Goal: Task Accomplishment & Management: Manage account settings

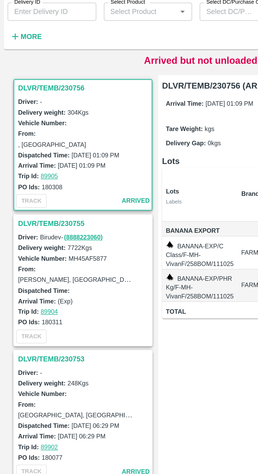
click at [41, 153] on h3 "DLVR/TEMB/230755" at bounding box center [46, 155] width 73 height 7
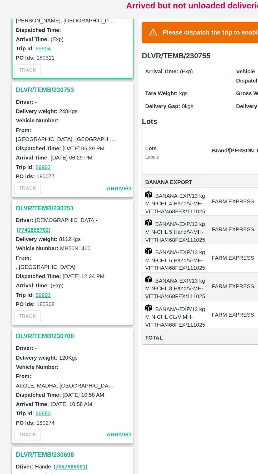
scroll to position [112, 0]
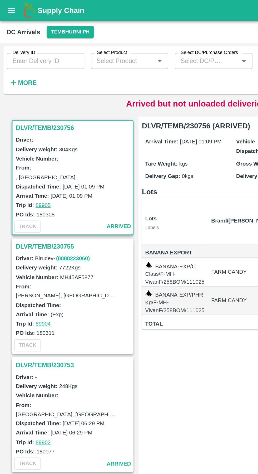
click at [16, 53] on strong "More" at bounding box center [17, 52] width 12 height 4
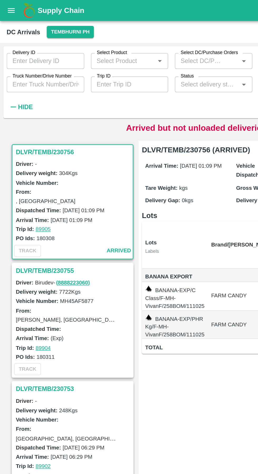
click at [29, 54] on input "Truck Number/Drive Number" at bounding box center [28, 53] width 49 height 10
type input "08"
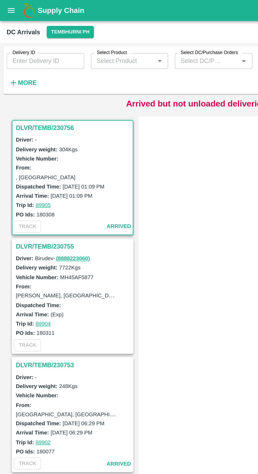
click at [9, 53] on icon "button" at bounding box center [9, 52] width 6 height 6
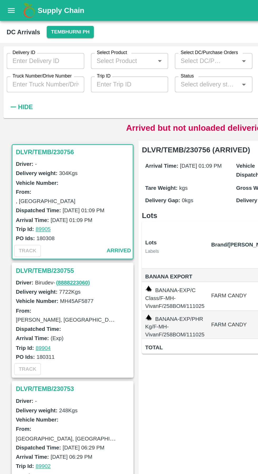
click at [24, 55] on input "Truck Number/Drive Number" at bounding box center [28, 53] width 49 height 10
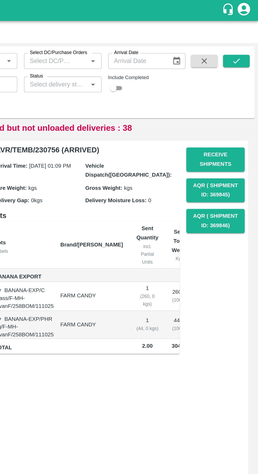
type input "0387"
click at [248, 40] on button "submit" at bounding box center [244, 39] width 17 height 8
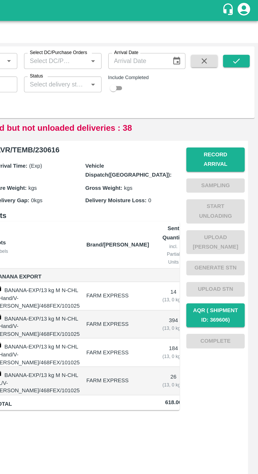
click at [245, 38] on icon "submit" at bounding box center [244, 38] width 4 height 3
click at [238, 99] on button "Record Arrival" at bounding box center [231, 100] width 37 height 15
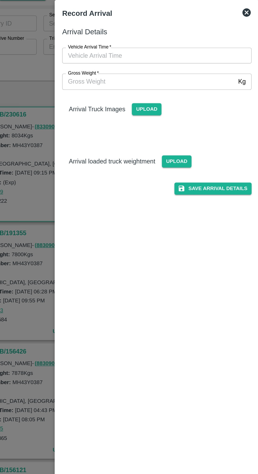
click at [151, 58] on input "Vehicle Arrival Time   *" at bounding box center [127, 59] width 116 height 10
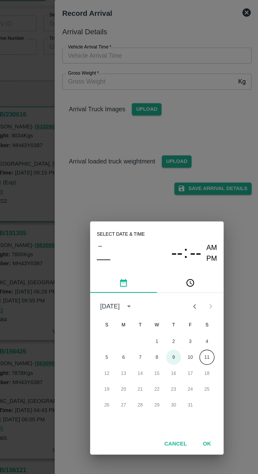
click at [140, 249] on button "9" at bounding box center [139, 248] width 9 height 9
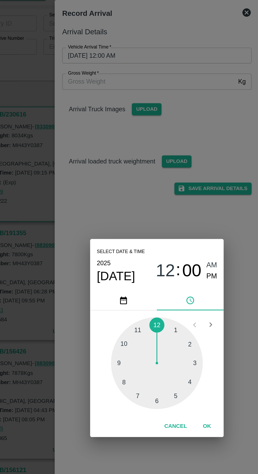
click at [108, 239] on div at bounding box center [129, 253] width 58 height 58
click at [137, 272] on div at bounding box center [129, 253] width 58 height 58
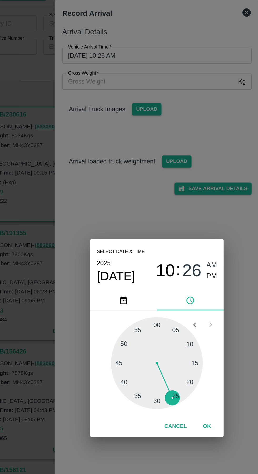
click at [116, 231] on div at bounding box center [129, 253] width 58 height 58
click at [164, 199] on span "PM" at bounding box center [163, 197] width 7 height 7
type input "09/10/2025 10:55 PM"
click at [125, 150] on div "Select date & time 2025 Oct 9 10 : 55 AM PM 05 10 15 20 25 30 35 40 45 50 55 00…" at bounding box center [129, 237] width 258 height 474
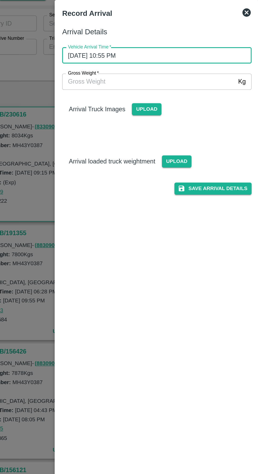
click at [176, 144] on button "Save Arrival Details" at bounding box center [164, 143] width 49 height 8
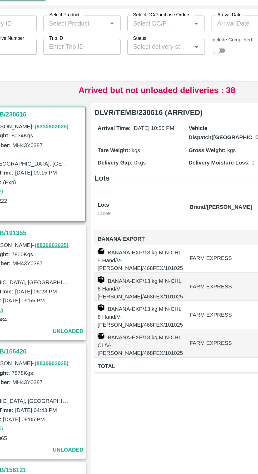
scroll to position [0, 29]
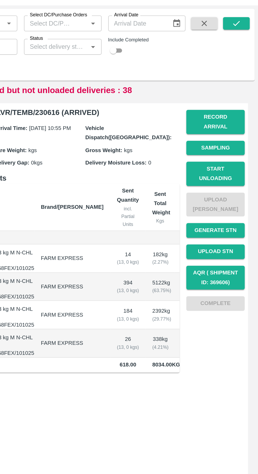
click at [236, 126] on button "Start Unloading" at bounding box center [231, 133] width 37 height 15
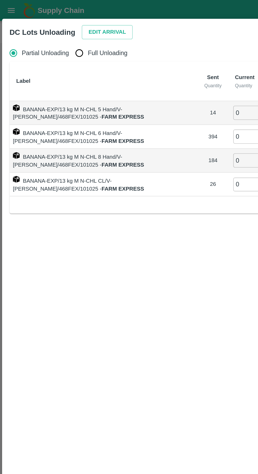
click at [61, 22] on button "Edit Arrival" at bounding box center [68, 20] width 32 height 9
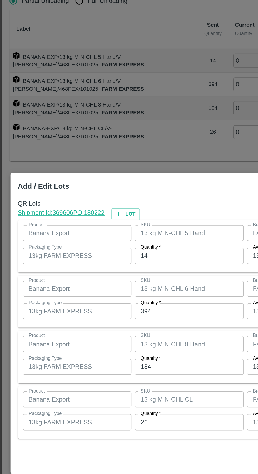
click at [116, 195] on input "14" at bounding box center [119, 194] width 69 height 10
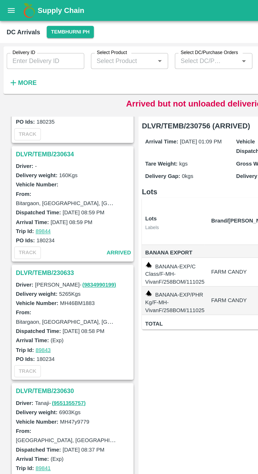
scroll to position [1493, 0]
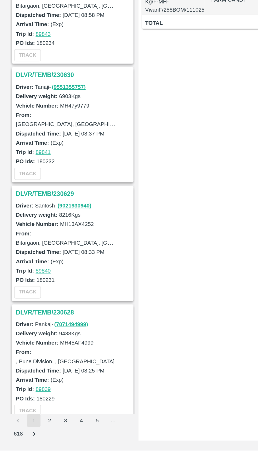
click at [31, 457] on button "2" at bounding box center [31, 454] width 8 height 8
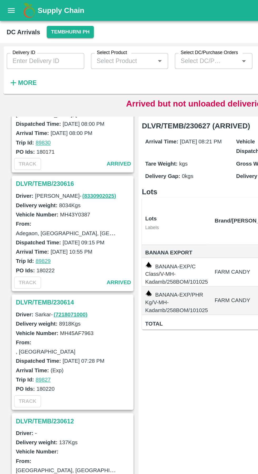
scroll to position [417, 0]
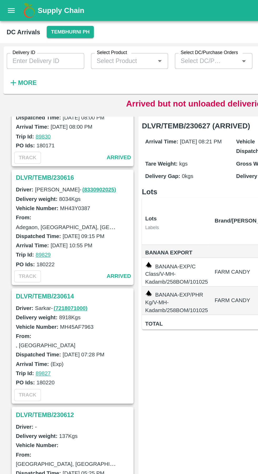
click at [31, 112] on h3 "DLVR/TEMB/230616" at bounding box center [46, 112] width 73 height 7
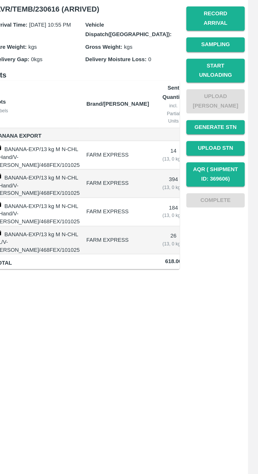
scroll to position [400, 0]
click at [239, 112] on button "Start Unloading" at bounding box center [231, 118] width 37 height 15
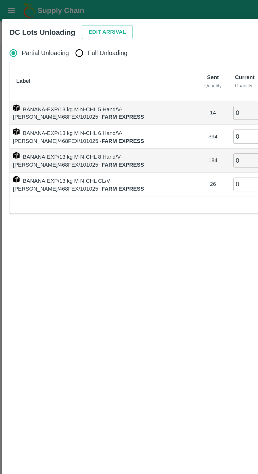
click at [61, 22] on button "Edit Arrival" at bounding box center [68, 20] width 32 height 9
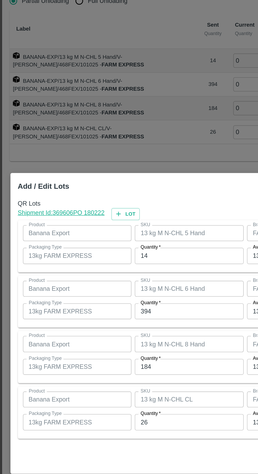
click at [117, 193] on input "14" at bounding box center [119, 194] width 69 height 10
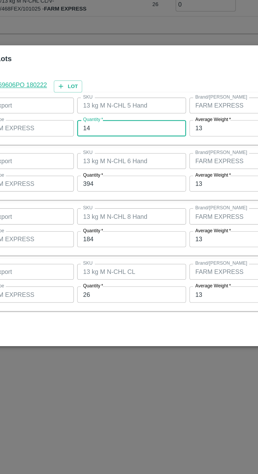
type input "1"
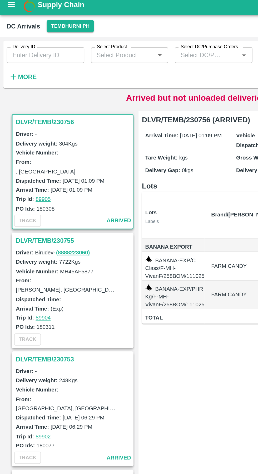
click at [17, 54] on strong "More" at bounding box center [17, 52] width 12 height 4
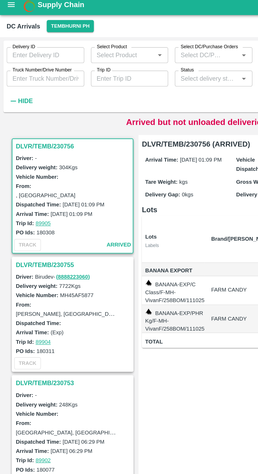
click at [30, 55] on input "Truck Number/Drive Number" at bounding box center [28, 53] width 49 height 10
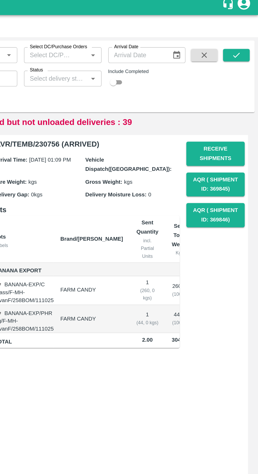
type input "0387"
click at [244, 38] on icon "submit" at bounding box center [245, 39] width 6 height 6
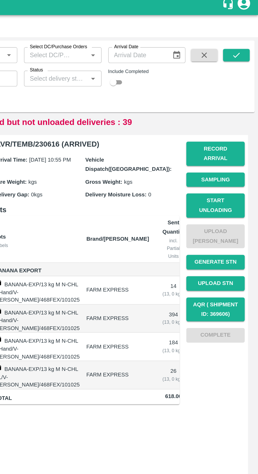
click at [236, 127] on button "Start Unloading" at bounding box center [231, 133] width 37 height 15
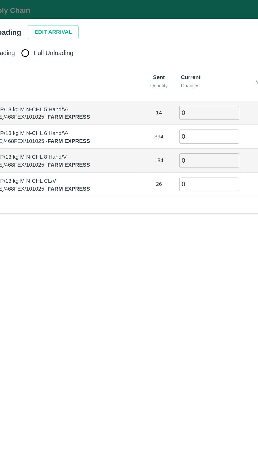
click at [63, 20] on button "Edit Arrival" at bounding box center [68, 20] width 32 height 9
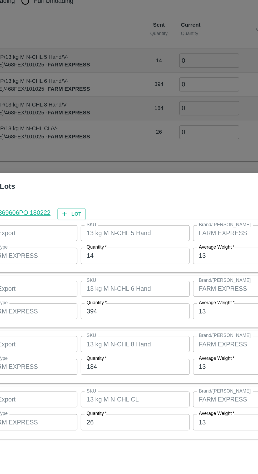
click at [119, 194] on input "14" at bounding box center [119, 194] width 69 height 10
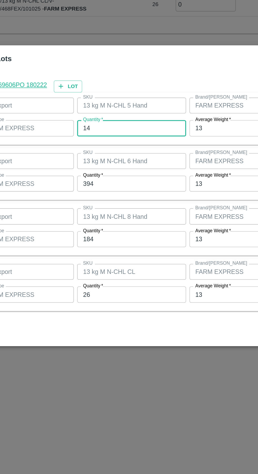
type input "1"
type input "12"
click at [115, 231] on input "394" at bounding box center [119, 229] width 69 height 10
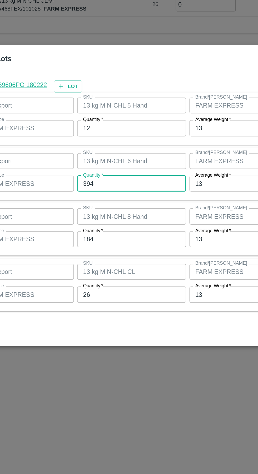
click at [132, 229] on input "394" at bounding box center [119, 229] width 69 height 10
type input "359"
click at [117, 264] on input "184" at bounding box center [119, 264] width 69 height 10
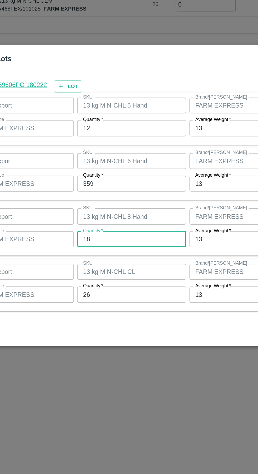
type input "1"
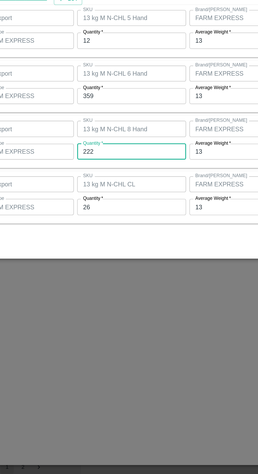
type input "222"
click at [119, 299] on input "26" at bounding box center [119, 299] width 69 height 10
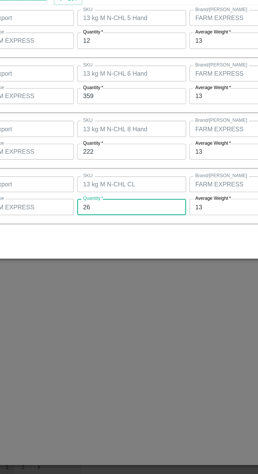
click at [185, 435] on div at bounding box center [129, 237] width 258 height 474
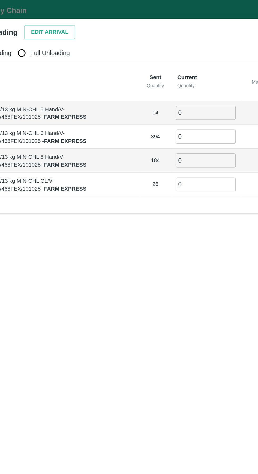
click at [58, 22] on button "Edit Arrival" at bounding box center [68, 20] width 32 height 9
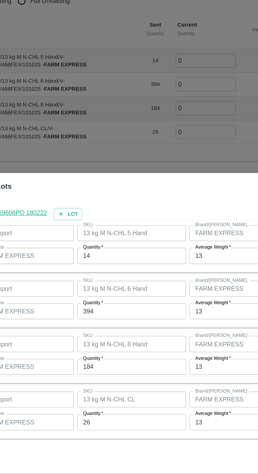
click at [119, 194] on input "14" at bounding box center [119, 194] width 69 height 10
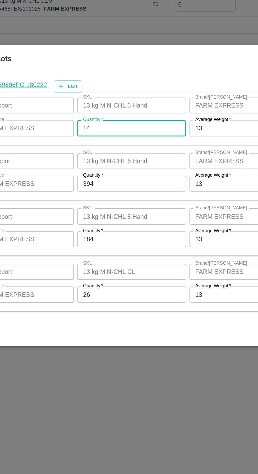
type input "1"
type input "12"
click at [116, 227] on input "394" at bounding box center [119, 229] width 69 height 10
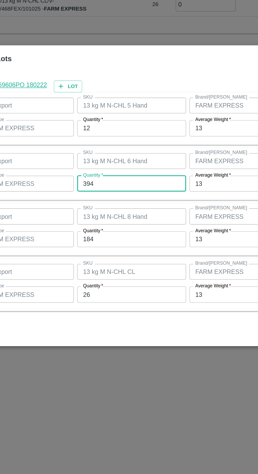
click at [123, 230] on input "394" at bounding box center [119, 229] width 69 height 10
type input "359"
click at [123, 264] on input "184" at bounding box center [119, 264] width 69 height 10
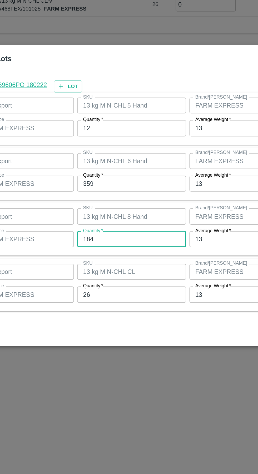
click at [120, 265] on input "184" at bounding box center [119, 264] width 69 height 10
type input "1"
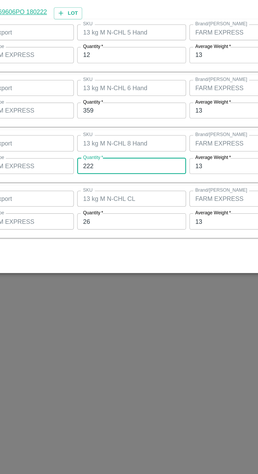
type input "222"
click at [120, 298] on input "26" at bounding box center [119, 299] width 69 height 10
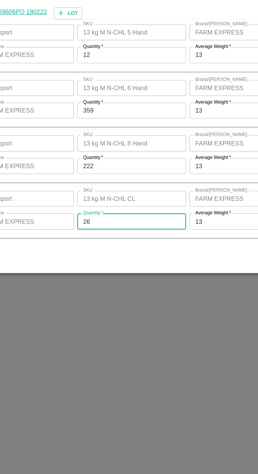
click at [125, 299] on input "26" at bounding box center [119, 299] width 69 height 10
type input "2"
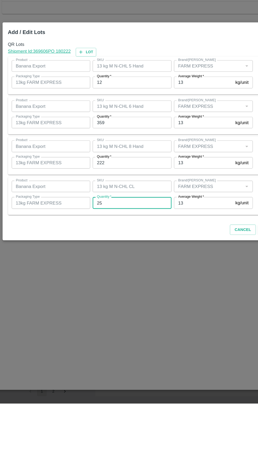
type input "25"
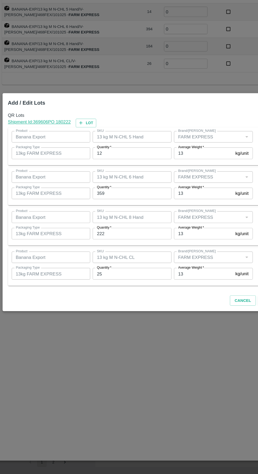
click at [215, 325] on button "Cancel" at bounding box center [216, 322] width 23 height 9
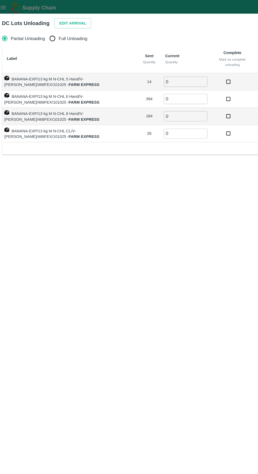
click at [56, 22] on button "Edit Arrival" at bounding box center [68, 20] width 32 height 9
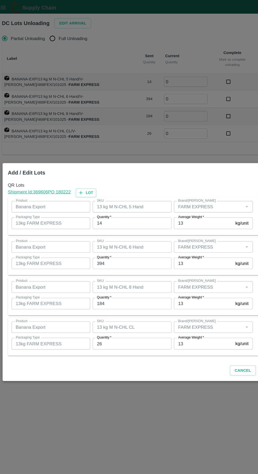
click at [112, 195] on input "14" at bounding box center [119, 194] width 69 height 10
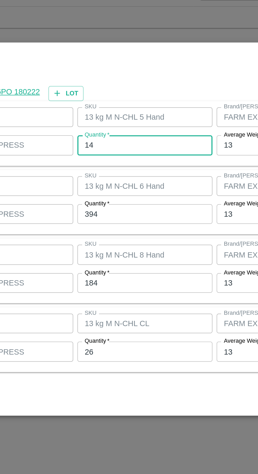
type input "1"
type input "12"
click at [119, 228] on input "394" at bounding box center [119, 229] width 69 height 10
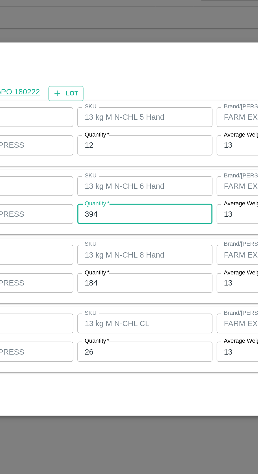
click at [125, 230] on input "394" at bounding box center [119, 229] width 69 height 10
type input "359"
click at [117, 262] on input "184" at bounding box center [119, 264] width 69 height 10
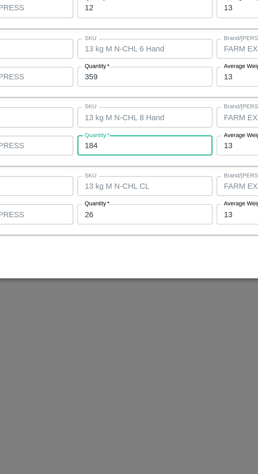
click at [124, 265] on input "184" at bounding box center [119, 264] width 69 height 10
type input "1"
type input "222"
click at [114, 301] on input "26" at bounding box center [119, 299] width 69 height 10
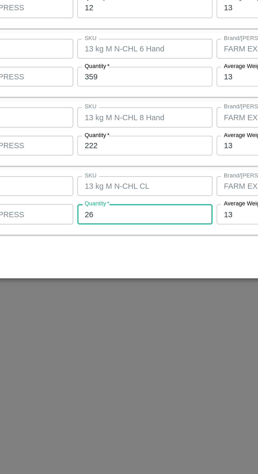
type input "2"
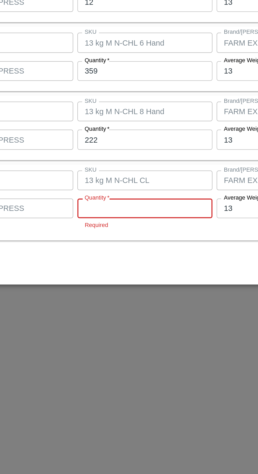
click at [114, 297] on input "Quantity   *" at bounding box center [119, 296] width 69 height 10
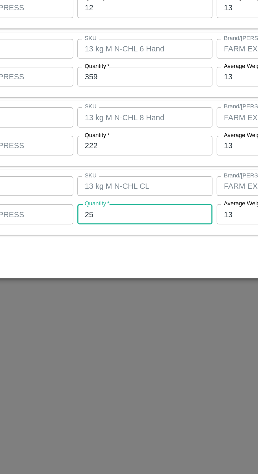
type input "25"
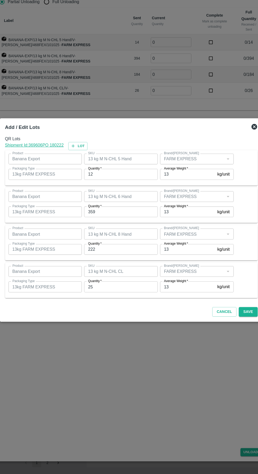
click at [236, 321] on button "Save" at bounding box center [237, 322] width 17 height 9
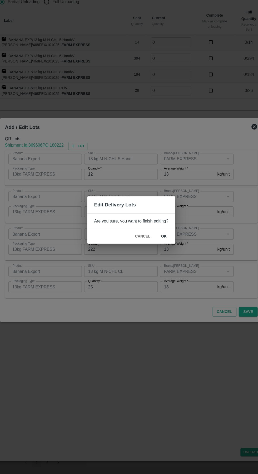
click at [159, 252] on button "ok" at bounding box center [159, 252] width 17 height 9
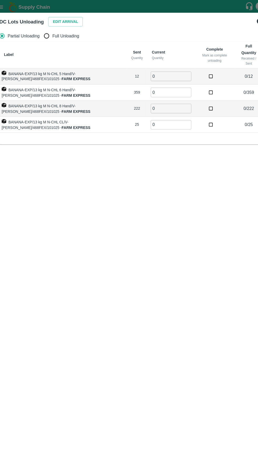
click at [50, 37] on input "Full Unloading" at bounding box center [50, 33] width 11 height 11
radio input "true"
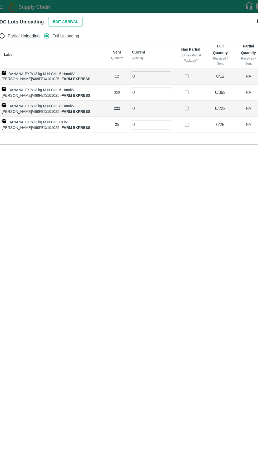
click at [141, 72] on input "0" at bounding box center [148, 71] width 38 height 9
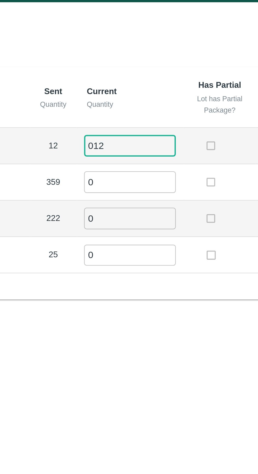
type input "012"
click at [136, 87] on input "0" at bounding box center [148, 86] width 38 height 9
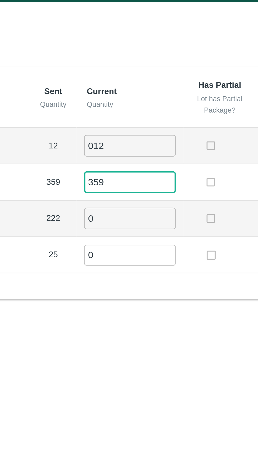
type input "359"
click at [138, 100] on input "0" at bounding box center [148, 101] width 38 height 9
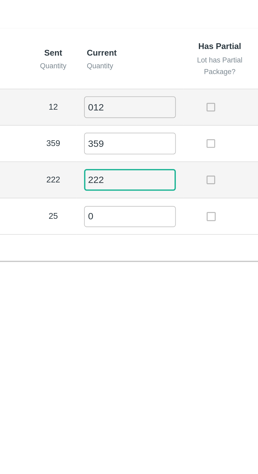
type input "222"
click at [149, 117] on input "0" at bounding box center [148, 116] width 38 height 9
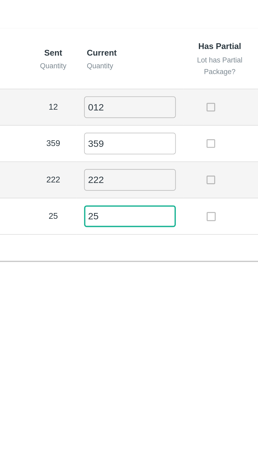
type input "25"
click at [177, 122] on td at bounding box center [185, 116] width 30 height 15
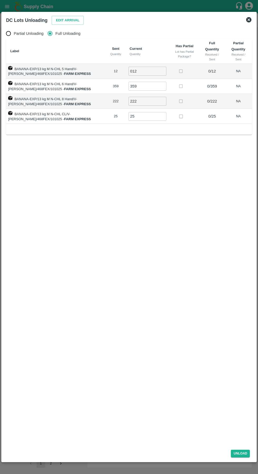
click at [241, 453] on button "Unload" at bounding box center [240, 453] width 19 height 8
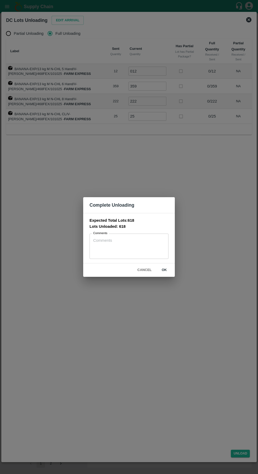
click at [164, 270] on button "ok" at bounding box center [164, 269] width 17 height 9
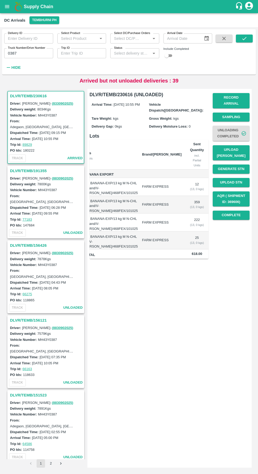
scroll to position [0, 29]
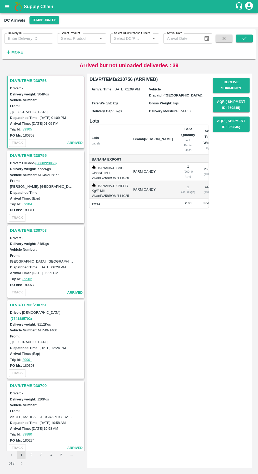
click at [18, 53] on strong "More" at bounding box center [17, 52] width 12 height 4
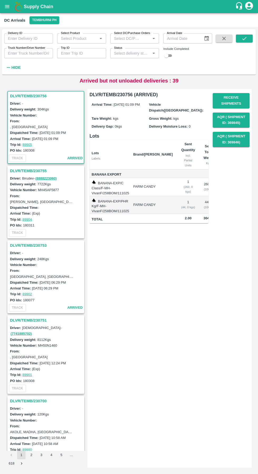
click at [33, 53] on input "Truck Number/Drive Number" at bounding box center [28, 53] width 49 height 10
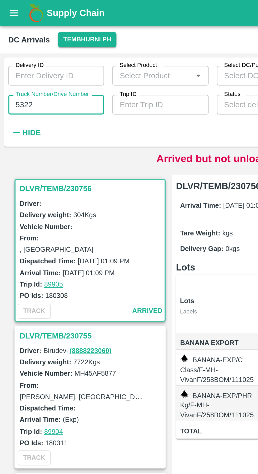
type input "5322"
click at [104, 63] on div "Delivery ID Delivery ID Select Product Select Product   * Select DC/Purchase Or…" at bounding box center [106, 50] width 212 height 43
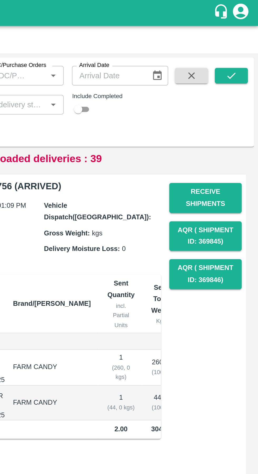
click at [249, 38] on button "submit" at bounding box center [244, 39] width 17 height 8
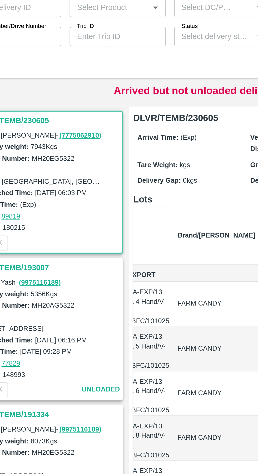
scroll to position [0, 29]
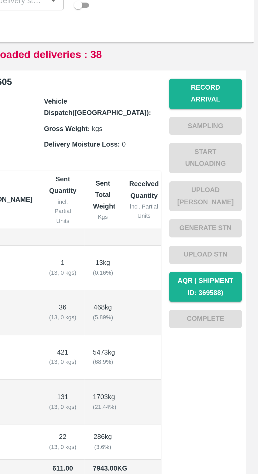
click at [237, 96] on button "Record Arrival" at bounding box center [231, 100] width 37 height 15
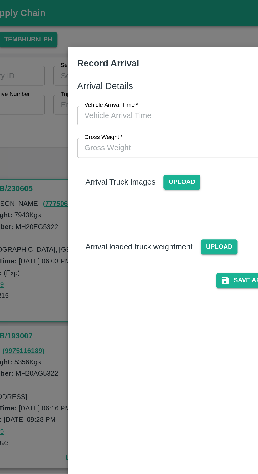
click at [137, 55] on input "Vehicle Arrival Time   *" at bounding box center [127, 59] width 116 height 10
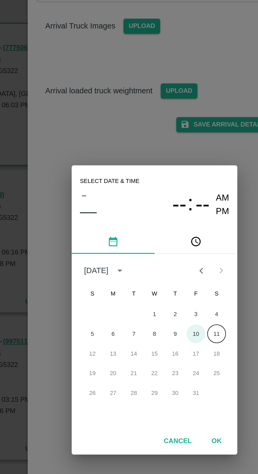
click at [150, 249] on button "10" at bounding box center [149, 248] width 9 height 9
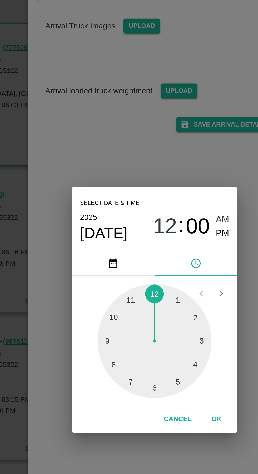
click at [105, 253] on div at bounding box center [129, 253] width 58 height 58
click at [150, 240] on div at bounding box center [129, 253] width 58 height 58
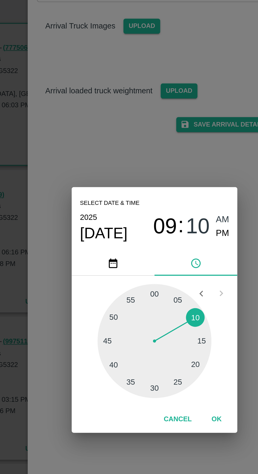
click at [165, 197] on span "PM" at bounding box center [163, 197] width 7 height 7
type input "10/10/2025 09:10 PM"
click at [151, 159] on div "Select date & time 2025 Oct 10 09 : 10 AM PM 05 10 15 20 25 30 35 40 45 50 55 0…" at bounding box center [129, 237] width 258 height 474
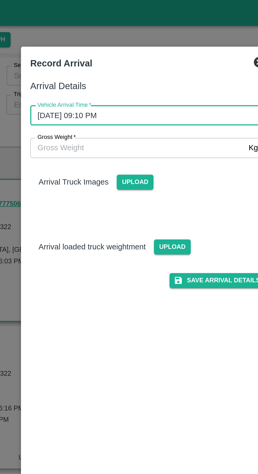
click at [168, 142] on button "Save Arrival Details" at bounding box center [164, 143] width 49 height 8
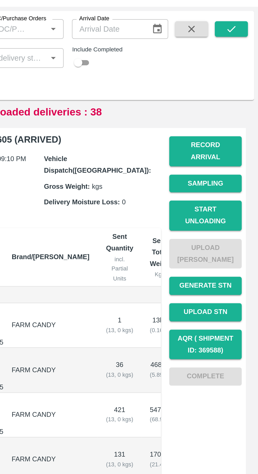
click at [238, 126] on button "Start Unloading" at bounding box center [231, 133] width 37 height 15
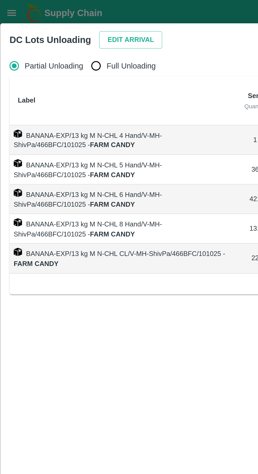
click at [62, 20] on button "Edit Arrival" at bounding box center [68, 20] width 32 height 9
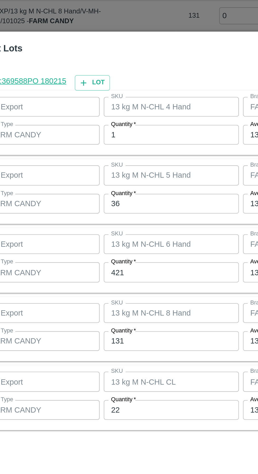
click at [121, 176] on input "1" at bounding box center [119, 177] width 69 height 10
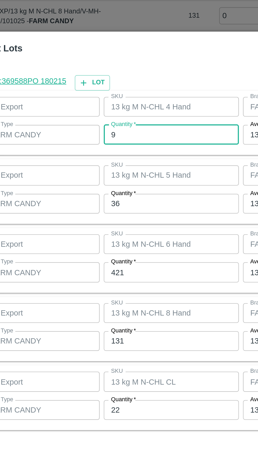
type input "9"
click at [134, 179] on input "9" at bounding box center [119, 177] width 69 height 10
type input "1"
click at [115, 211] on input "36" at bounding box center [119, 212] width 69 height 10
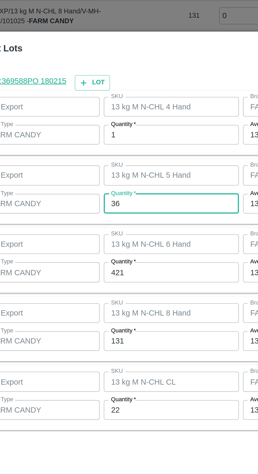
click at [113, 213] on input "36" at bounding box center [119, 212] width 69 height 10
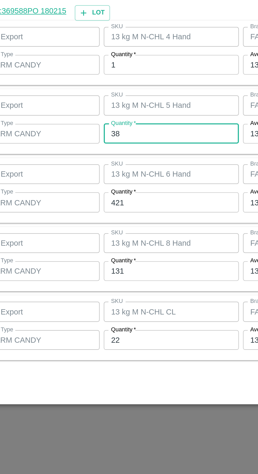
type input "38"
click at [119, 249] on input "421" at bounding box center [119, 247] width 69 height 10
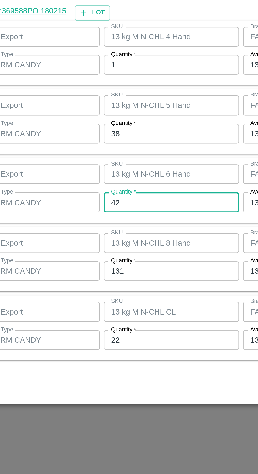
type input "4"
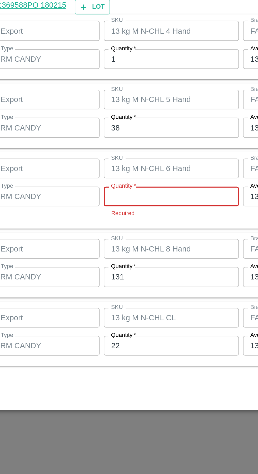
click at [101, 245] on input "Quantity   *" at bounding box center [119, 244] width 69 height 10
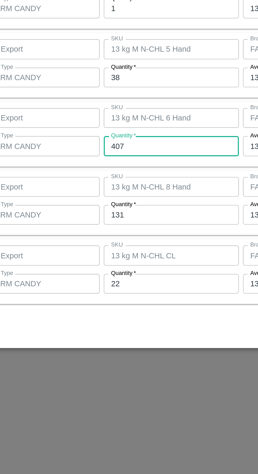
type input "407"
click at [114, 281] on input "131" at bounding box center [119, 282] width 69 height 10
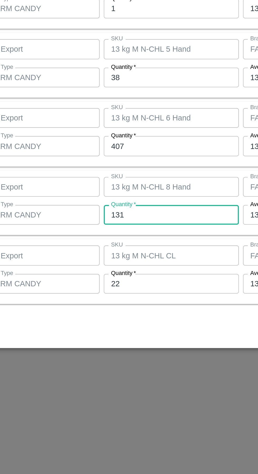
click at [117, 283] on input "131" at bounding box center [119, 282] width 69 height 10
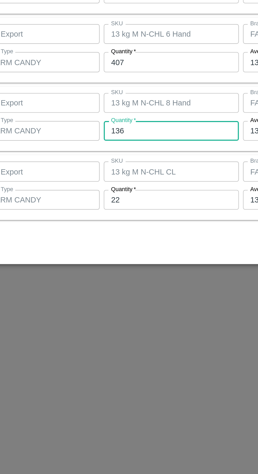
type input "136"
click at [113, 318] on input "22" at bounding box center [119, 317] width 69 height 10
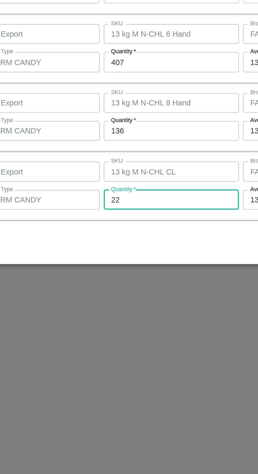
click at [117, 318] on input "22" at bounding box center [119, 317] width 69 height 10
type input "2"
type input "29"
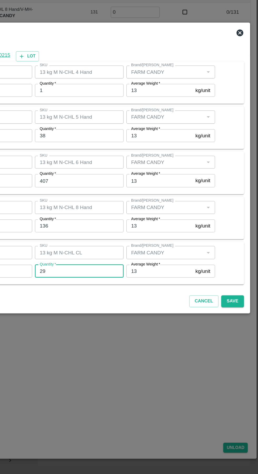
click at [240, 339] on button "Save" at bounding box center [237, 339] width 17 height 9
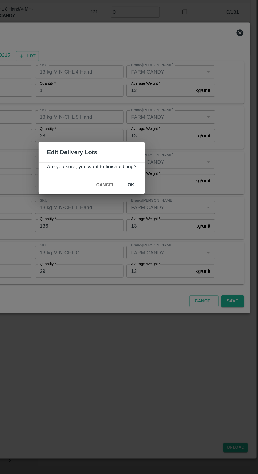
click at [166, 247] on button "ok" at bounding box center [159, 249] width 17 height 9
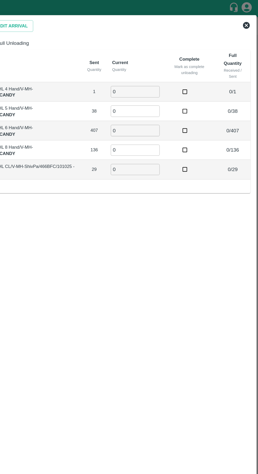
scroll to position [0, 0]
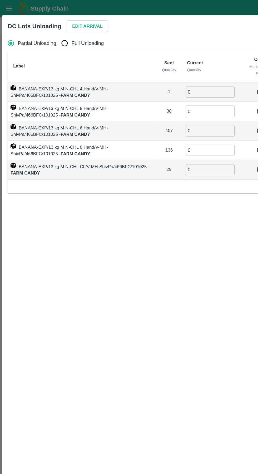
click at [51, 36] on input "Full Unloading" at bounding box center [50, 33] width 11 height 11
radio input "true"
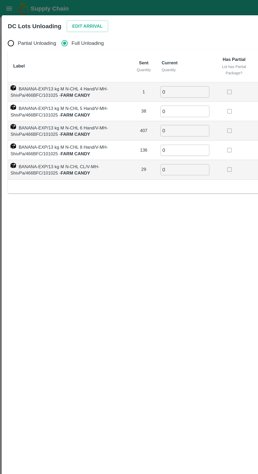
click at [143, 72] on input "0" at bounding box center [143, 71] width 38 height 9
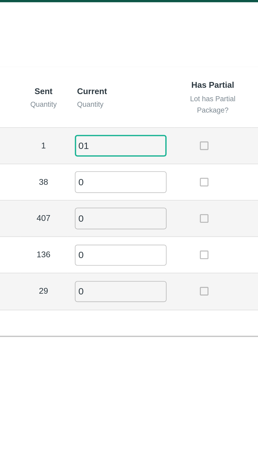
type input "01"
click at [137, 87] on input "0" at bounding box center [143, 86] width 38 height 9
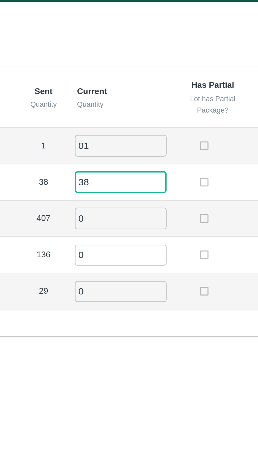
type input "38"
click at [147, 102] on input "0" at bounding box center [143, 101] width 38 height 9
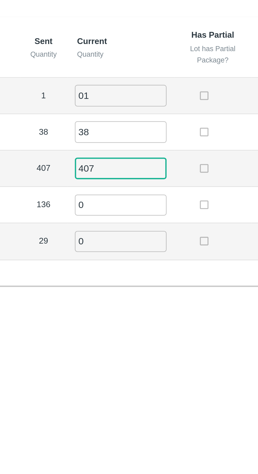
type input "407"
click at [144, 116] on input "0" at bounding box center [143, 116] width 38 height 9
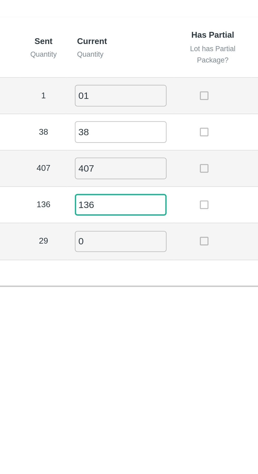
type input "136"
click at [145, 129] on input "0" at bounding box center [143, 131] width 38 height 9
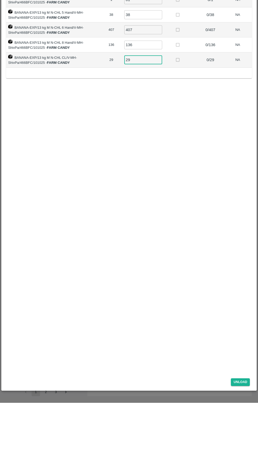
type input "29"
click at [86, 232] on div "Partial Unloading Full Unloading Label Sent Quantity Current Quantity Has Parti…" at bounding box center [129, 235] width 250 height 419
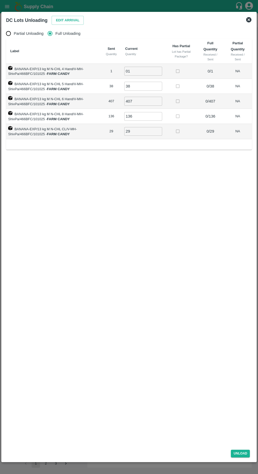
click at [242, 455] on button "Unload" at bounding box center [240, 453] width 19 height 8
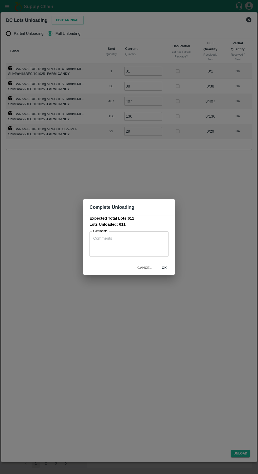
click at [164, 268] on button "ok" at bounding box center [164, 267] width 17 height 9
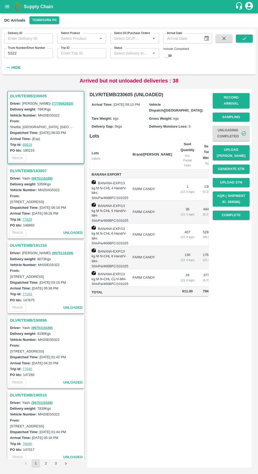
scroll to position [0, 29]
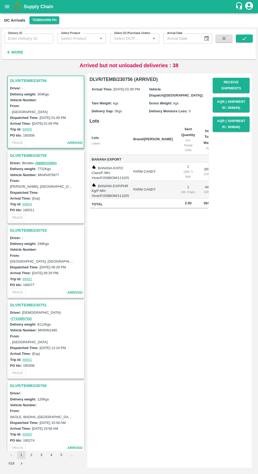
click at [16, 53] on strong "More" at bounding box center [17, 52] width 12 height 4
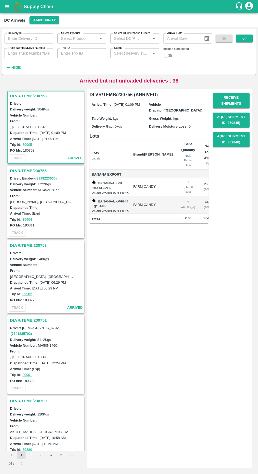
click at [27, 55] on input "Truck Number/Drive Number" at bounding box center [28, 53] width 49 height 10
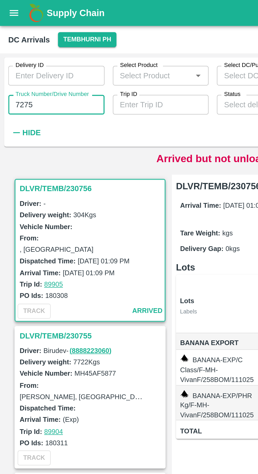
type input "7275"
click at [86, 68] on div "Delivery ID Delivery ID Select Product Select Product   * Select DC/Purchase Or…" at bounding box center [106, 50] width 212 height 43
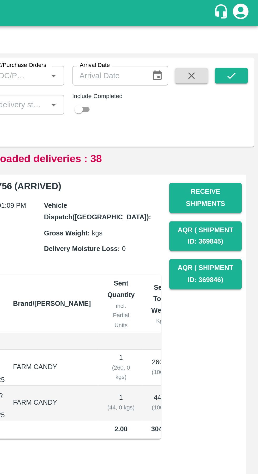
click at [245, 40] on icon "submit" at bounding box center [245, 39] width 6 height 6
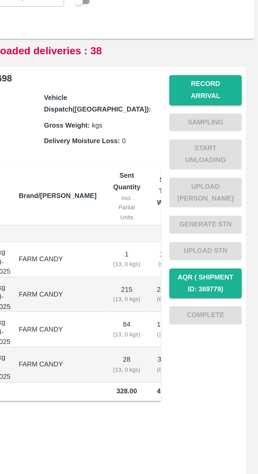
click at [231, 98] on button "Record Arrival" at bounding box center [231, 100] width 37 height 15
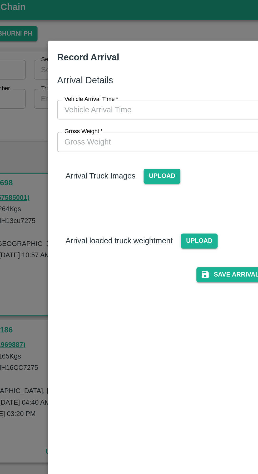
click at [94, 60] on input "Vehicle Arrival Time   *" at bounding box center [127, 59] width 116 height 10
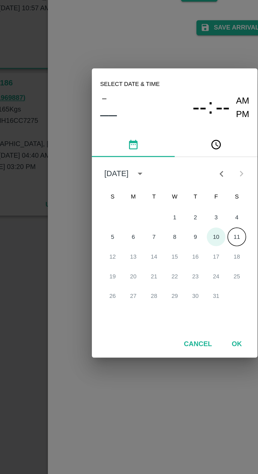
click at [151, 248] on button "10" at bounding box center [149, 248] width 9 height 9
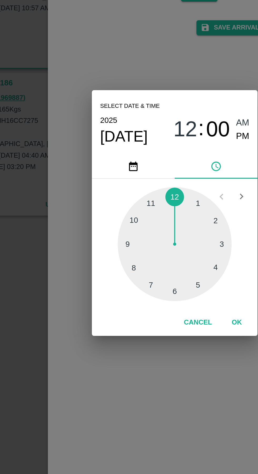
click at [117, 274] on div at bounding box center [129, 253] width 58 height 58
click at [150, 264] on div at bounding box center [129, 253] width 58 height 58
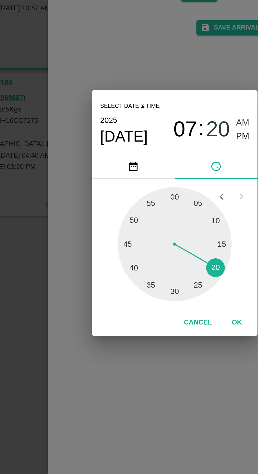
click at [163, 197] on span "PM" at bounding box center [163, 197] width 7 height 7
type input "10/10/2025 07:20 PM"
click at [161, 160] on div "Select date & time 2025 Oct 10 07 : 20 AM PM 05 10 15 20 25 30 35 40 45 50 55 0…" at bounding box center [129, 237] width 258 height 474
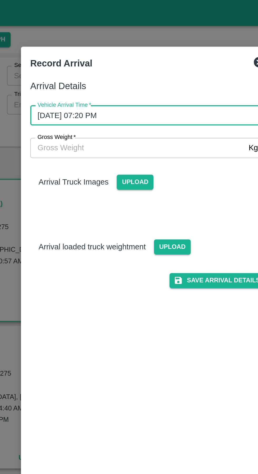
click at [166, 141] on button "Save Arrival Details" at bounding box center [164, 143] width 49 height 8
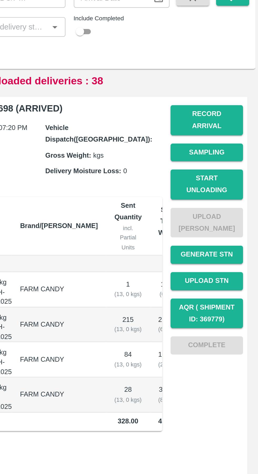
click at [235, 127] on button "Start Unloading" at bounding box center [231, 133] width 37 height 15
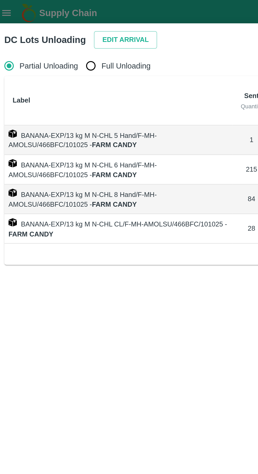
click at [49, 34] on input "Full Unloading" at bounding box center [50, 33] width 11 height 11
radio input "true"
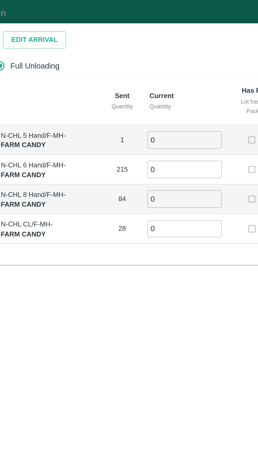
click at [147, 73] on input "0" at bounding box center [144, 71] width 38 height 9
type input "01"
click at [145, 88] on input "0" at bounding box center [144, 86] width 38 height 9
type input "215"
click at [145, 103] on input "0" at bounding box center [144, 101] width 38 height 9
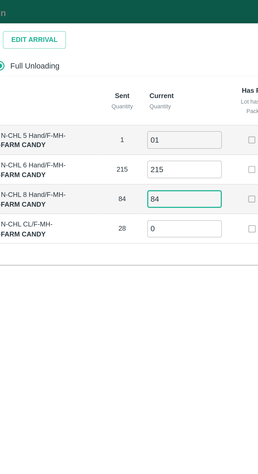
type input "84"
click at [144, 115] on input "0" at bounding box center [144, 116] width 38 height 9
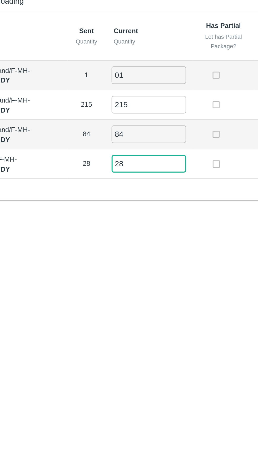
type input "28"
click at [165, 130] on div "Label Sent Quantity Current Quantity Has Partial Lot has Partial Package? Full …" at bounding box center [129, 87] width 246 height 96
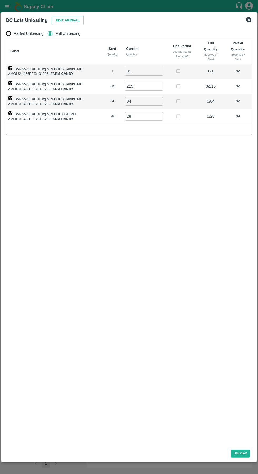
click at [238, 452] on button "Unload" at bounding box center [240, 453] width 19 height 8
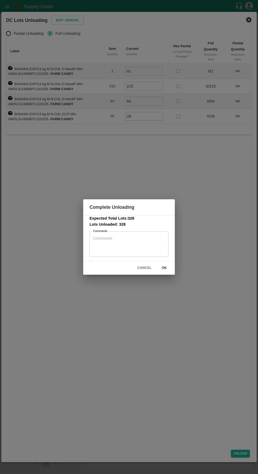
click at [164, 268] on button "ok" at bounding box center [164, 267] width 17 height 9
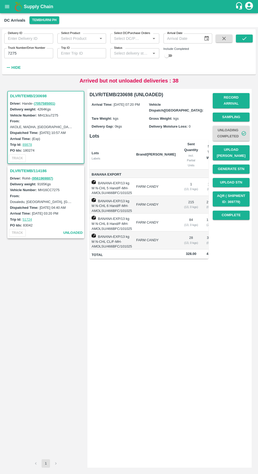
scroll to position [0, 32]
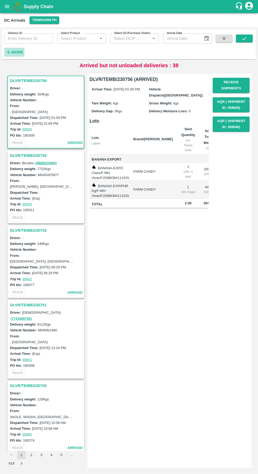
click at [20, 53] on strong "More" at bounding box center [17, 52] width 12 height 4
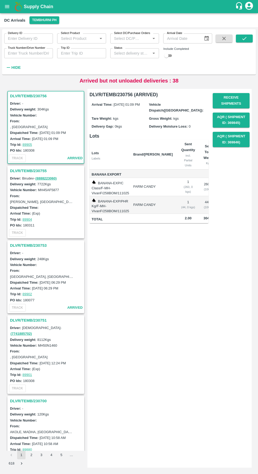
click at [28, 53] on input "Truck Number/Drive Number" at bounding box center [28, 53] width 49 height 10
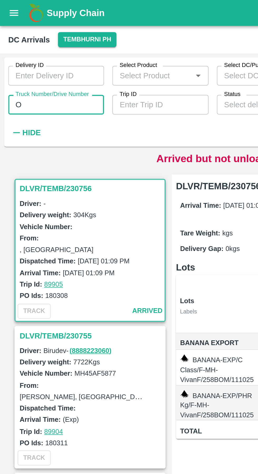
type input "O"
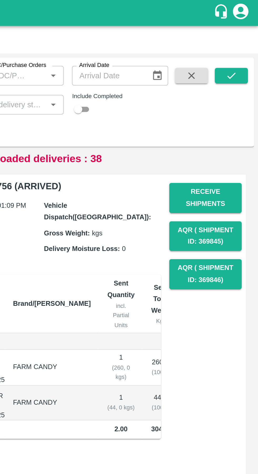
type input "0431"
click at [249, 42] on button "submit" at bounding box center [244, 39] width 17 height 8
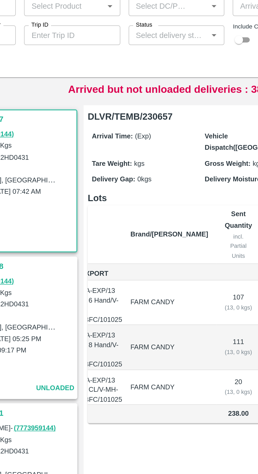
scroll to position [0, 29]
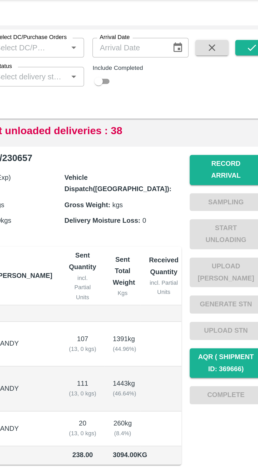
click at [237, 96] on button "Record Arrival" at bounding box center [231, 100] width 37 height 15
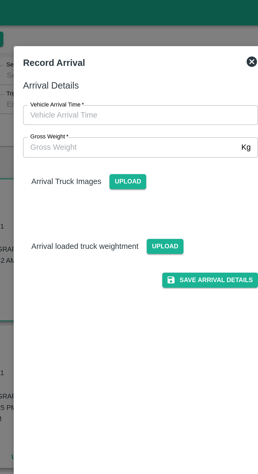
click at [147, 58] on input "Vehicle Arrival Time   *" at bounding box center [127, 59] width 116 height 10
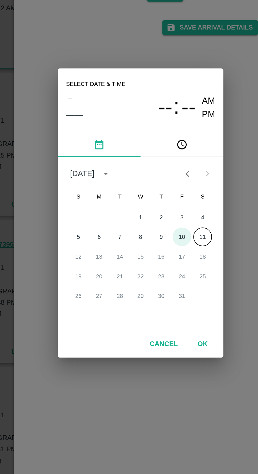
click at [150, 249] on button "10" at bounding box center [149, 248] width 9 height 9
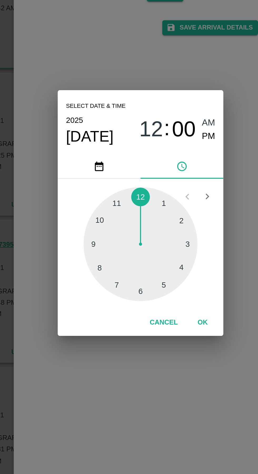
click at [127, 276] on div at bounding box center [129, 253] width 58 height 58
click at [109, 265] on div at bounding box center [129, 253] width 58 height 58
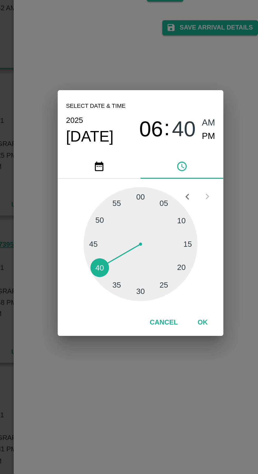
click at [165, 200] on span "PM" at bounding box center [163, 197] width 7 height 7
type input "[DATE] 06:40 PM"
click at [163, 294] on button "OK" at bounding box center [160, 292] width 17 height 9
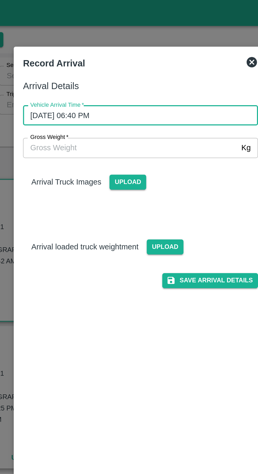
click at [165, 144] on button "Save Arrival Details" at bounding box center [164, 143] width 49 height 8
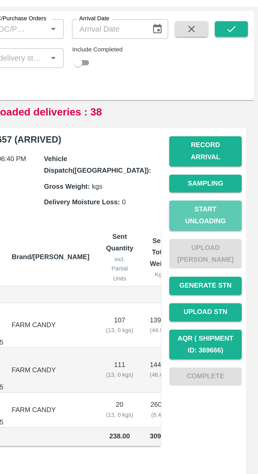
click at [235, 126] on button "Start Unloading" at bounding box center [231, 133] width 37 height 15
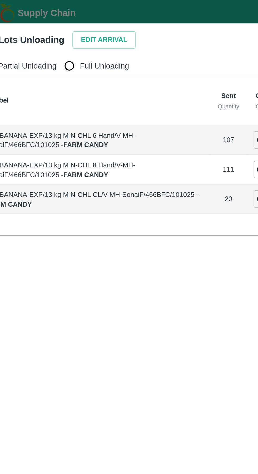
click at [60, 23] on button "Edit Arrival" at bounding box center [68, 20] width 32 height 9
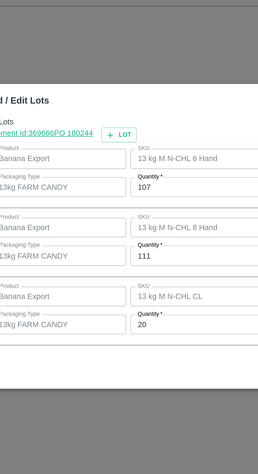
click at [117, 217] on input "107" at bounding box center [119, 212] width 69 height 10
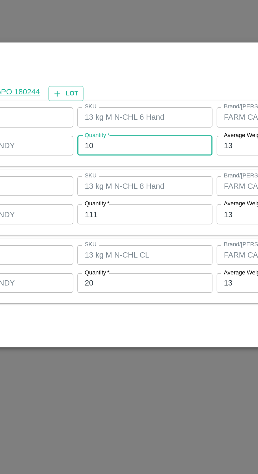
type input "1"
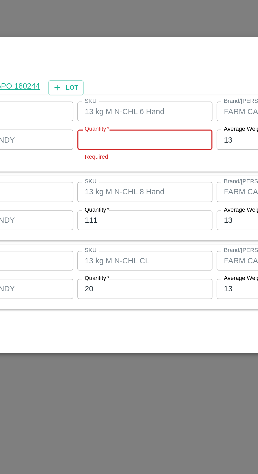
click at [100, 209] on input "Quantity   *" at bounding box center [119, 209] width 69 height 10
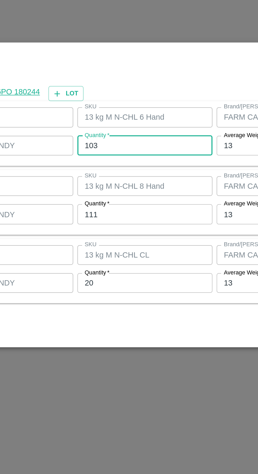
type input "103"
click at [104, 248] on input "111" at bounding box center [119, 247] width 69 height 10
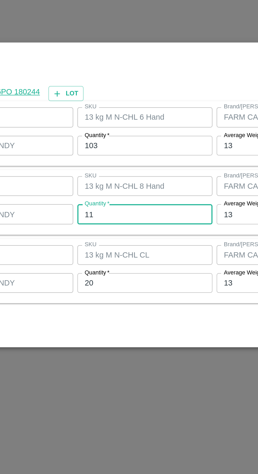
type input "1"
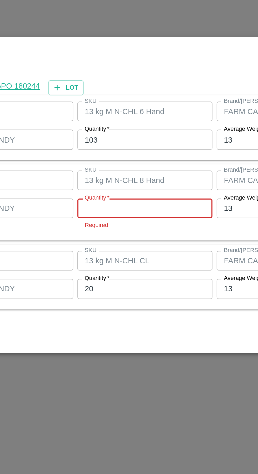
click at [101, 245] on input "Quantity   *" at bounding box center [119, 244] width 69 height 10
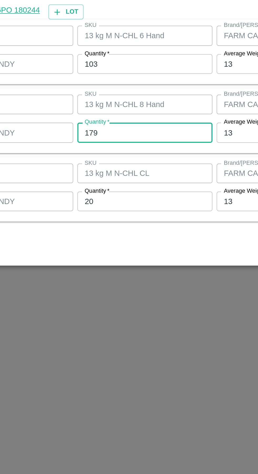
type input "179"
click at [103, 282] on input "20" at bounding box center [119, 282] width 69 height 10
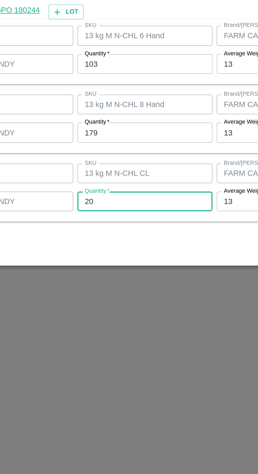
click at [161, 392] on div at bounding box center [129, 237] width 258 height 474
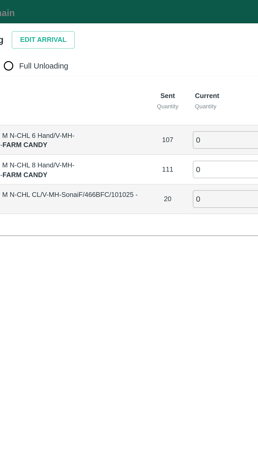
click at [67, 23] on button "Edit Arrival" at bounding box center [68, 20] width 32 height 9
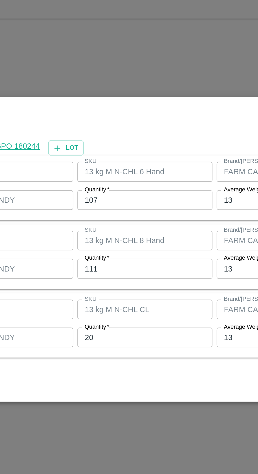
click at [116, 210] on input "107" at bounding box center [119, 212] width 69 height 10
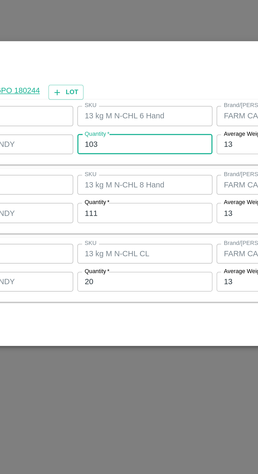
type input "103"
click at [123, 246] on input "111" at bounding box center [119, 247] width 69 height 10
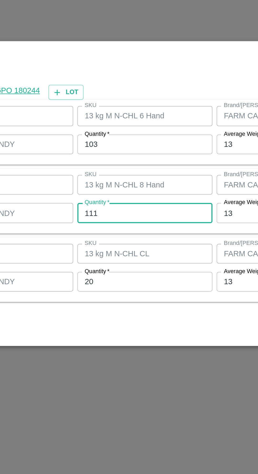
click at [124, 247] on input "111" at bounding box center [119, 247] width 69 height 10
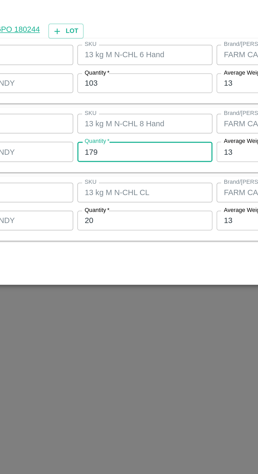
type input "179"
click at [114, 282] on input "20" at bounding box center [119, 282] width 69 height 10
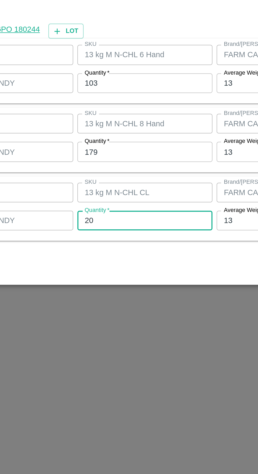
type input "2"
type input "16"
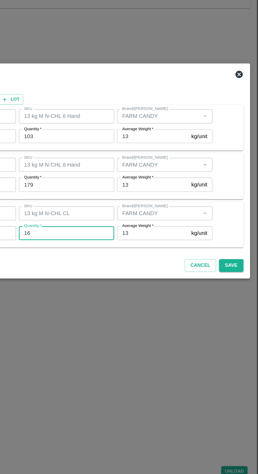
scroll to position [0, 0]
click at [242, 305] on button "Save" at bounding box center [237, 304] width 17 height 9
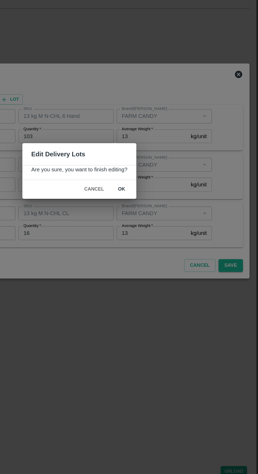
click at [159, 250] on button "ok" at bounding box center [159, 249] width 17 height 9
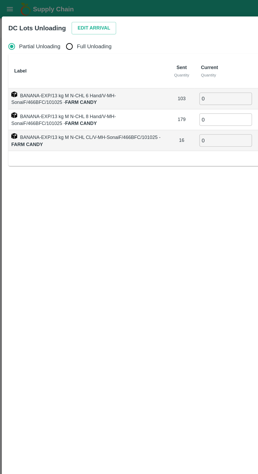
click at [52, 36] on input "Full Unloading" at bounding box center [50, 33] width 11 height 11
radio input "true"
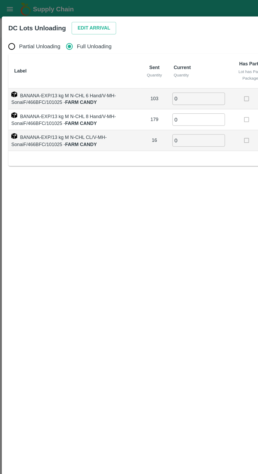
click at [142, 72] on input "0" at bounding box center [143, 71] width 38 height 9
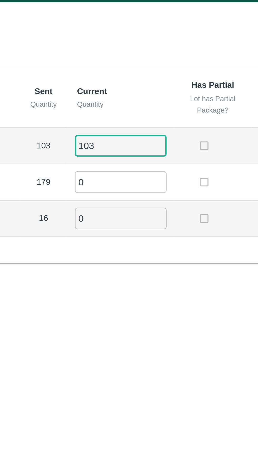
type input "103"
click at [148, 84] on input "0" at bounding box center [143, 86] width 38 height 9
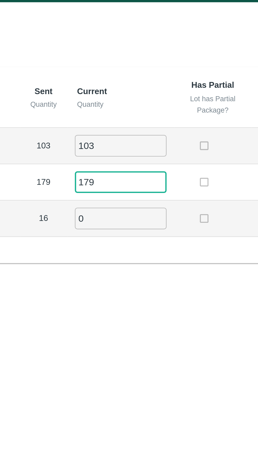
type input "179"
click at [148, 101] on input "0" at bounding box center [143, 101] width 38 height 9
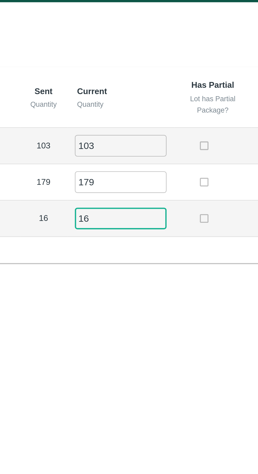
type input "16"
click at [164, 56] on th "Current Quantity" at bounding box center [143, 51] width 44 height 25
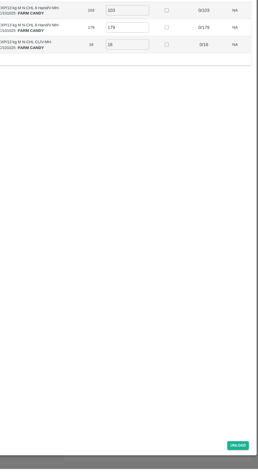
click at [241, 457] on button "Unload" at bounding box center [240, 453] width 19 height 8
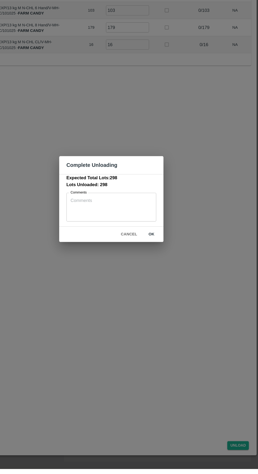
click at [138, 272] on button "Cancel" at bounding box center [144, 267] width 18 height 9
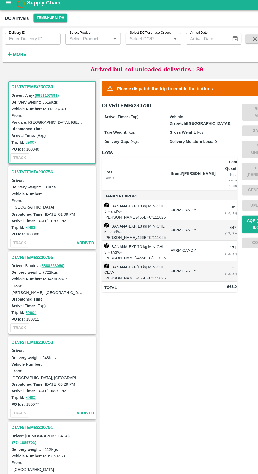
click at [17, 52] on strong "More" at bounding box center [17, 52] width 12 height 4
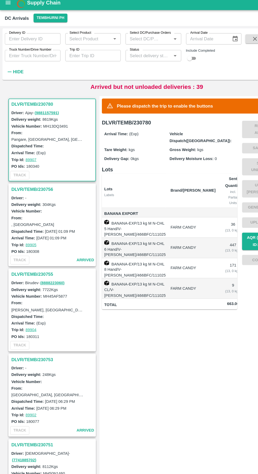
click at [34, 53] on input "Truck Number/Drive Number" at bounding box center [28, 53] width 49 height 10
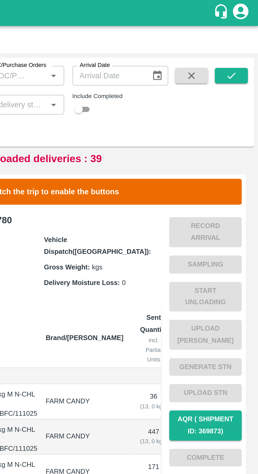
type input "0431"
click at [247, 40] on icon "submit" at bounding box center [245, 39] width 6 height 6
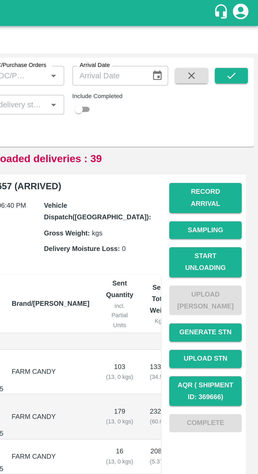
scroll to position [90, 0]
click at [237, 126] on button "Start Unloading" at bounding box center [231, 133] width 37 height 15
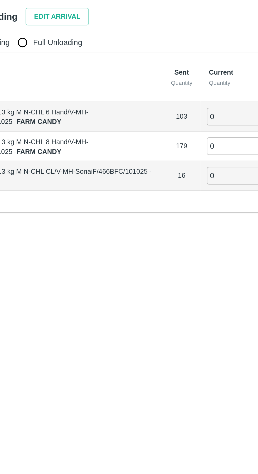
click at [65, 20] on button "Edit Arrival" at bounding box center [68, 20] width 32 height 9
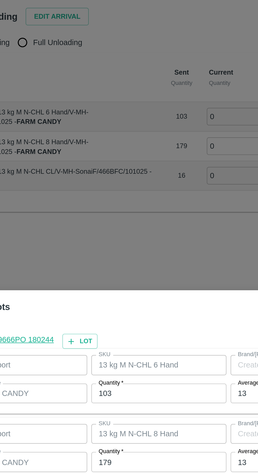
type input "FARM CANDY"
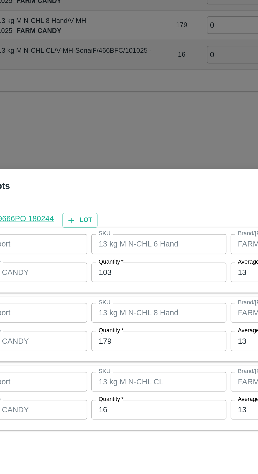
click at [110, 246] on input "179" at bounding box center [119, 247] width 69 height 10
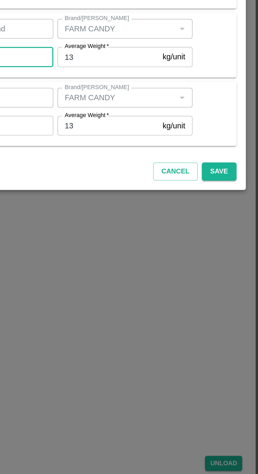
type input "119"
click at [241, 306] on button "Save" at bounding box center [237, 304] width 17 height 9
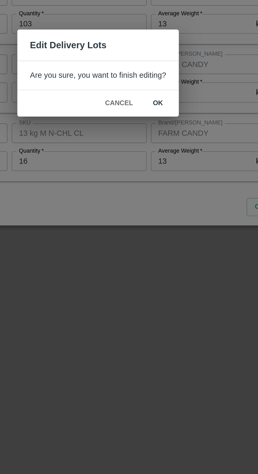
click at [163, 254] on button "ok" at bounding box center [159, 252] width 17 height 9
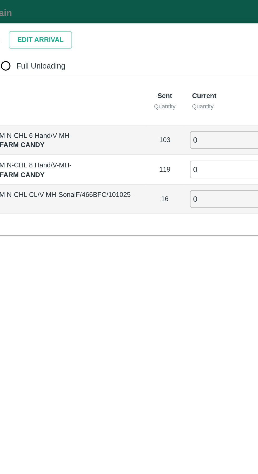
click at [55, 37] on input "Full Unloading" at bounding box center [50, 33] width 11 height 11
radio input "true"
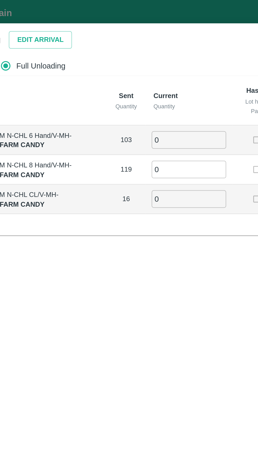
click at [147, 72] on input "0" at bounding box center [143, 71] width 38 height 9
type input "0"
type input "103"
click at [145, 85] on input "0" at bounding box center [143, 86] width 38 height 9
type input "119"
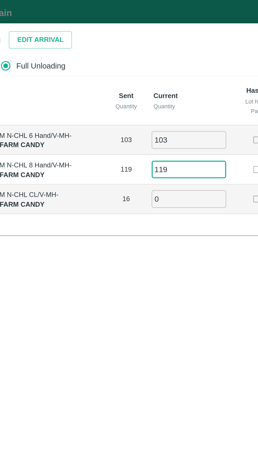
click at [144, 100] on input "0" at bounding box center [143, 101] width 38 height 9
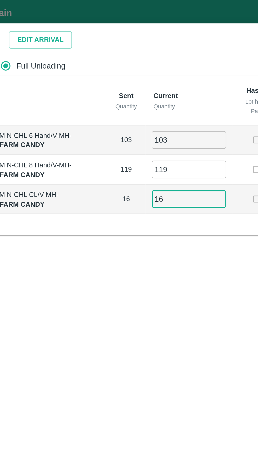
type input "16"
click at [95, 110] on div "Label Sent Quantity Current Quantity Has Partial Lot has Partial Package? Full …" at bounding box center [129, 79] width 246 height 81
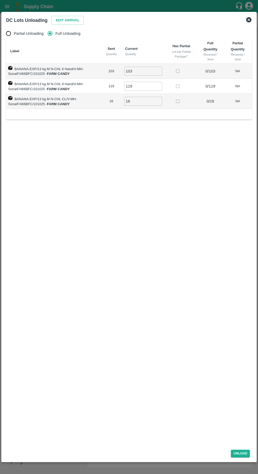
click at [240, 453] on button "Unload" at bounding box center [240, 453] width 19 height 8
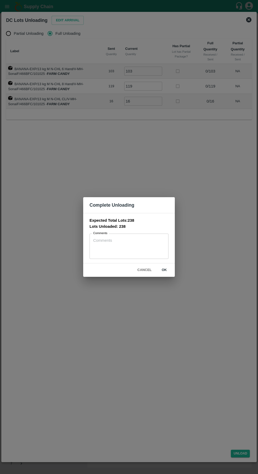
click at [164, 270] on button "ok" at bounding box center [164, 269] width 17 height 9
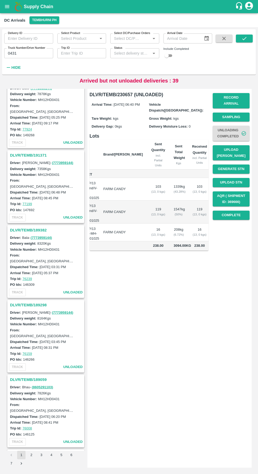
scroll to position [0, 0]
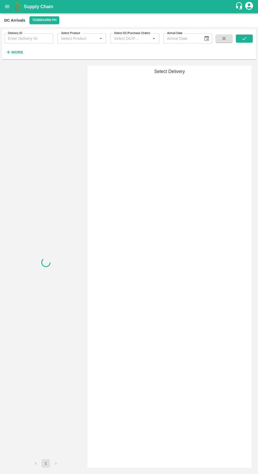
click at [18, 55] on h6 "More" at bounding box center [17, 52] width 12 height 7
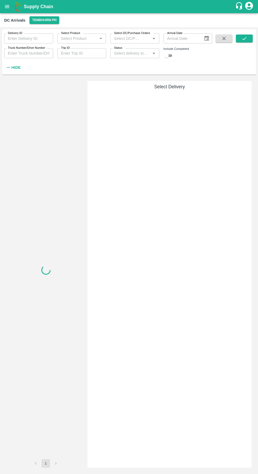
click at [32, 55] on input "Truck Number/Drive Number" at bounding box center [28, 53] width 49 height 10
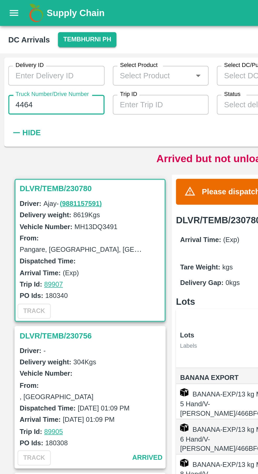
type input "4464"
click at [49, 70] on div "Delivery ID Delivery ID Select Product Select Product   * Select DC/Purchase Or…" at bounding box center [106, 50] width 212 height 43
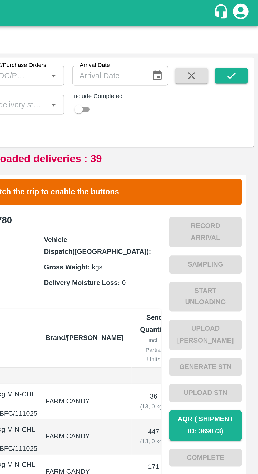
click at [246, 42] on button "submit" at bounding box center [244, 39] width 17 height 8
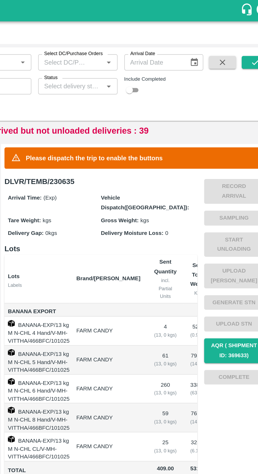
scroll to position [254, 0]
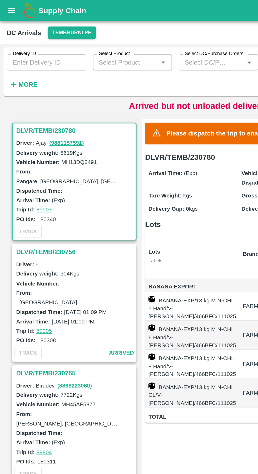
click at [18, 53] on strong "More" at bounding box center [17, 52] width 12 height 4
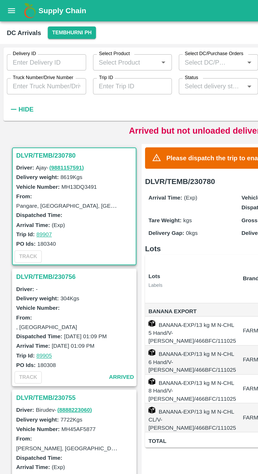
click at [38, 53] on input "Truck Number/Drive Number" at bounding box center [28, 53] width 49 height 10
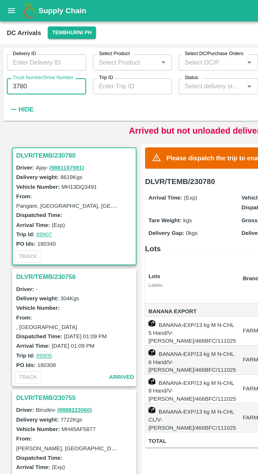
type input "3780"
click at [127, 66] on div "Delivery ID Delivery ID Select Product Select Product   * Select DC/Purchase Or…" at bounding box center [106, 50] width 212 height 43
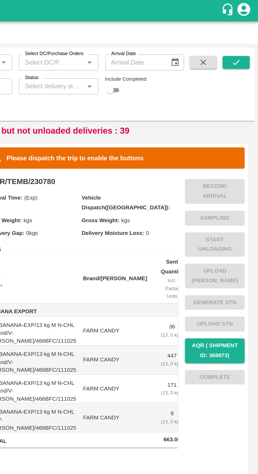
click at [244, 38] on icon "submit" at bounding box center [245, 39] width 6 height 6
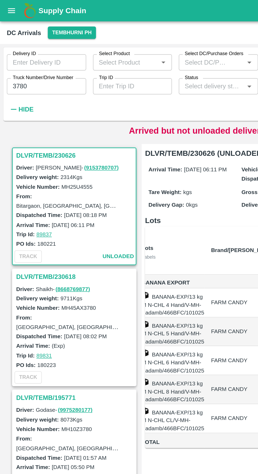
scroll to position [0, 31]
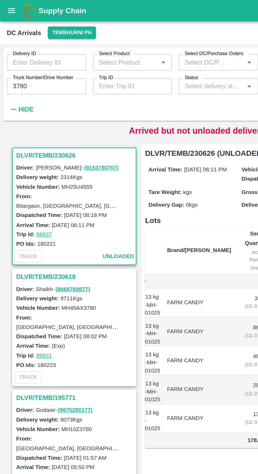
click at [37, 172] on h3 "DLVR/TEMB/230618" at bounding box center [46, 170] width 73 height 7
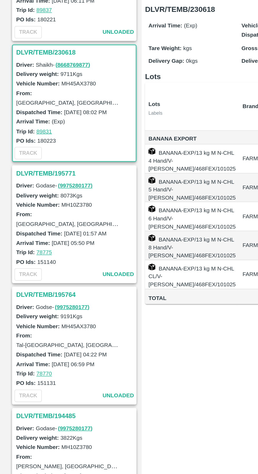
scroll to position [62, 0]
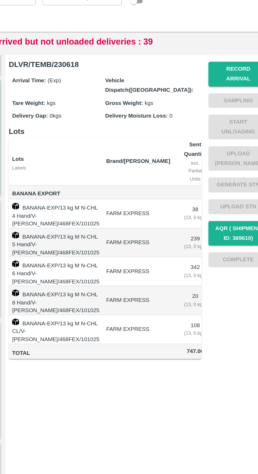
click at [230, 97] on button "Record Arrival" at bounding box center [231, 100] width 37 height 15
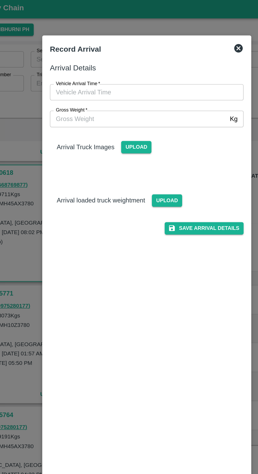
click at [135, 60] on input "Vehicle Arrival Time   *" at bounding box center [127, 59] width 116 height 10
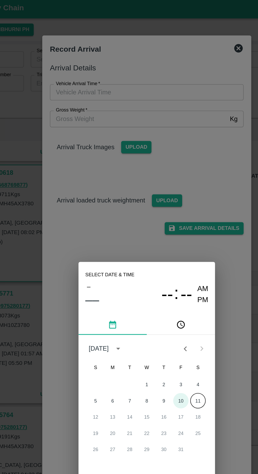
click at [150, 249] on button "10" at bounding box center [149, 248] width 9 height 9
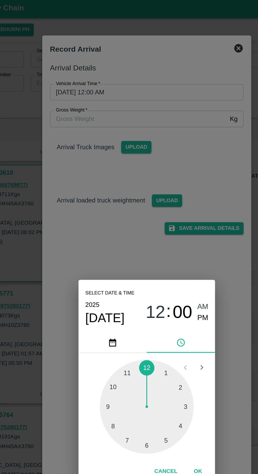
click at [109, 242] on div at bounding box center [129, 253] width 58 height 58
click at [150, 241] on div at bounding box center [129, 253] width 58 height 58
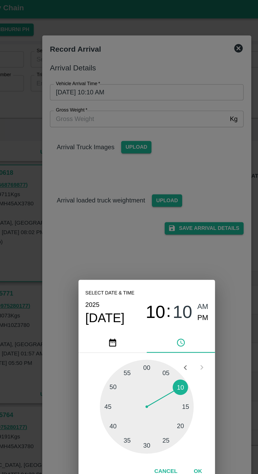
click at [166, 200] on span "PM" at bounding box center [163, 197] width 7 height 7
type input "[DATE] 10:10 PM"
click at [173, 90] on div "Select date & time [DATE] 10 : 10 AM PM 05 10 15 20 25 30 35 40 45 50 55 00 Can…" at bounding box center [129, 237] width 258 height 474
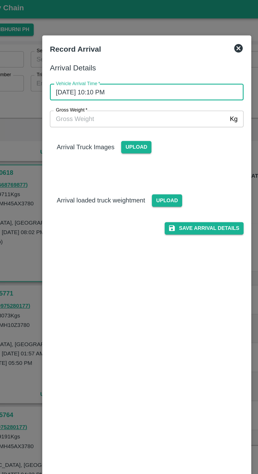
click at [169, 142] on button "Save Arrival Details" at bounding box center [164, 143] width 49 height 8
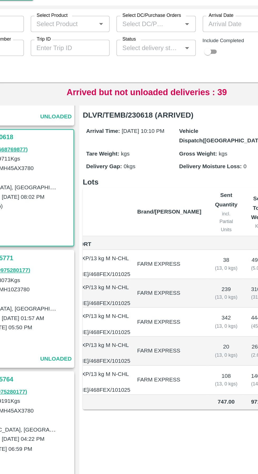
scroll to position [0, 32]
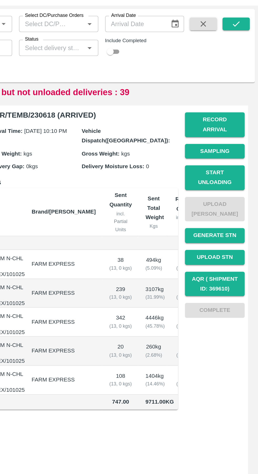
click at [233, 126] on button "Start Unloading" at bounding box center [231, 133] width 37 height 15
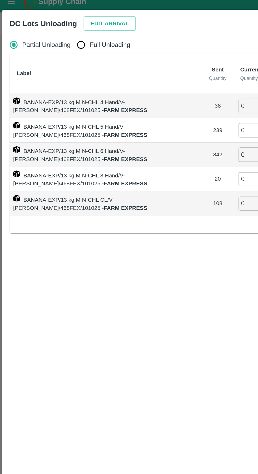
click at [62, 23] on button "Edit Arrival" at bounding box center [68, 20] width 32 height 9
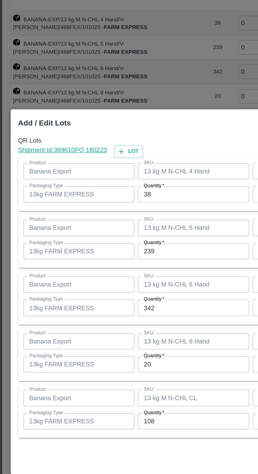
click at [117, 176] on input "38" at bounding box center [119, 177] width 69 height 10
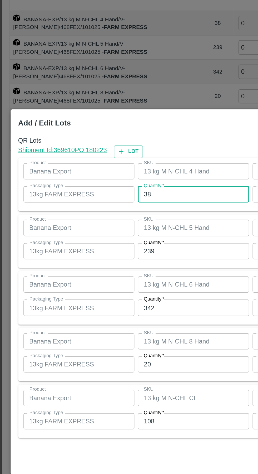
type input "3"
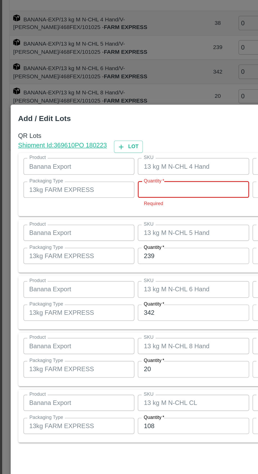
click at [109, 176] on input "Quantity   *" at bounding box center [119, 174] width 69 height 10
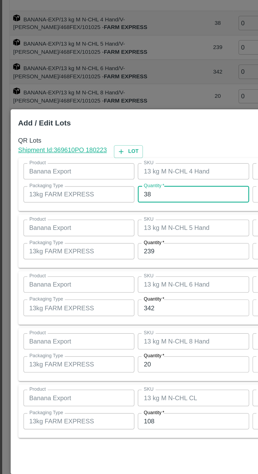
type input "38"
click at [113, 211] on input "239" at bounding box center [119, 212] width 69 height 10
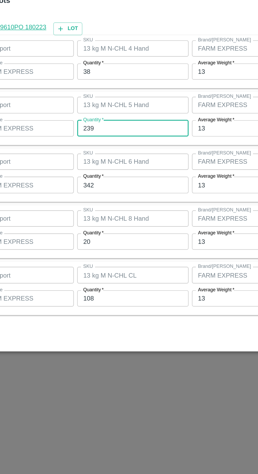
click at [118, 212] on input "239" at bounding box center [119, 212] width 69 height 10
type input "250"
click at [117, 248] on input "342" at bounding box center [119, 247] width 69 height 10
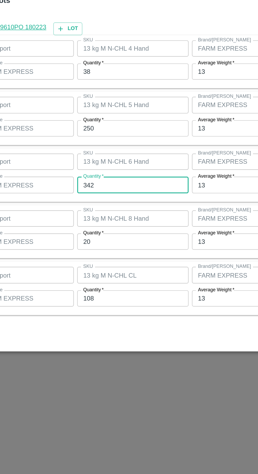
click at [118, 248] on input "342" at bounding box center [119, 247] width 69 height 10
type input "328"
click at [117, 283] on input "20" at bounding box center [119, 282] width 69 height 10
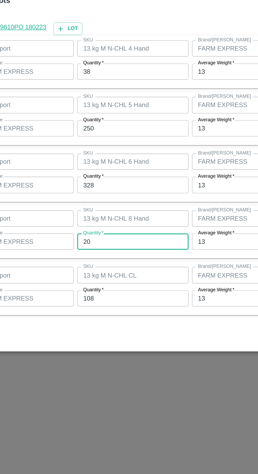
click at [119, 282] on input "20" at bounding box center [119, 282] width 69 height 10
type input "2"
type input "17"
click at [117, 317] on input "108" at bounding box center [119, 317] width 69 height 10
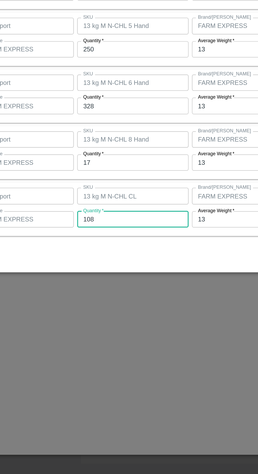
click at [117, 317] on input "108" at bounding box center [119, 317] width 69 height 10
type input "110"
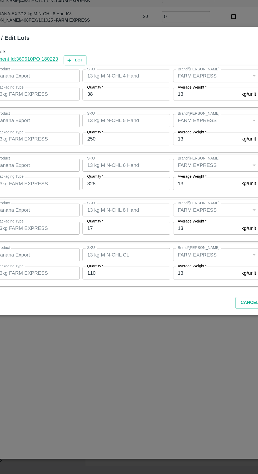
scroll to position [0, 0]
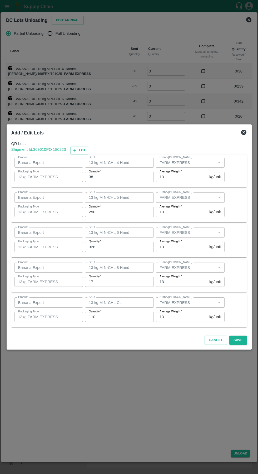
click at [239, 341] on button "Save" at bounding box center [237, 339] width 17 height 9
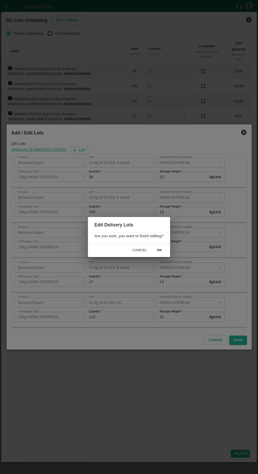
click at [165, 250] on button "ok" at bounding box center [159, 249] width 17 height 9
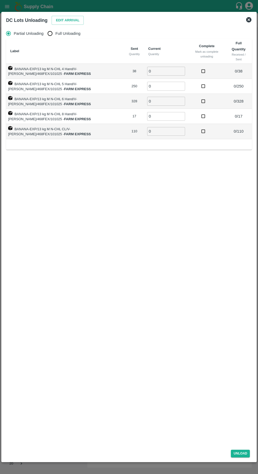
click at [55, 33] on input "Full Unloading" at bounding box center [50, 33] width 11 height 11
radio input "true"
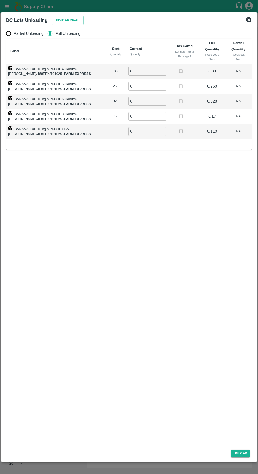
click at [147, 72] on input "0" at bounding box center [148, 71] width 38 height 9
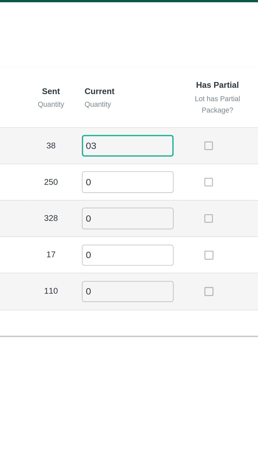
type input "0"
type input "38"
click at [145, 88] on input "0" at bounding box center [148, 86] width 38 height 9
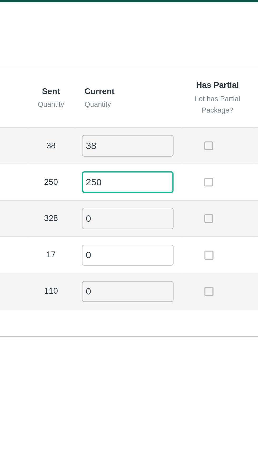
type input "250"
click at [143, 102] on input "0" at bounding box center [148, 101] width 38 height 9
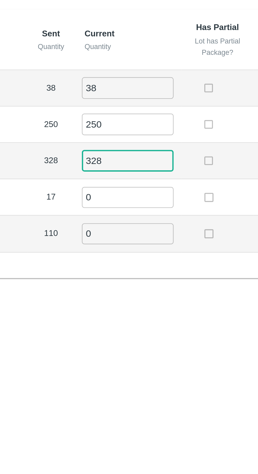
type input "328"
click at [144, 118] on input "0" at bounding box center [148, 116] width 38 height 9
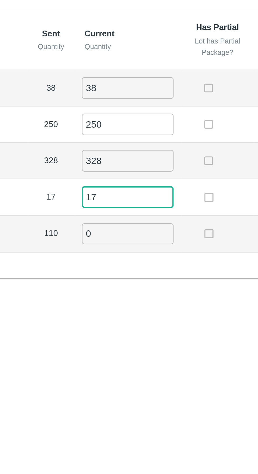
type input "17"
click at [146, 133] on input "0" at bounding box center [148, 131] width 38 height 9
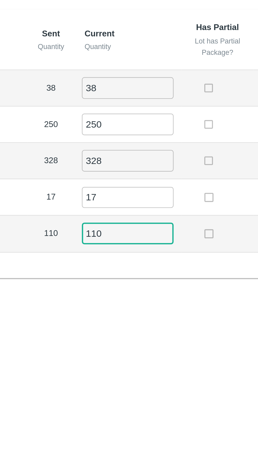
type input "110"
click at [170, 115] on td at bounding box center [185, 116] width 30 height 15
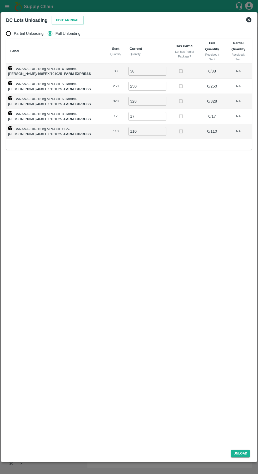
click at [241, 453] on button "Unload" at bounding box center [240, 453] width 19 height 8
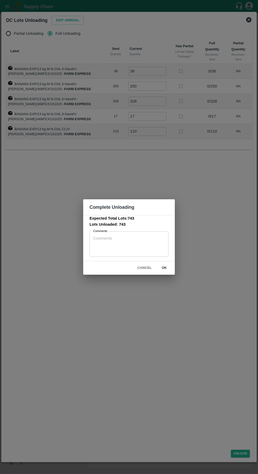
click at [144, 270] on button "Cancel" at bounding box center [144, 267] width 18 height 9
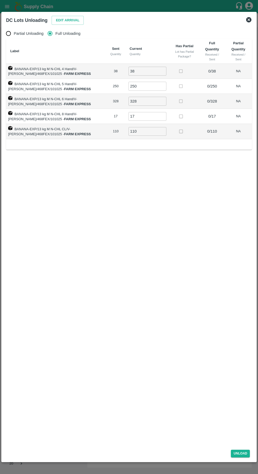
click at [68, 22] on button "Edit Arrival" at bounding box center [68, 20] width 32 height 9
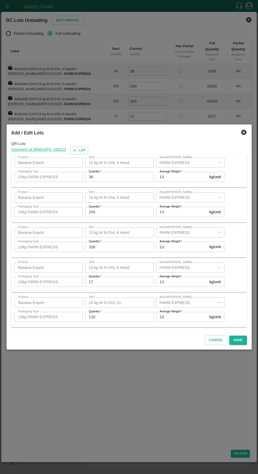
click at [117, 282] on input "17" at bounding box center [119, 282] width 69 height 10
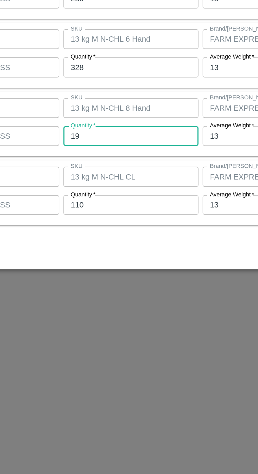
type input "19"
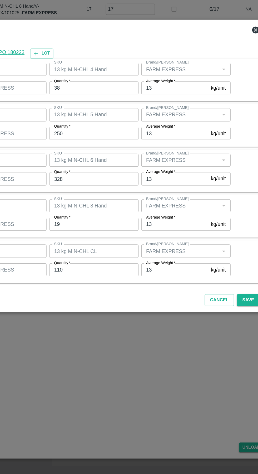
click at [238, 340] on button "Save" at bounding box center [237, 339] width 17 height 9
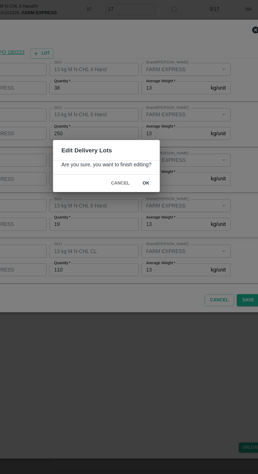
click at [162, 253] on button "ok" at bounding box center [159, 249] width 17 height 9
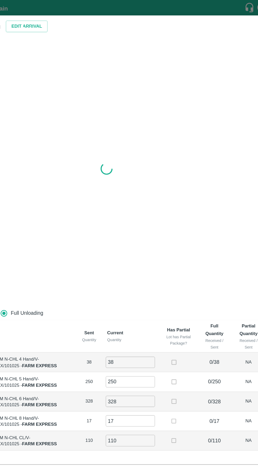
radio input "true"
type input "0"
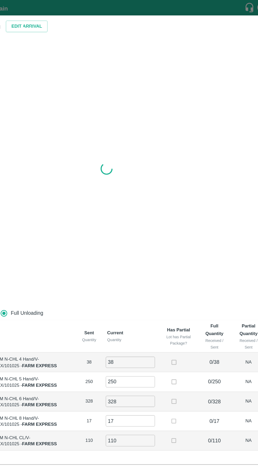
type input "0"
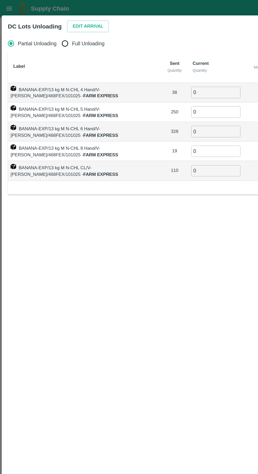
click at [50, 33] on input "Full Unloading" at bounding box center [50, 33] width 11 height 11
radio input "true"
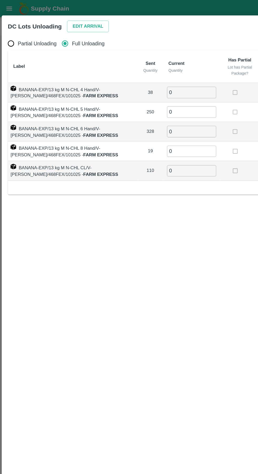
click at [140, 71] on input "0" at bounding box center [148, 71] width 38 height 9
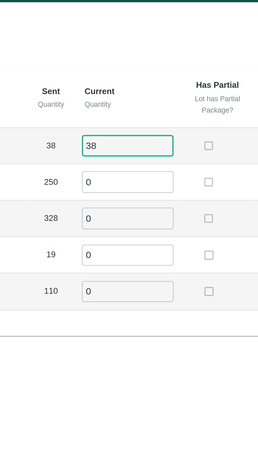
type input "38"
click at [146, 87] on input "0" at bounding box center [148, 86] width 38 height 9
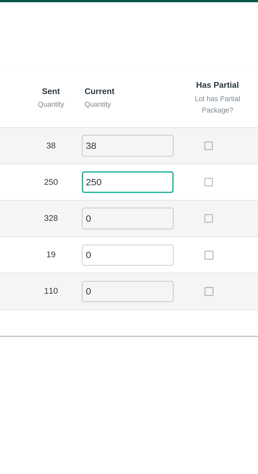
type input "250"
click at [148, 100] on input "0" at bounding box center [148, 101] width 38 height 9
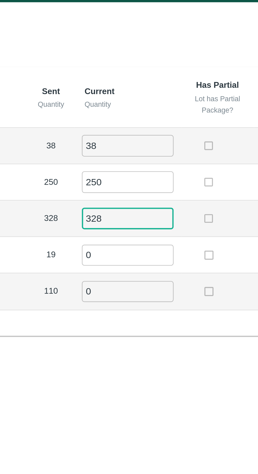
type input "328"
click at [174, 93] on td at bounding box center [185, 86] width 30 height 15
click at [144, 117] on input "0" at bounding box center [148, 116] width 38 height 9
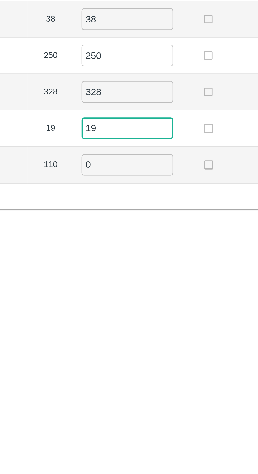
type input "19"
click at [149, 133] on input "0" at bounding box center [148, 131] width 38 height 9
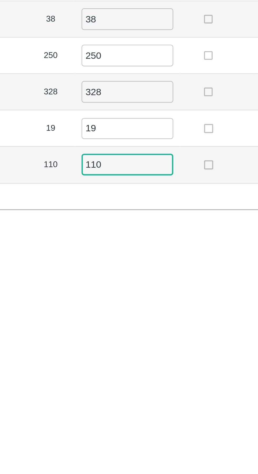
type input "110"
click at [174, 147] on div "Label Sent Quantity Current Quantity Has Partial Lot has Partial Package? Full …" at bounding box center [129, 94] width 246 height 111
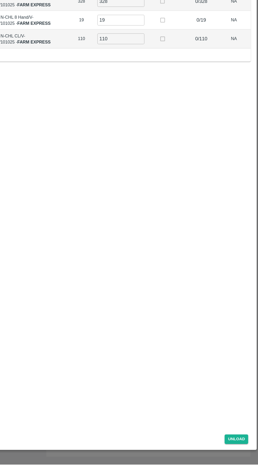
click at [240, 457] on button "Unload" at bounding box center [240, 453] width 19 height 8
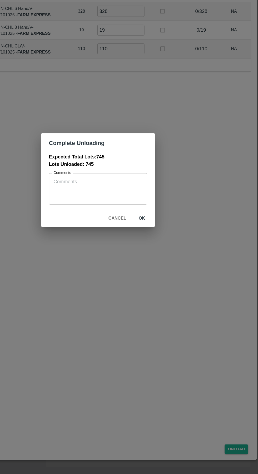
click at [169, 272] on button "ok" at bounding box center [164, 267] width 17 height 9
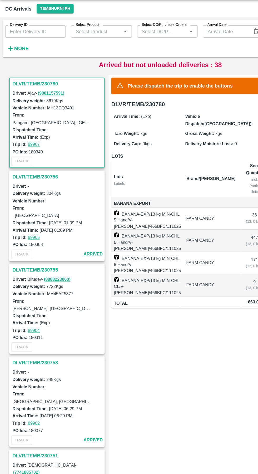
click at [19, 54] on strong "More" at bounding box center [17, 52] width 12 height 4
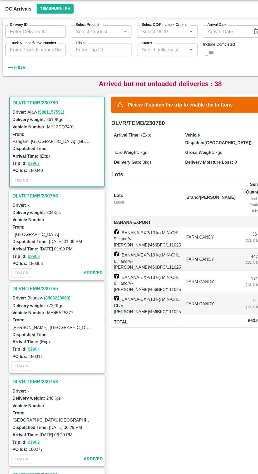
click at [31, 49] on label "Truck Number/Drive Number" at bounding box center [26, 48] width 37 height 4
click at [31, 49] on input "Truck Number/Drive Number" at bounding box center [28, 53] width 49 height 10
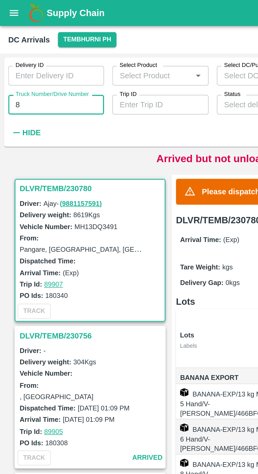
type input "8"
type input "7963"
click at [84, 65] on div "Delivery ID Delivery ID Select Product Select Product   * Select DC/Purchase Or…" at bounding box center [106, 50] width 212 height 43
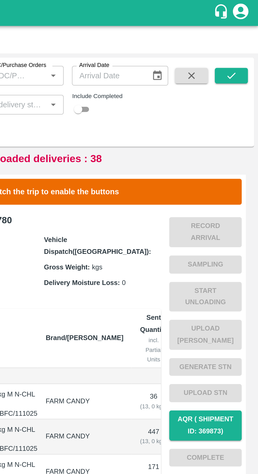
click at [244, 39] on icon "submit" at bounding box center [244, 38] width 4 height 3
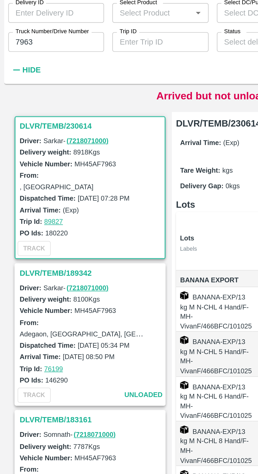
scroll to position [0, 29]
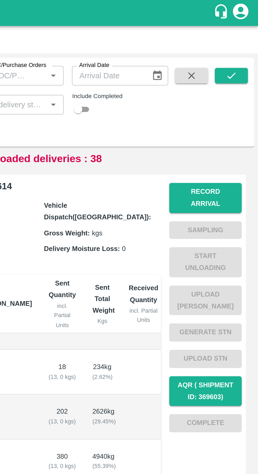
click at [234, 98] on button "Record Arrival" at bounding box center [231, 100] width 37 height 15
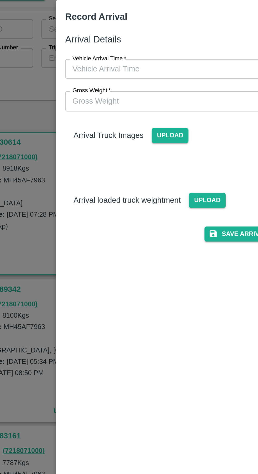
click at [121, 60] on input "Vehicle Arrival Time   *" at bounding box center [127, 59] width 116 height 10
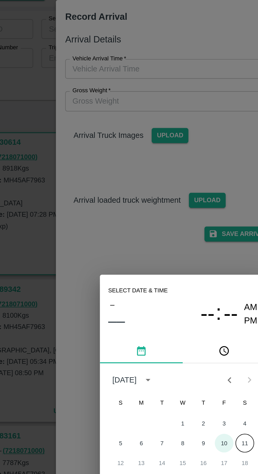
click at [150, 250] on button "10" at bounding box center [149, 248] width 9 height 9
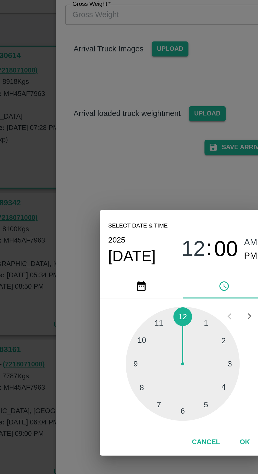
click at [106, 282] on div at bounding box center [129, 253] width 58 height 58
click at [128, 282] on div at bounding box center [129, 253] width 58 height 58
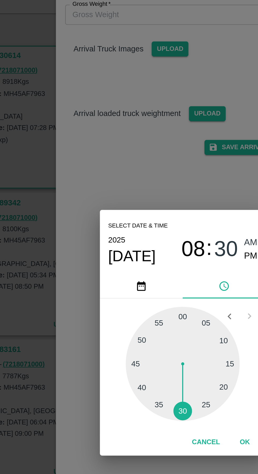
click at [161, 201] on span "PM" at bounding box center [163, 197] width 7 height 7
type input "[DATE] 08:30 PM"
click at [159, 323] on div "Select date & time [DATE] 08 : 30 AM PM 05 10 15 20 25 30 35 40 45 50 55 00 Can…" at bounding box center [129, 237] width 258 height 474
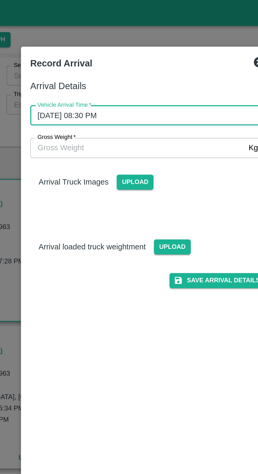
click at [168, 145] on button "Save Arrival Details" at bounding box center [164, 143] width 49 height 8
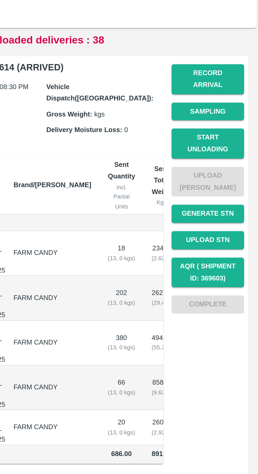
click at [230, 128] on button "Start Unloading" at bounding box center [231, 133] width 37 height 15
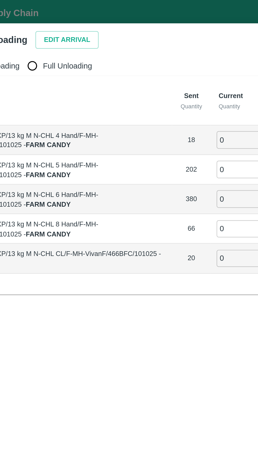
click at [63, 20] on button "Edit Arrival" at bounding box center [68, 20] width 32 height 9
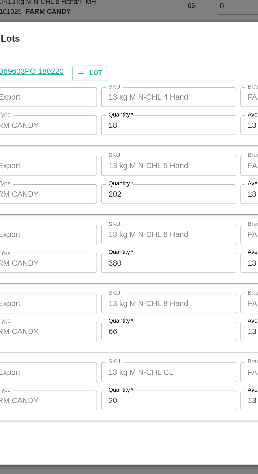
click at [109, 182] on input "18" at bounding box center [119, 177] width 69 height 10
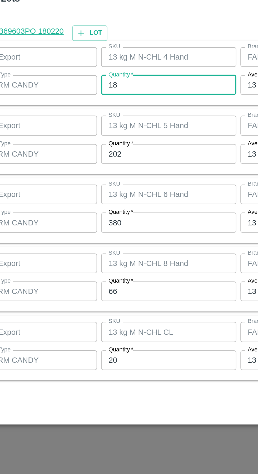
click at [120, 178] on input "18" at bounding box center [119, 177] width 69 height 10
type input "1"
type input "9"
click at [112, 211] on input "202" at bounding box center [119, 212] width 69 height 10
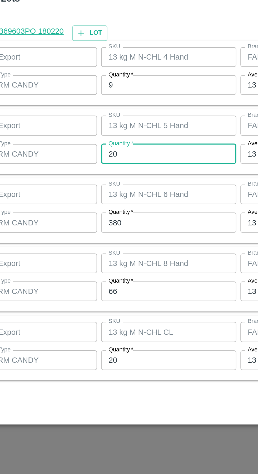
type input "2"
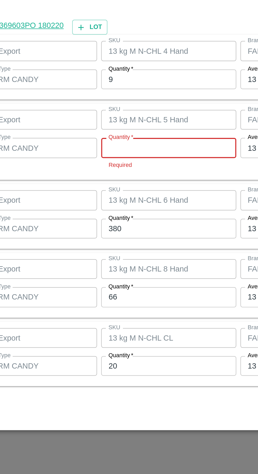
click at [116, 210] on input "Quantity   *" at bounding box center [119, 209] width 69 height 10
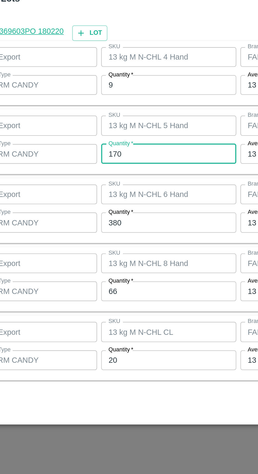
type input "170"
click at [115, 246] on input "380" at bounding box center [119, 247] width 69 height 10
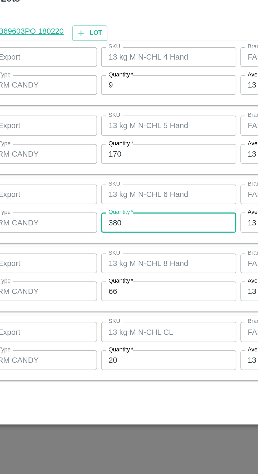
click at [152, 345] on div "Cancel Save" at bounding box center [129, 339] width 240 height 16
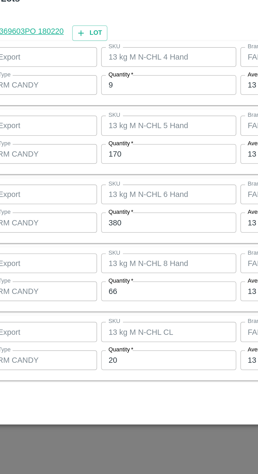
click at [122, 248] on input "380" at bounding box center [119, 247] width 69 height 10
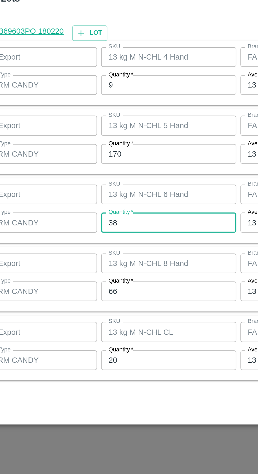
type input "3"
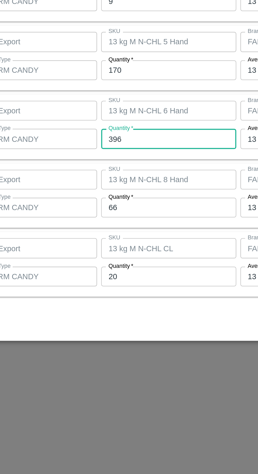
type input "396"
click at [113, 282] on input "66" at bounding box center [119, 282] width 69 height 10
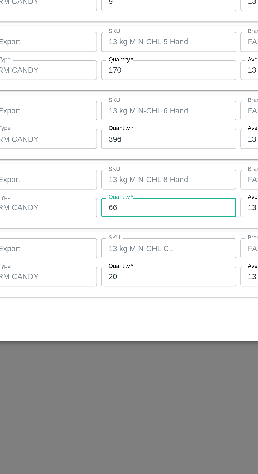
click at [118, 282] on input "66" at bounding box center [119, 282] width 69 height 10
type input "6"
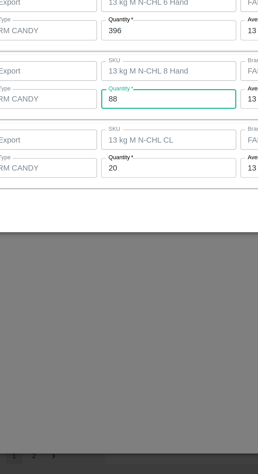
type input "88"
click at [110, 318] on input "20" at bounding box center [119, 317] width 69 height 10
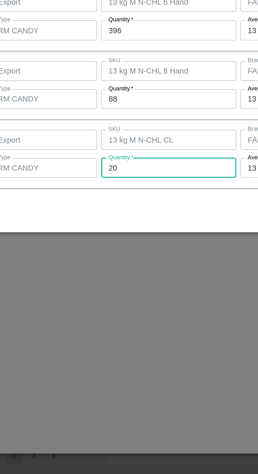
click at [110, 317] on input "20" at bounding box center [119, 317] width 69 height 10
type input "2"
type input "15"
click at [130, 338] on div "Cancel Save" at bounding box center [129, 339] width 240 height 16
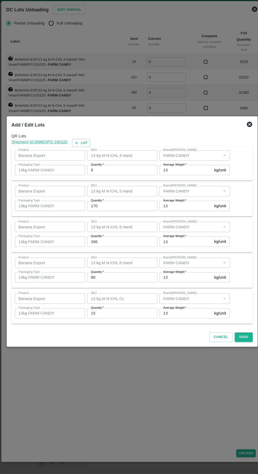
click at [237, 345] on div "Cancel Save" at bounding box center [129, 339] width 240 height 16
click at [237, 341] on button "Save" at bounding box center [237, 339] width 17 height 9
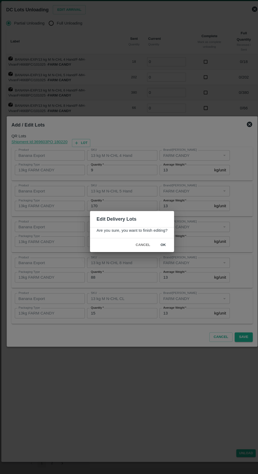
click at [167, 252] on button "ok" at bounding box center [159, 249] width 17 height 9
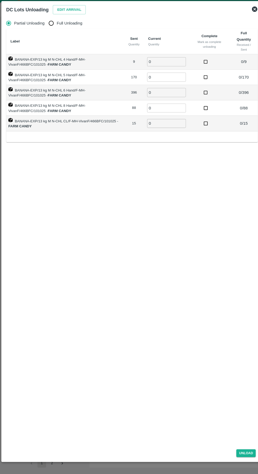
click at [50, 36] on input "Full Unloading" at bounding box center [50, 33] width 11 height 11
radio input "true"
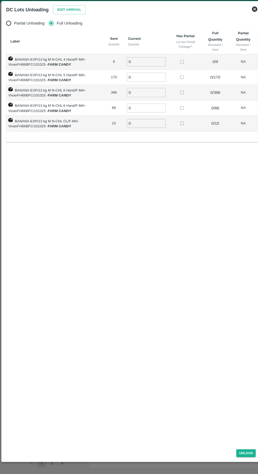
click at [146, 73] on input "0" at bounding box center [143, 71] width 38 height 9
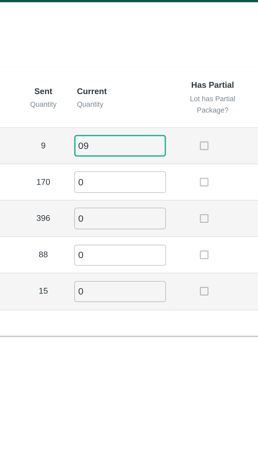
type input "09"
click at [144, 88] on input "0" at bounding box center [143, 86] width 38 height 9
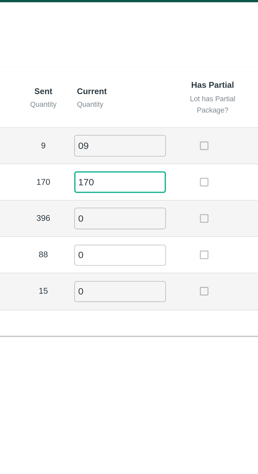
type input "170"
click at [144, 103] on input "0" at bounding box center [143, 101] width 38 height 9
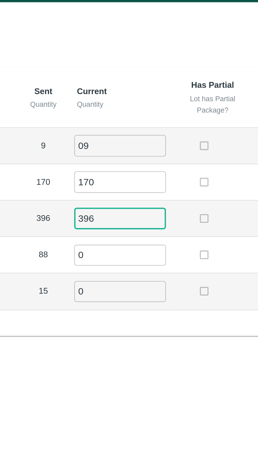
type input "396"
click at [137, 117] on input "0" at bounding box center [143, 116] width 38 height 9
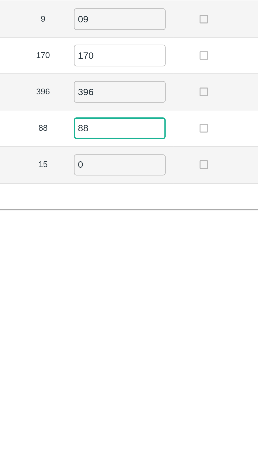
type input "88"
click at [145, 129] on input "0" at bounding box center [143, 131] width 38 height 9
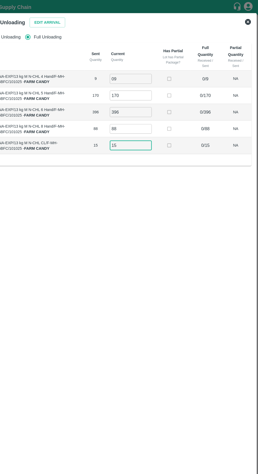
type input "15"
click at [125, 197] on div "Partial Unloading Full Unloading Label Sent Quantity Current Quantity Has Parti…" at bounding box center [129, 235] width 250 height 419
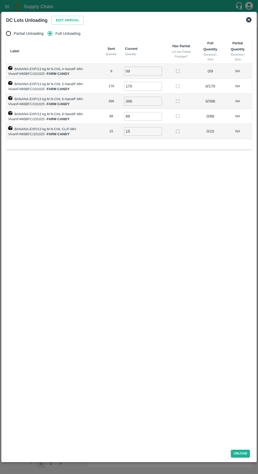
click at [239, 451] on button "Unload" at bounding box center [240, 453] width 19 height 8
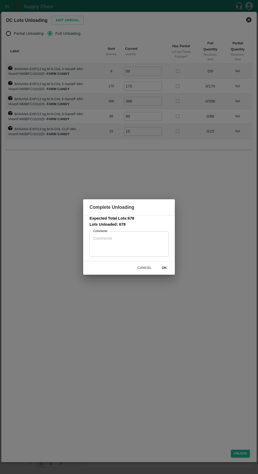
click at [169, 268] on button "ok" at bounding box center [164, 267] width 17 height 9
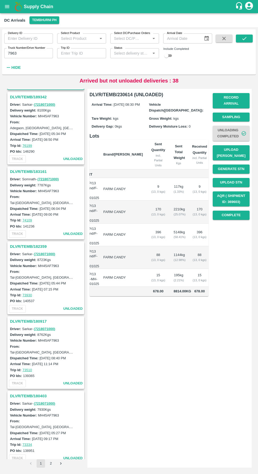
scroll to position [0, 0]
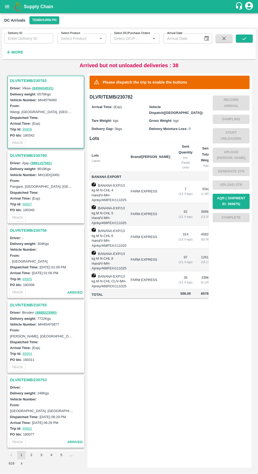
click at [19, 52] on strong "More" at bounding box center [17, 52] width 12 height 4
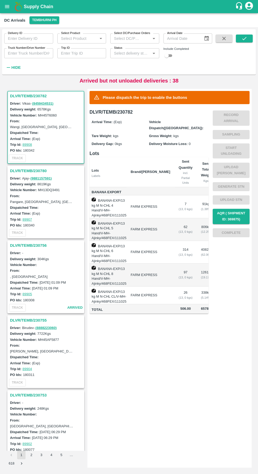
click at [40, 52] on input "Truck Number/Drive Number" at bounding box center [28, 53] width 49 height 10
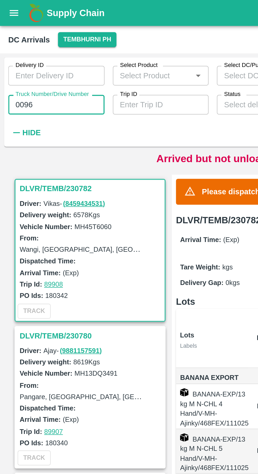
type input "0096"
click at [87, 67] on div "Delivery ID Delivery ID Select Product Select Product   * Select DC/Purchase Or…" at bounding box center [106, 50] width 212 height 43
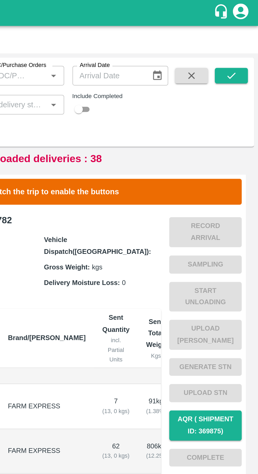
click at [247, 40] on icon "submit" at bounding box center [245, 39] width 6 height 6
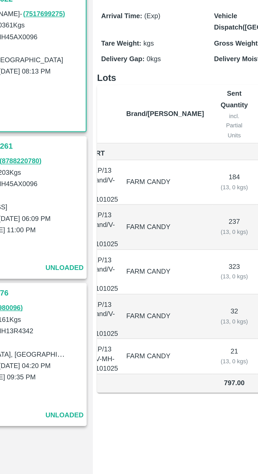
scroll to position [0, 29]
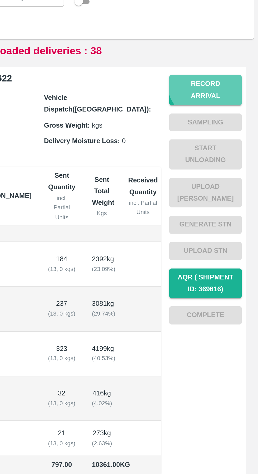
click at [233, 96] on button "Record Arrival" at bounding box center [231, 100] width 37 height 15
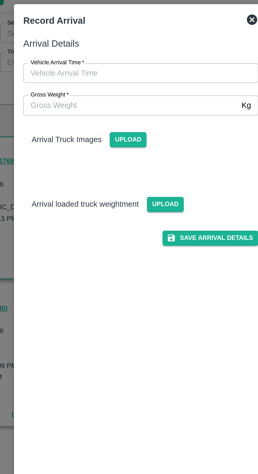
click at [141, 61] on input "Vehicle Arrival Time   *" at bounding box center [127, 59] width 116 height 10
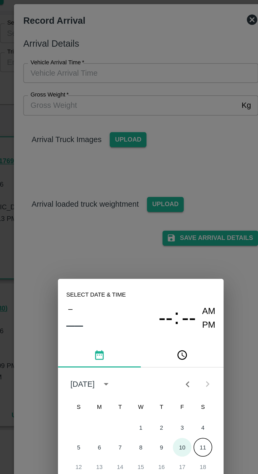
click at [149, 249] on button "10" at bounding box center [149, 248] width 9 height 9
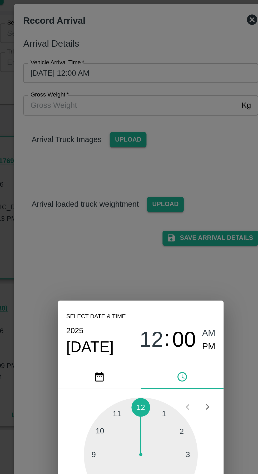
click at [110, 238] on div at bounding box center [129, 253] width 58 height 58
click at [150, 241] on div at bounding box center [129, 253] width 58 height 58
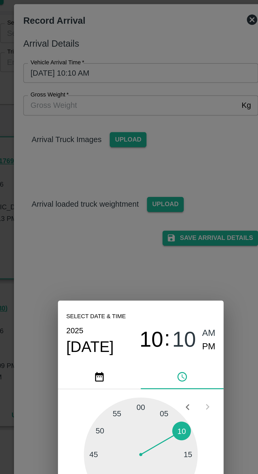
click at [166, 197] on span "PM" at bounding box center [163, 197] width 7 height 7
type input "[DATE] 10:10 PM"
click at [173, 111] on div "Select date & time [DATE] 10 : 10 AM PM 05 10 15 20 25 30 35 40 45 50 55 00 Can…" at bounding box center [129, 237] width 258 height 474
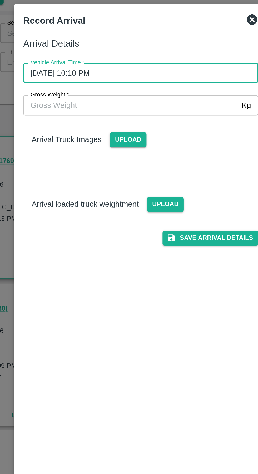
click at [170, 141] on button "Save Arrival Details" at bounding box center [164, 143] width 49 height 8
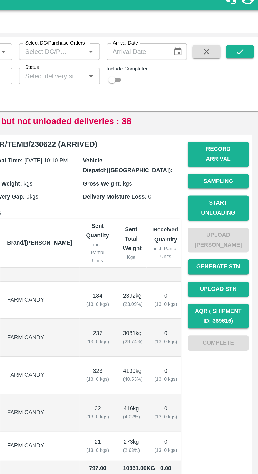
click at [234, 97] on button "Record Arrival" at bounding box center [231, 100] width 37 height 15
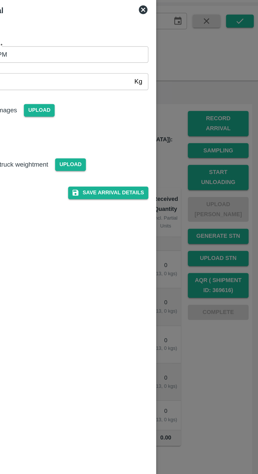
click at [202, 223] on div at bounding box center [129, 237] width 258 height 474
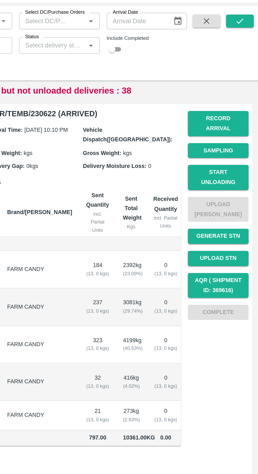
click at [235, 126] on button "Start Unloading" at bounding box center [231, 133] width 37 height 15
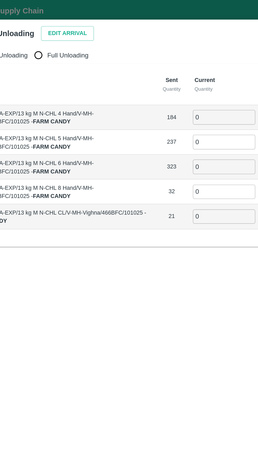
click at [65, 21] on button "Edit Arrival" at bounding box center [68, 20] width 32 height 9
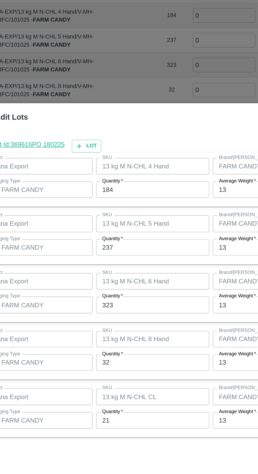
click at [116, 178] on input "184" at bounding box center [119, 177] width 69 height 10
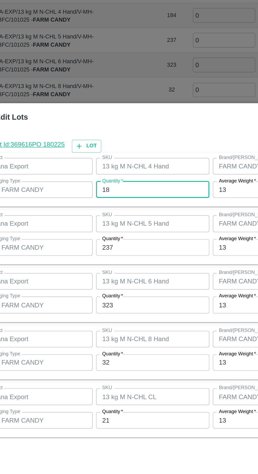
type input "1"
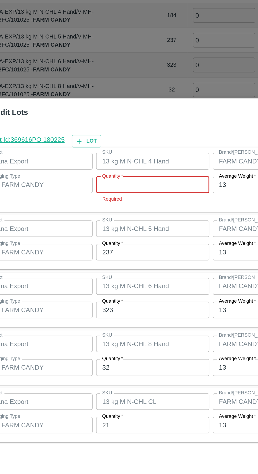
click at [119, 175] on input "Quantity   *" at bounding box center [119, 174] width 69 height 10
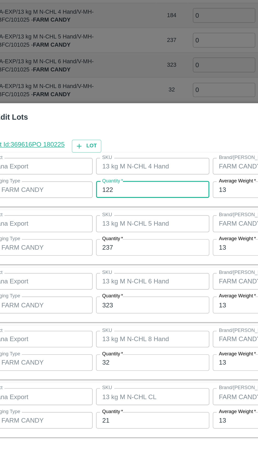
type input "122"
click at [122, 213] on input "237" at bounding box center [119, 212] width 69 height 10
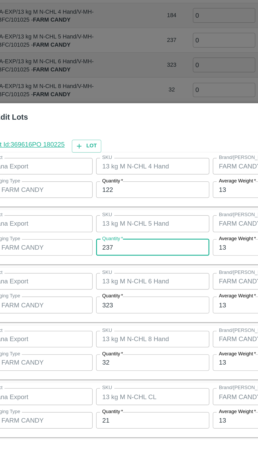
click at [122, 212] on input "237" at bounding box center [119, 212] width 69 height 10
type input "230"
click at [115, 248] on input "323" at bounding box center [119, 247] width 69 height 10
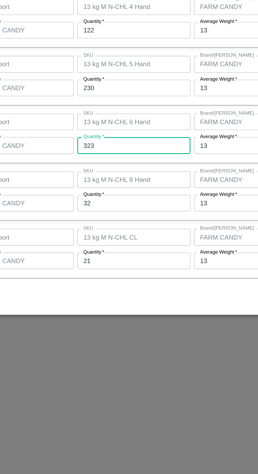
click at [125, 250] on input "323" at bounding box center [119, 247] width 69 height 10
type input "386"
click at [120, 282] on input "32" at bounding box center [119, 282] width 69 height 10
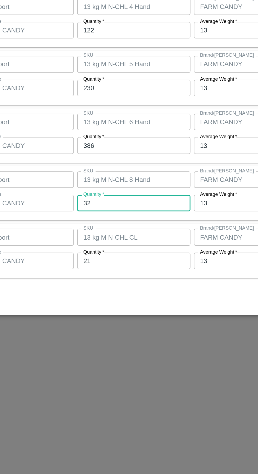
click at [120, 316] on input "21" at bounding box center [119, 317] width 69 height 10
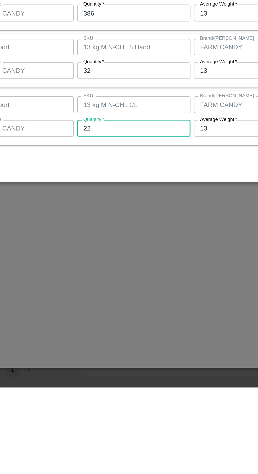
type input "22"
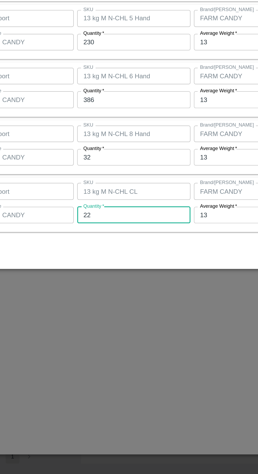
click at [168, 337] on div "Cancel Save" at bounding box center [129, 339] width 240 height 16
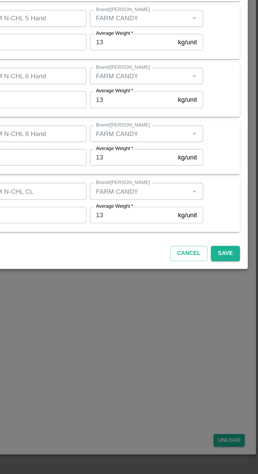
click at [239, 340] on button "Save" at bounding box center [237, 339] width 17 height 9
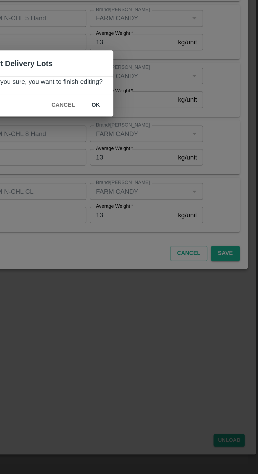
click at [159, 250] on button "ok" at bounding box center [159, 249] width 17 height 9
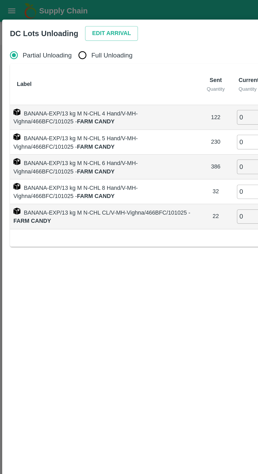
click at [54, 37] on input "Full Unloading" at bounding box center [50, 33] width 11 height 11
radio input "true"
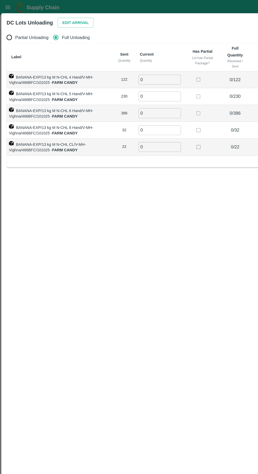
click at [147, 71] on input "0" at bounding box center [143, 71] width 38 height 9
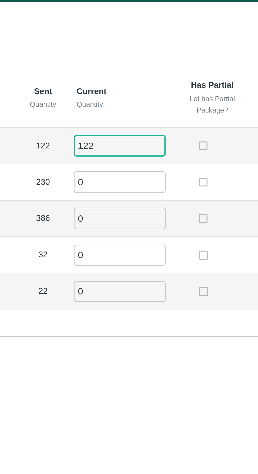
type input "122"
click at [146, 87] on input "0" at bounding box center [143, 86] width 38 height 9
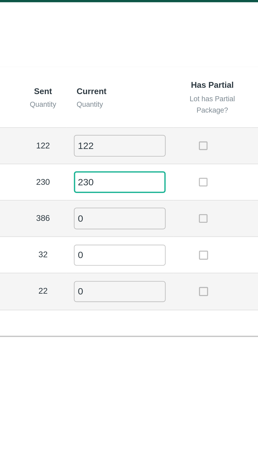
type input "230"
click at [146, 101] on input "0" at bounding box center [143, 101] width 38 height 9
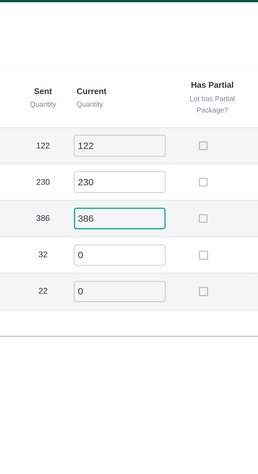
type input "386"
click at [149, 115] on input "0" at bounding box center [143, 116] width 38 height 9
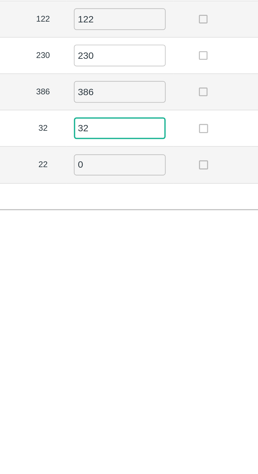
type input "32"
click at [147, 133] on input "0" at bounding box center [143, 131] width 38 height 9
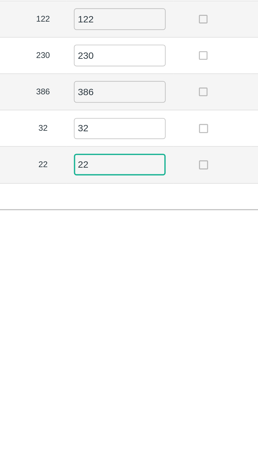
type input "22"
click at [169, 146] on div "Label Sent Quantity Current Quantity Has Partial Lot has Partial Package? Full …" at bounding box center [129, 94] width 246 height 111
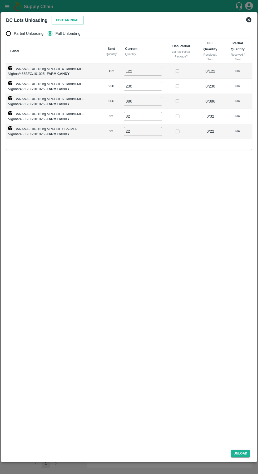
click at [240, 452] on button "Unload" at bounding box center [240, 453] width 19 height 8
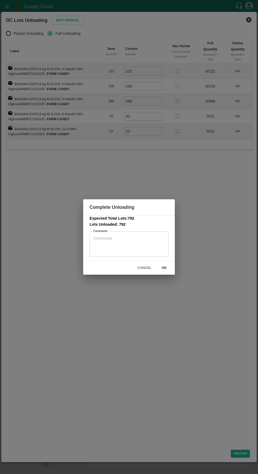
click at [171, 272] on button "ok" at bounding box center [164, 267] width 17 height 9
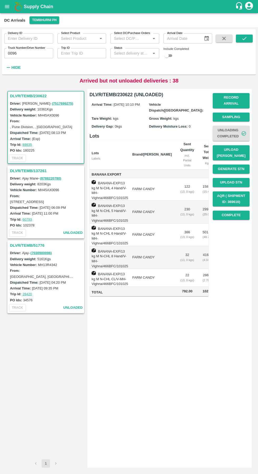
scroll to position [0, 30]
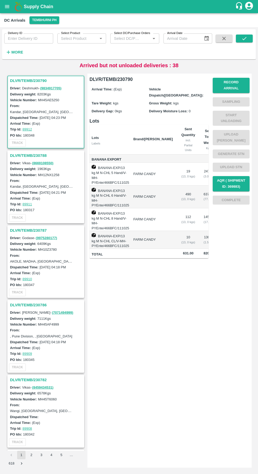
click at [21, 53] on strong "More" at bounding box center [17, 52] width 12 height 4
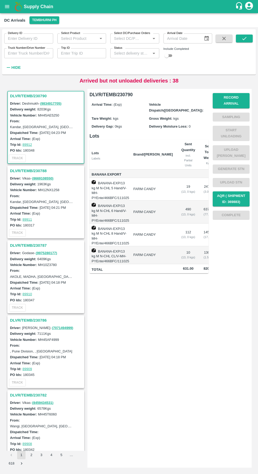
click at [30, 52] on input "Truck Number/Drive Number" at bounding box center [28, 53] width 49 height 10
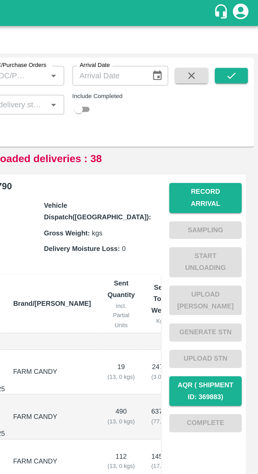
type input "9779"
click at [249, 40] on button "submit" at bounding box center [244, 39] width 17 height 8
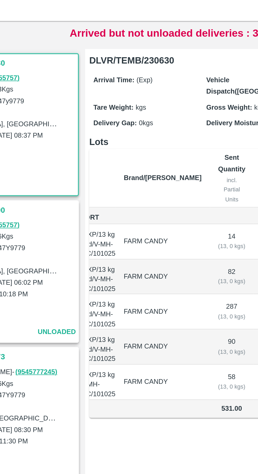
scroll to position [0, 31]
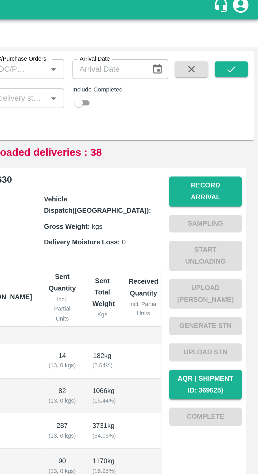
click at [235, 97] on button "Record Arrival" at bounding box center [231, 100] width 37 height 15
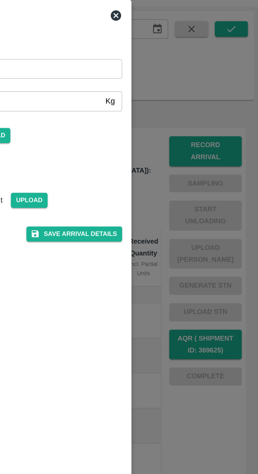
click at [208, 139] on div at bounding box center [129, 237] width 258 height 474
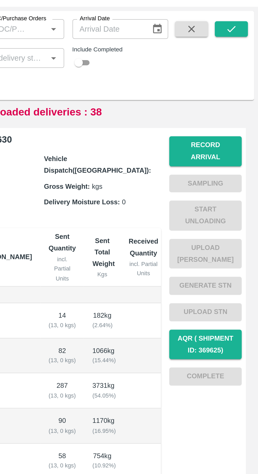
click at [234, 96] on button "Record Arrival" at bounding box center [231, 100] width 37 height 15
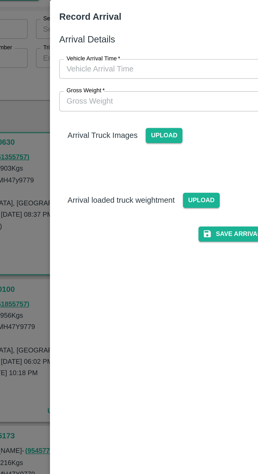
click at [90, 56] on input "Vehicle Arrival Time   *" at bounding box center [127, 59] width 116 height 10
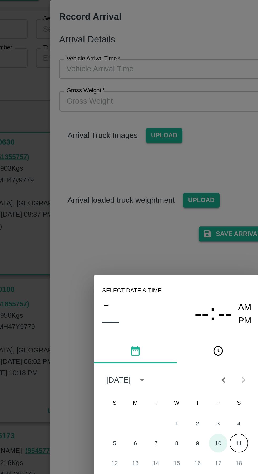
click at [147, 248] on button "10" at bounding box center [149, 248] width 9 height 9
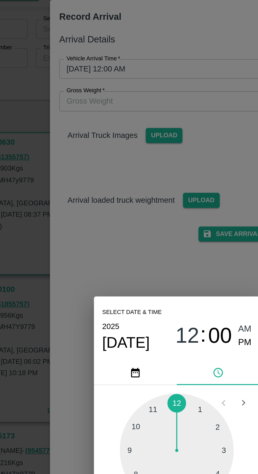
click at [116, 230] on div at bounding box center [129, 253] width 58 height 58
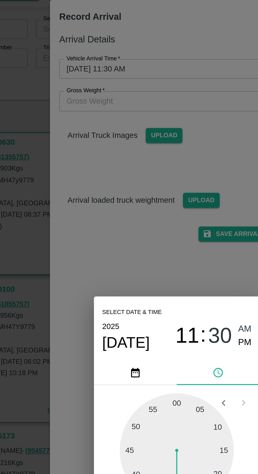
click at [161, 197] on span "PM" at bounding box center [163, 197] width 7 height 7
type input "[DATE] 11:30 PM"
click at [143, 157] on div "Select date & time [DATE] 11 : 30 AM PM 05 10 15 20 25 30 35 40 45 50 55 00 Can…" at bounding box center [129, 237] width 258 height 474
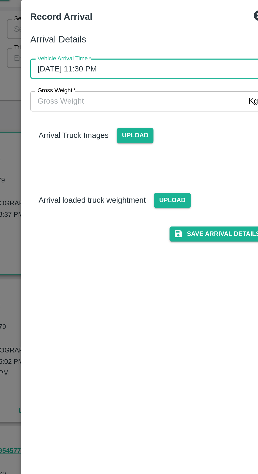
click at [169, 144] on button "Save Arrival Details" at bounding box center [164, 143] width 49 height 8
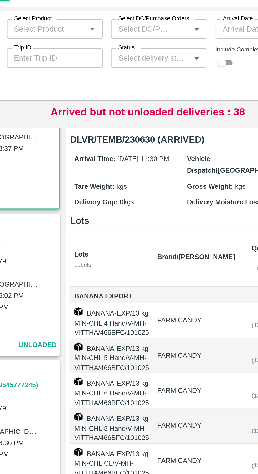
scroll to position [0, 0]
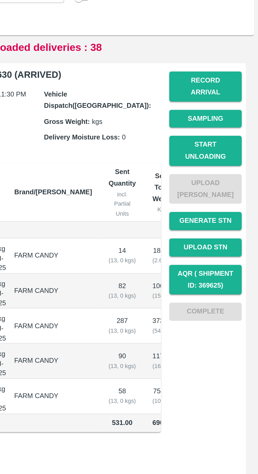
click at [239, 126] on button "Start Unloading" at bounding box center [231, 133] width 37 height 15
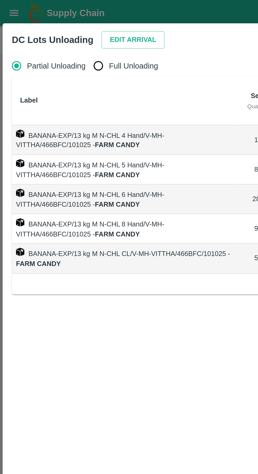
click at [59, 23] on button "Edit Arrival" at bounding box center [68, 20] width 32 height 9
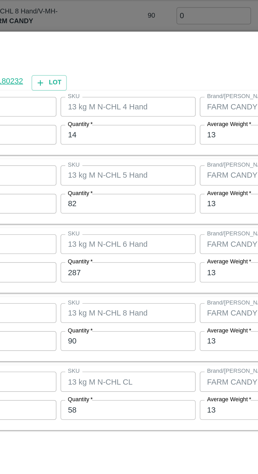
click at [107, 176] on input "14" at bounding box center [119, 177] width 69 height 10
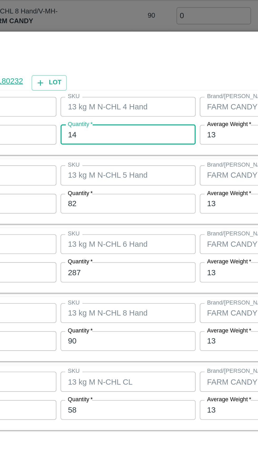
click at [106, 178] on input "14" at bounding box center [119, 177] width 69 height 10
type input "12"
click at [104, 214] on input "82" at bounding box center [119, 212] width 69 height 10
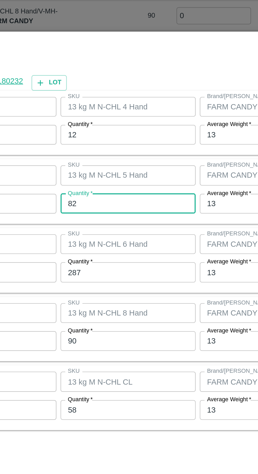
click at [117, 247] on input "287" at bounding box center [119, 247] width 69 height 10
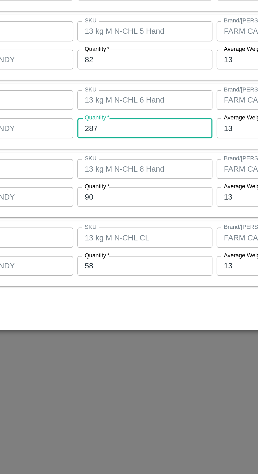
click at [118, 281] on input "90" at bounding box center [119, 282] width 69 height 10
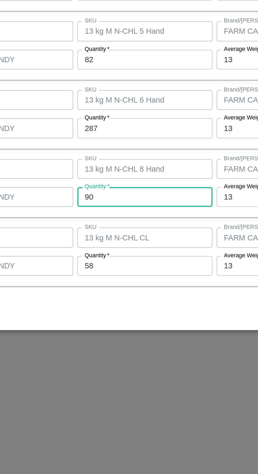
click at [119, 284] on input "90" at bounding box center [119, 282] width 69 height 10
type input "95"
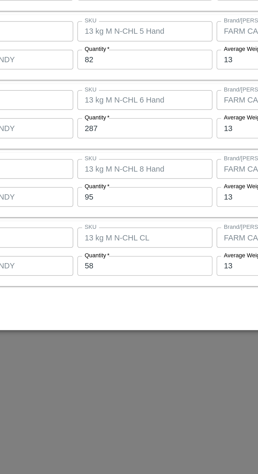
click at [112, 316] on input "58" at bounding box center [119, 317] width 69 height 10
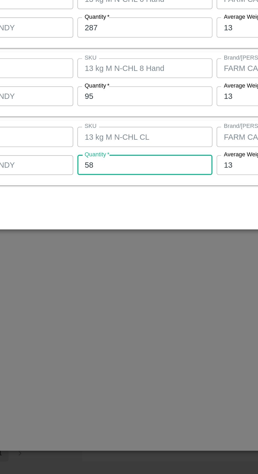
click at [111, 317] on input "58" at bounding box center [119, 317] width 69 height 10
type input "55"
click at [156, 338] on div "Cancel Save" at bounding box center [129, 339] width 240 height 16
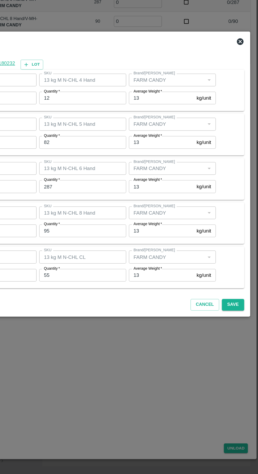
click at [238, 340] on button "Save" at bounding box center [237, 339] width 17 height 9
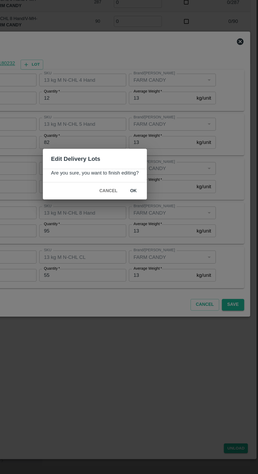
click at [159, 250] on button "ok" at bounding box center [159, 249] width 17 height 9
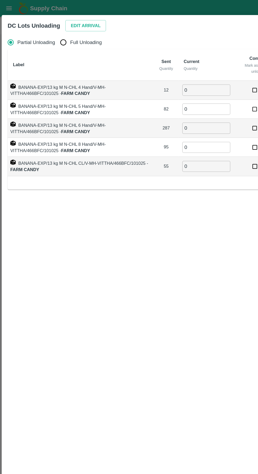
click at [49, 32] on input "Full Unloading" at bounding box center [50, 33] width 11 height 11
radio input "true"
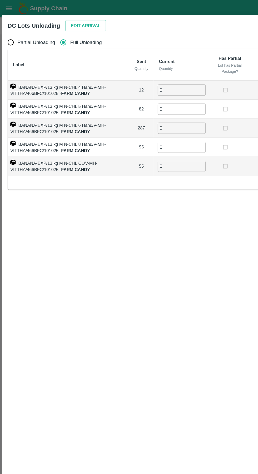
click at [141, 71] on input "0" at bounding box center [144, 71] width 38 height 9
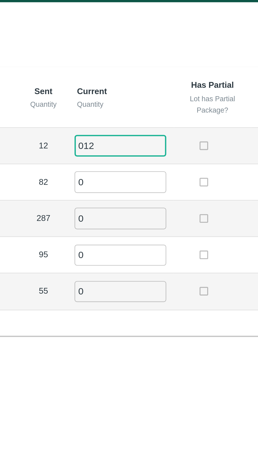
type input "012"
click at [136, 88] on input "0" at bounding box center [144, 86] width 38 height 9
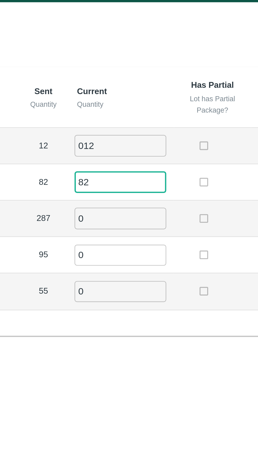
type input "82"
click at [136, 101] on input "0" at bounding box center [144, 101] width 38 height 9
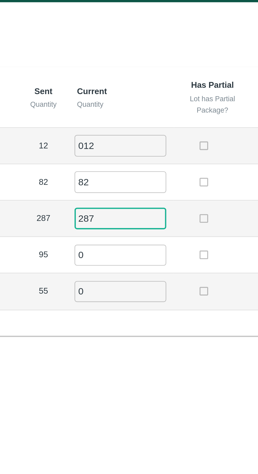
type input "287"
click at [144, 115] on input "0" at bounding box center [144, 116] width 38 height 9
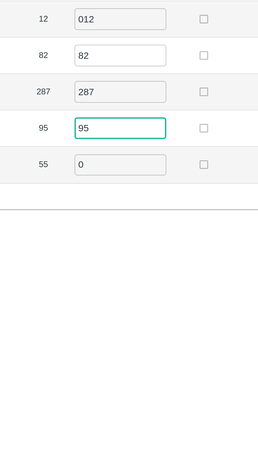
type input "95"
click at [148, 131] on input "0" at bounding box center [144, 131] width 38 height 9
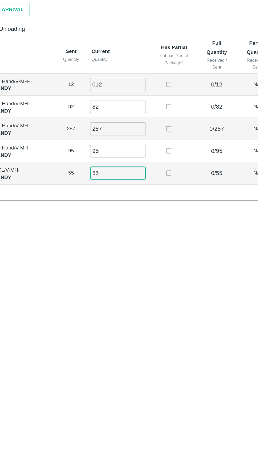
type input "55"
click at [178, 161] on div "Partial Unloading Full Unloading Label Sent Quantity Current Quantity Has Parti…" at bounding box center [129, 235] width 250 height 419
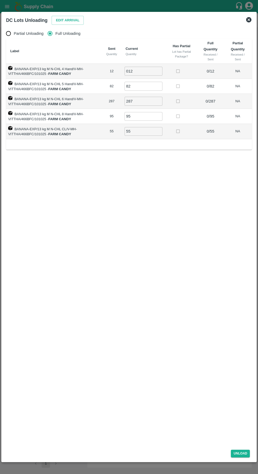
click at [243, 459] on div "Unload" at bounding box center [129, 452] width 250 height 14
click at [236, 455] on button "Unload" at bounding box center [240, 453] width 19 height 8
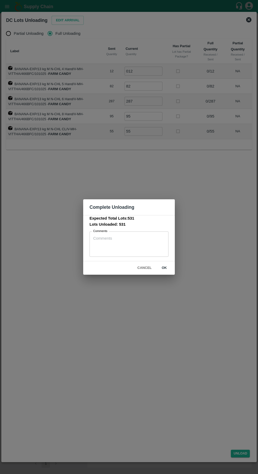
click at [164, 268] on button "ok" at bounding box center [164, 267] width 17 height 9
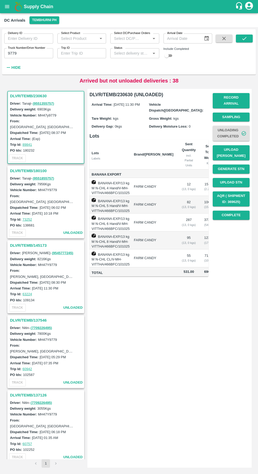
scroll to position [0, 31]
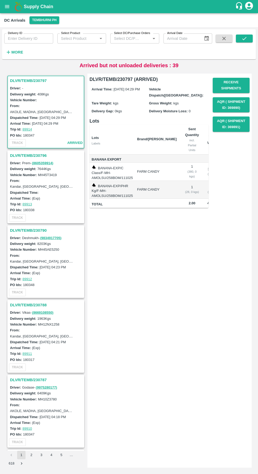
click at [17, 55] on h6 "More" at bounding box center [17, 52] width 12 height 7
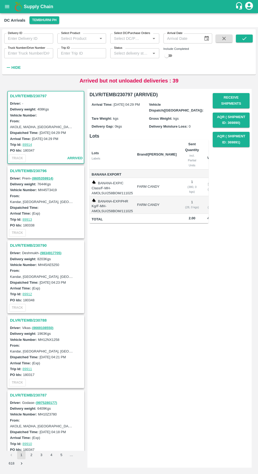
click at [32, 53] on input "Truck Number/Drive Number" at bounding box center [28, 53] width 49 height 10
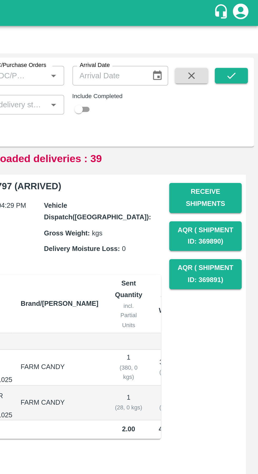
type input "1883"
click at [247, 42] on button "submit" at bounding box center [244, 39] width 17 height 8
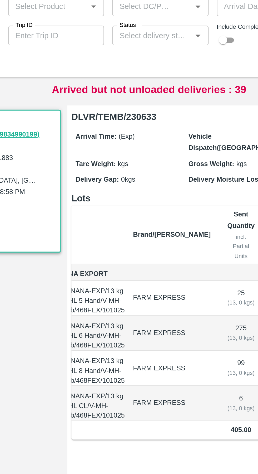
scroll to position [0, 31]
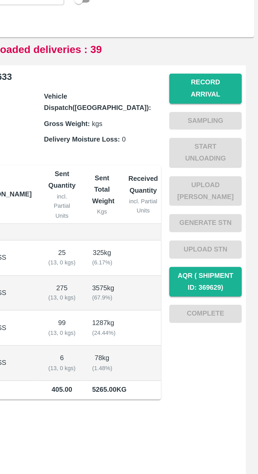
click at [237, 96] on button "Record Arrival" at bounding box center [231, 100] width 37 height 15
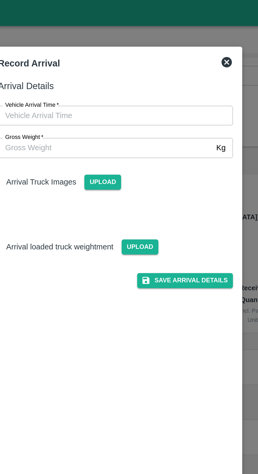
click at [115, 57] on input "Vehicle Arrival Time   *" at bounding box center [127, 59] width 116 height 10
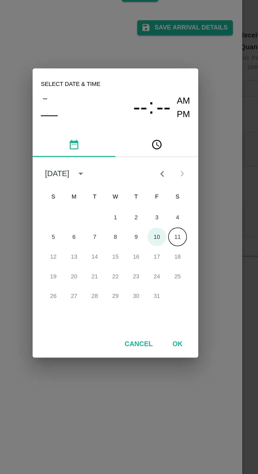
click at [151, 249] on button "10" at bounding box center [149, 248] width 9 height 9
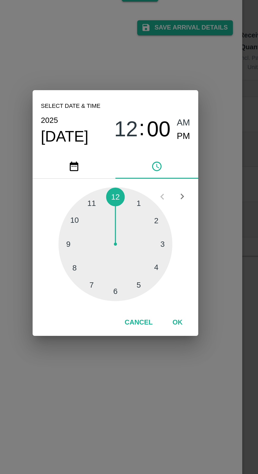
click at [109, 242] on div at bounding box center [129, 253] width 58 height 58
click at [107, 258] on div at bounding box center [129, 253] width 58 height 58
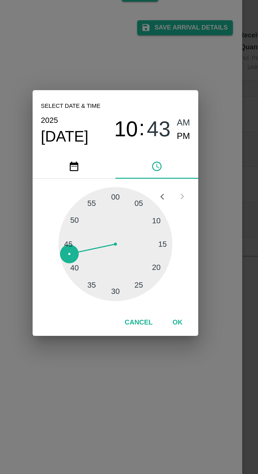
click at [166, 198] on span "PM" at bounding box center [163, 197] width 7 height 7
type input "10/10/2025 10:43 PM"
click at [188, 213] on div "Select date & time 2025 Oct 10 10 : 43 AM PM 05 10 15 20 25 30 35 40 45 50 55 0…" at bounding box center [129, 237] width 258 height 474
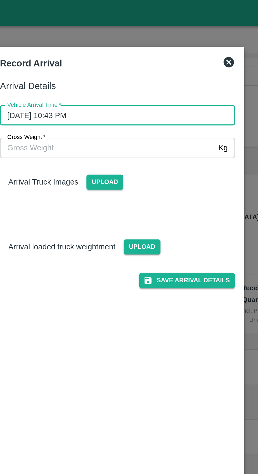
click at [161, 146] on button "Save Arrival Details" at bounding box center [164, 143] width 49 height 8
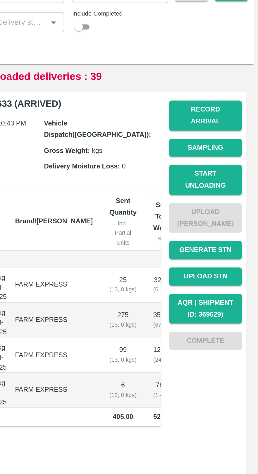
click at [239, 126] on button "Start Unloading" at bounding box center [231, 133] width 37 height 15
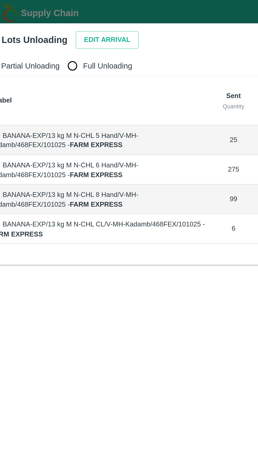
click at [62, 21] on button "Edit Arrival" at bounding box center [68, 20] width 32 height 9
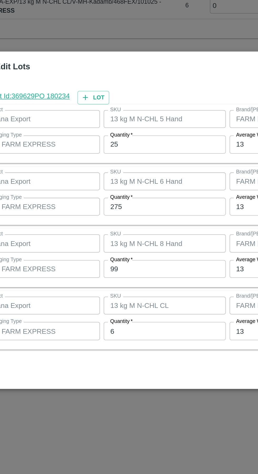
click at [120, 194] on input "25" at bounding box center [119, 194] width 69 height 10
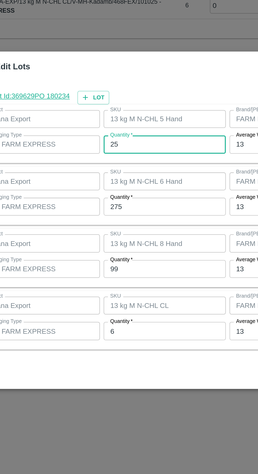
type input "2"
type input "7"
click at [112, 230] on input "275" at bounding box center [119, 229] width 69 height 10
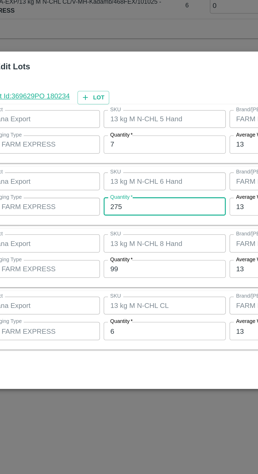
click at [117, 231] on input "275" at bounding box center [119, 229] width 69 height 10
type input "277"
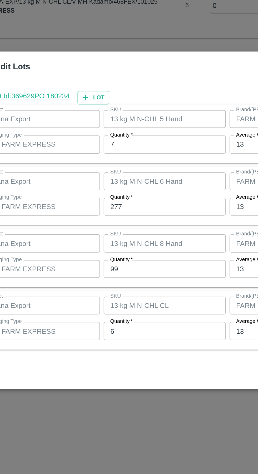
click at [111, 263] on input "99" at bounding box center [119, 264] width 69 height 10
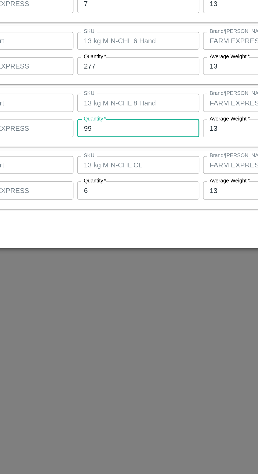
type input "9"
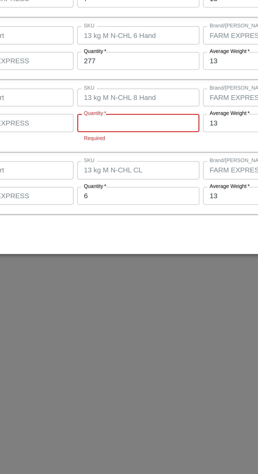
click at [98, 262] on input "Quantity   *" at bounding box center [119, 261] width 69 height 10
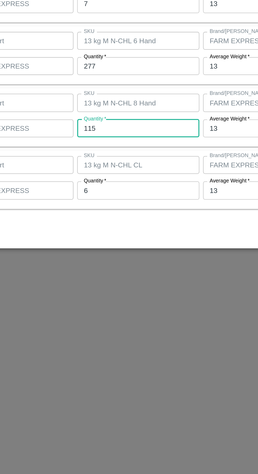
type input "115"
click at [119, 299] on input "6" at bounding box center [119, 299] width 69 height 10
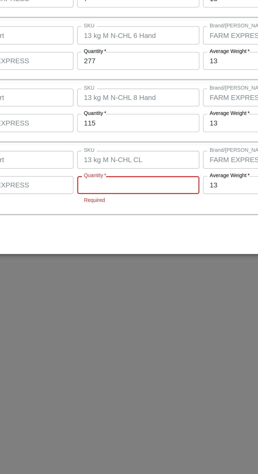
click at [129, 296] on input "Quantity   *" at bounding box center [119, 296] width 69 height 10
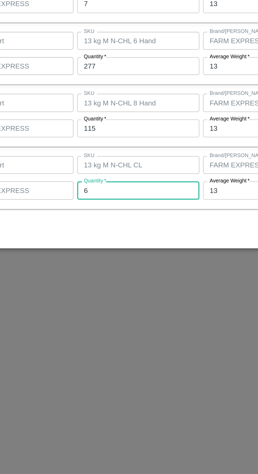
type input "6"
click at [147, 321] on div "Cancel Save" at bounding box center [129, 322] width 240 height 16
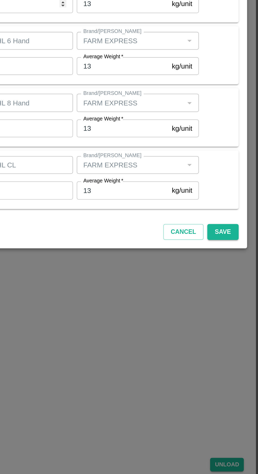
click at [242, 322] on button "Save" at bounding box center [237, 322] width 17 height 9
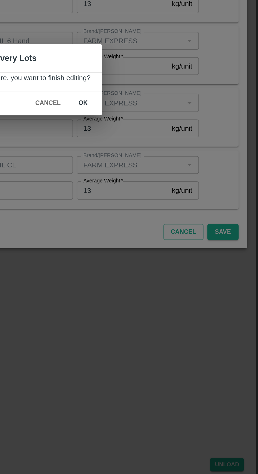
click at [159, 250] on button "ok" at bounding box center [159, 249] width 17 height 9
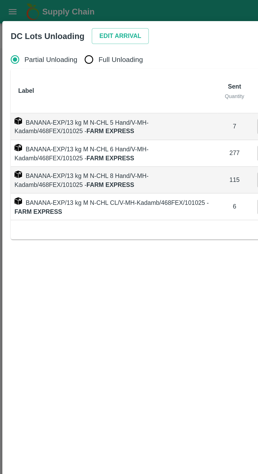
click at [47, 32] on input "Full Unloading" at bounding box center [50, 33] width 11 height 11
radio input "true"
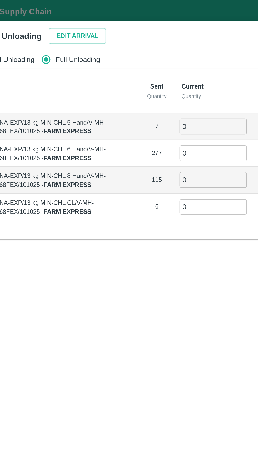
click at [144, 73] on input "0" at bounding box center [144, 71] width 38 height 9
type input "07"
click at [143, 86] on input "0" at bounding box center [144, 86] width 38 height 9
type input "277"
click at [144, 99] on input "0" at bounding box center [144, 101] width 38 height 9
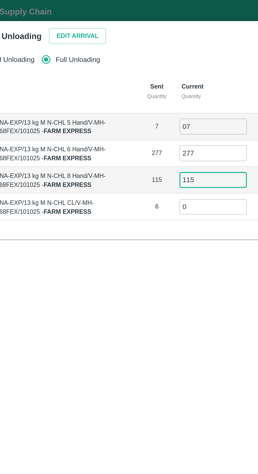
type input "115"
click at [141, 115] on input "0" at bounding box center [144, 116] width 38 height 9
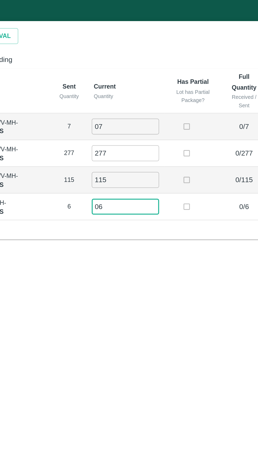
type input "06"
click at [197, 121] on td at bounding box center [182, 116] width 32 height 15
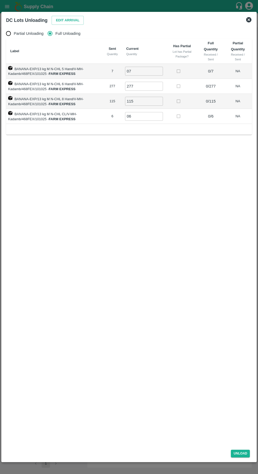
click at [238, 454] on button "Unload" at bounding box center [240, 453] width 19 height 8
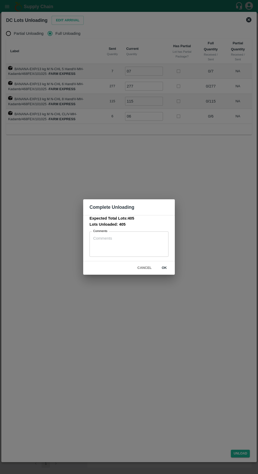
click at [164, 268] on button "ok" at bounding box center [164, 267] width 17 height 9
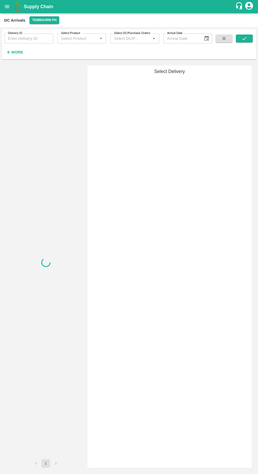
click at [32, 56] on div "Delivery ID Delivery ID Select Product Select Product   * Select DC/Purchase Or…" at bounding box center [106, 42] width 212 height 27
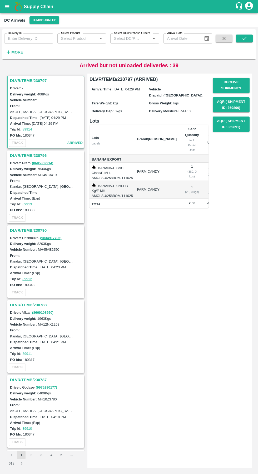
click at [19, 54] on strong "More" at bounding box center [17, 52] width 12 height 4
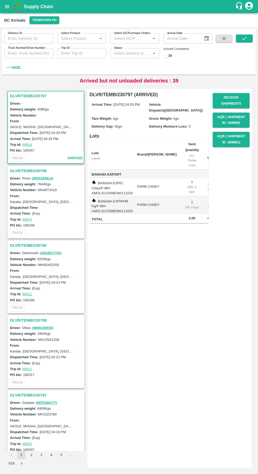
click at [36, 54] on input "Truck Number/Drive Number" at bounding box center [28, 53] width 49 height 10
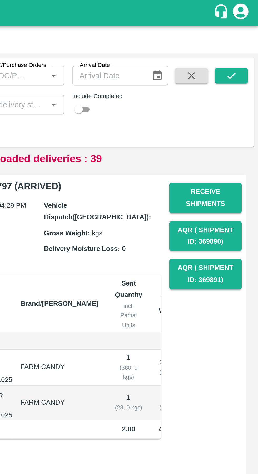
type input "9698"
click at [242, 41] on icon "submit" at bounding box center [245, 39] width 6 height 6
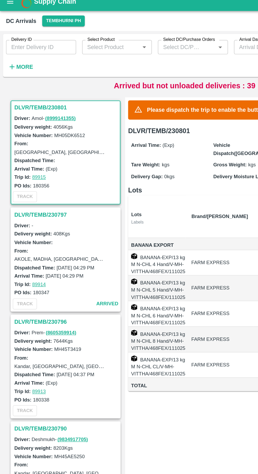
click at [18, 54] on strong "More" at bounding box center [17, 52] width 12 height 4
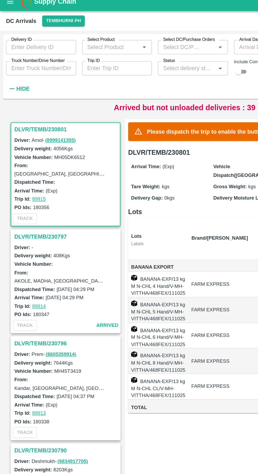
click at [24, 52] on input "Truck Number/Drive Number" at bounding box center [28, 53] width 49 height 10
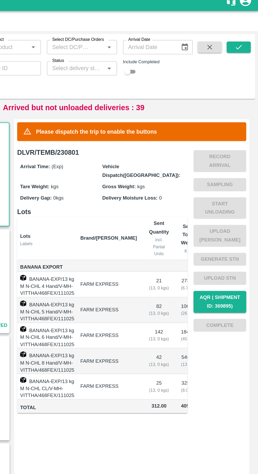
type input "9698"
click at [247, 38] on icon "submit" at bounding box center [245, 39] width 6 height 6
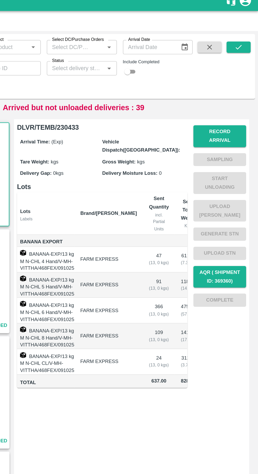
click at [235, 96] on button "Record Arrival" at bounding box center [231, 100] width 37 height 15
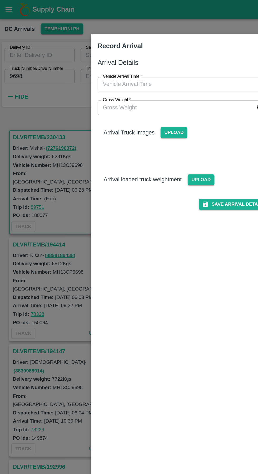
click at [149, 59] on input "Vehicle Arrival Time   *" at bounding box center [127, 59] width 116 height 10
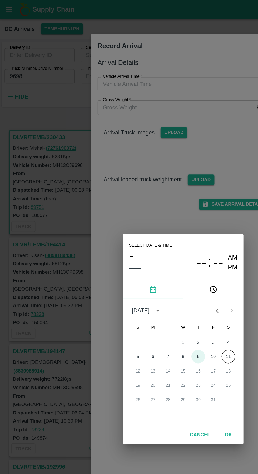
click at [140, 250] on button "9" at bounding box center [139, 248] width 9 height 9
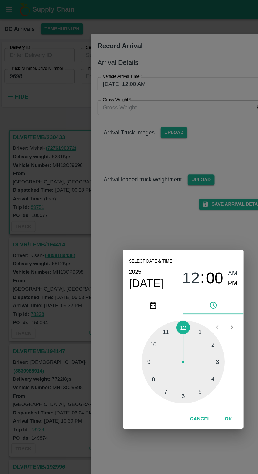
click at [106, 251] on div at bounding box center [129, 253] width 58 height 58
click at [148, 264] on div at bounding box center [129, 253] width 58 height 58
click at [164, 200] on span "PM" at bounding box center [163, 197] width 7 height 7
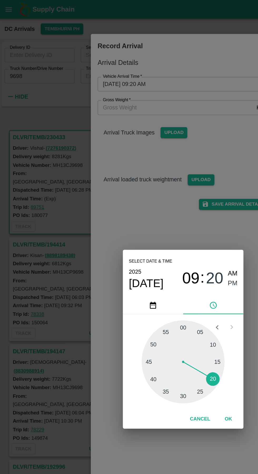
type input "[DATE] 09:20 PM"
click at [123, 157] on div "Select date & time [DATE] 09 : 20 AM PM 05 10 15 20 25 30 35 40 45 50 55 00 Can…" at bounding box center [129, 237] width 258 height 474
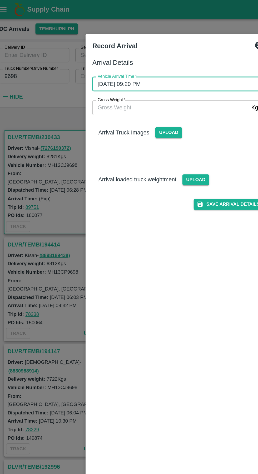
click at [169, 142] on button "Save Arrival Details" at bounding box center [164, 143] width 49 height 8
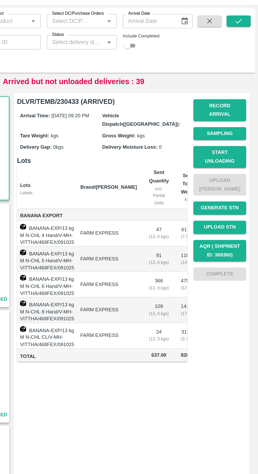
click at [235, 127] on button "Start Unloading" at bounding box center [231, 133] width 37 height 15
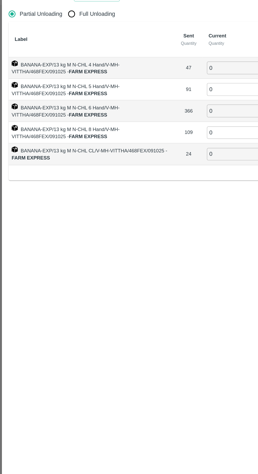
click at [51, 33] on input "Full Unloading" at bounding box center [50, 33] width 11 height 11
radio input "true"
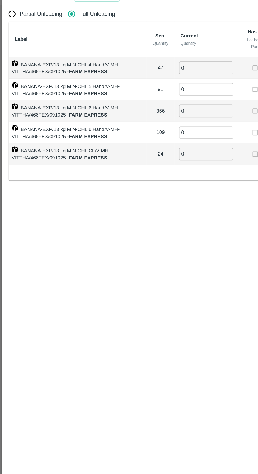
click at [147, 71] on input "0" at bounding box center [144, 71] width 38 height 9
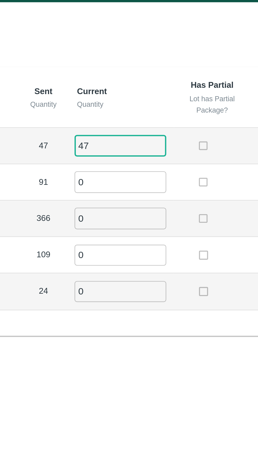
type input "47"
click at [147, 87] on input "0" at bounding box center [144, 86] width 38 height 9
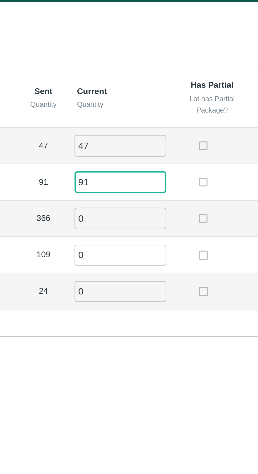
type input "91"
click at [146, 100] on input "0" at bounding box center [144, 101] width 38 height 9
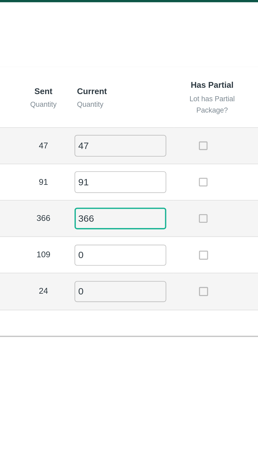
type input "366"
click at [172, 96] on td at bounding box center [182, 101] width 32 height 15
click at [146, 115] on input "0" at bounding box center [144, 116] width 38 height 9
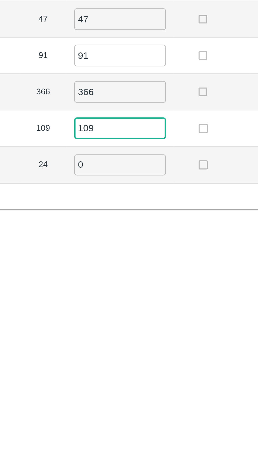
type input "109"
click at [138, 132] on input "0" at bounding box center [144, 131] width 38 height 9
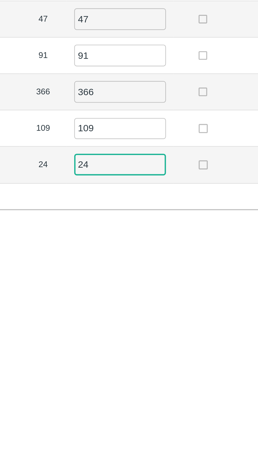
type input "24"
click at [126, 144] on div "Label Sent Quantity Current Quantity Has Partial Lot has Partial Package? Full …" at bounding box center [129, 94] width 246 height 111
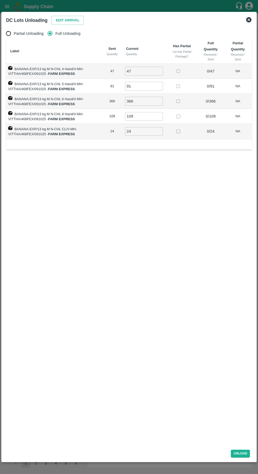
click at [240, 456] on button "Unload" at bounding box center [240, 453] width 19 height 8
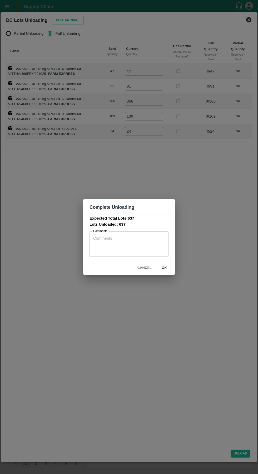
click at [164, 268] on button "ok" at bounding box center [164, 267] width 17 height 9
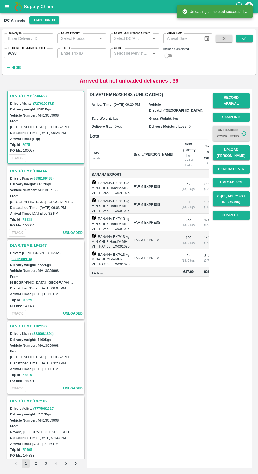
scroll to position [0, 30]
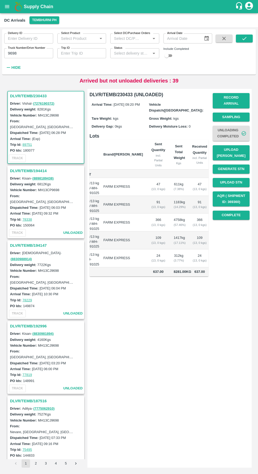
click at [236, 211] on button "Complete" at bounding box center [231, 214] width 37 height 9
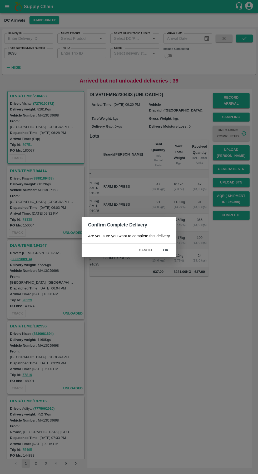
click at [166, 250] on button "ok" at bounding box center [165, 249] width 17 height 9
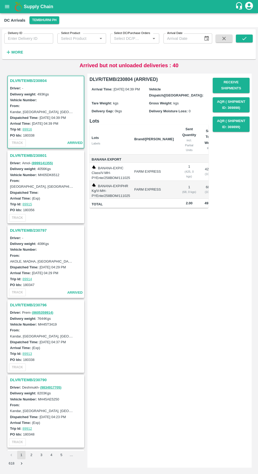
click at [19, 51] on strong "More" at bounding box center [17, 52] width 12 height 4
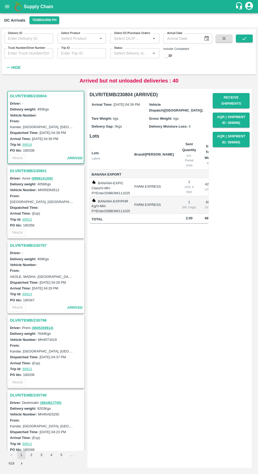
click at [34, 54] on input "Truck Number/Drive Number" at bounding box center [28, 53] width 49 height 10
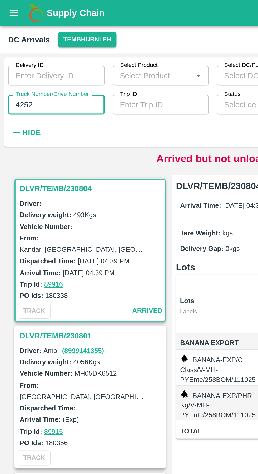
type input "4252"
click at [82, 70] on div "Delivery ID Delivery ID Select Product Select Product   * Select DC/Purchase Or…" at bounding box center [106, 50] width 212 height 43
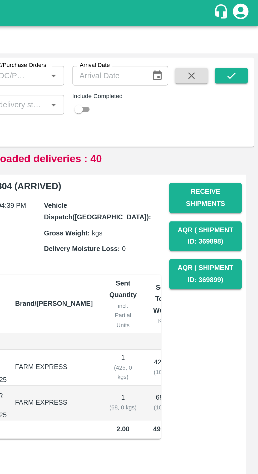
click at [245, 37] on icon "submit" at bounding box center [245, 39] width 6 height 6
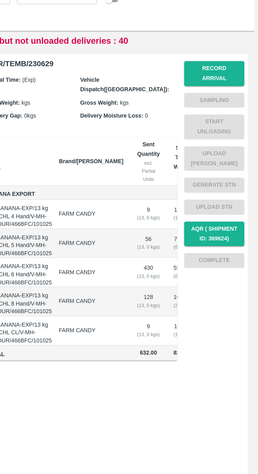
click at [232, 97] on button "Record Arrival" at bounding box center [231, 100] width 37 height 15
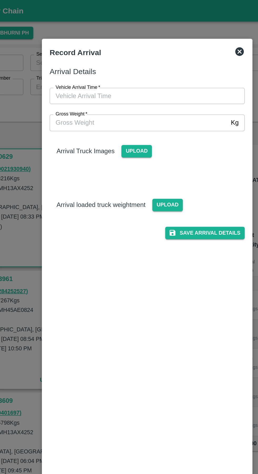
click at [140, 59] on input "Vehicle Arrival Time   *" at bounding box center [127, 59] width 116 height 10
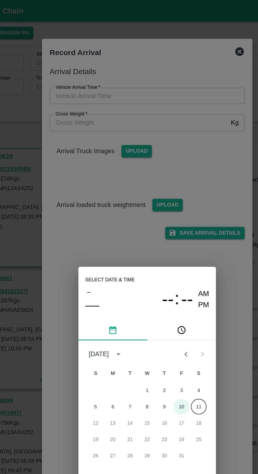
click at [151, 249] on button "10" at bounding box center [149, 248] width 9 height 9
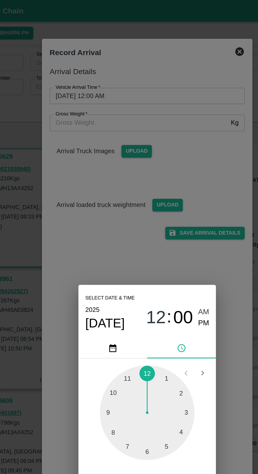
click at [140, 273] on div at bounding box center [129, 253] width 58 height 58
click at [155, 255] on div at bounding box center [129, 253] width 58 height 58
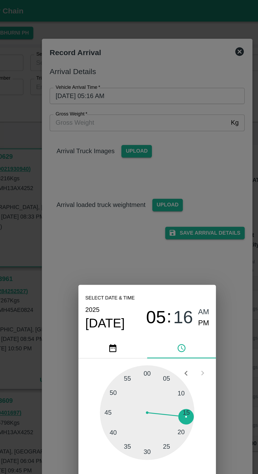
click at [162, 200] on span "PM" at bounding box center [163, 197] width 7 height 7
type input "10/10/2025 05:16 PM"
click at [172, 148] on div "Select date & time 2025 Oct 10 05 : 16 AM PM 05 10 15 20 25 30 35 40 45 50 55 0…" at bounding box center [129, 237] width 258 height 474
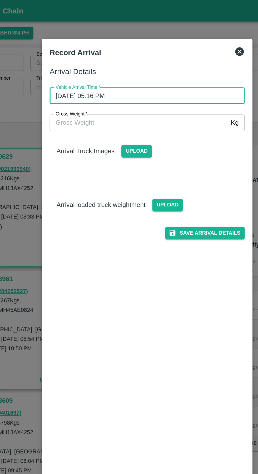
click at [170, 142] on button "Save Arrival Details" at bounding box center [164, 143] width 49 height 8
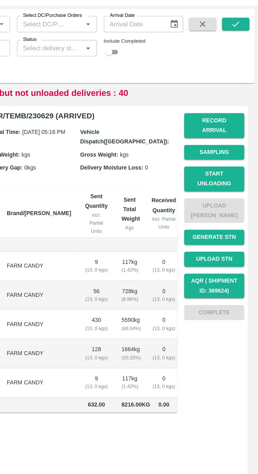
click at [238, 126] on button "Start Unloading" at bounding box center [231, 133] width 37 height 15
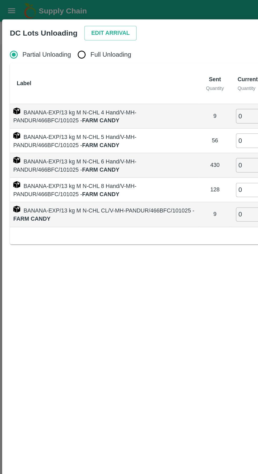
click at [66, 18] on button "Edit Arrival" at bounding box center [68, 20] width 32 height 9
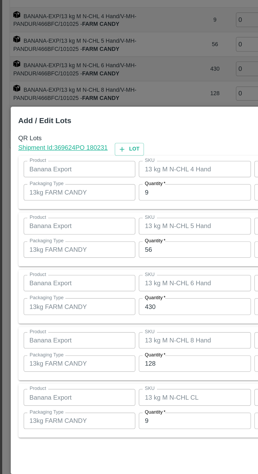
click at [117, 177] on input "9" at bounding box center [119, 177] width 69 height 10
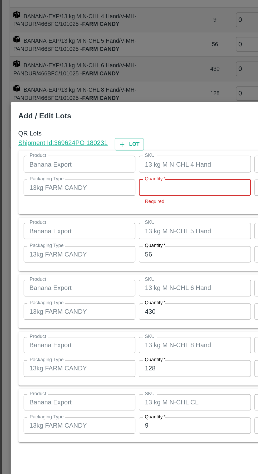
click at [108, 173] on input "Quantity   *" at bounding box center [119, 174] width 69 height 10
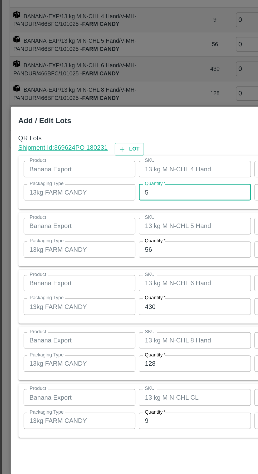
type input "5"
click at [116, 211] on input "56" at bounding box center [119, 212] width 69 height 10
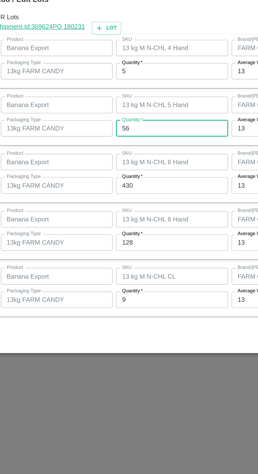
type input "5"
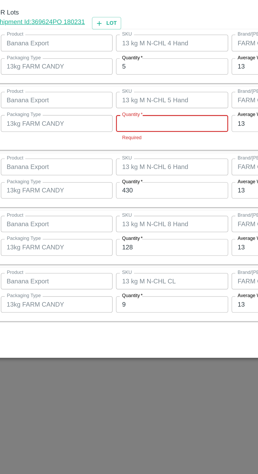
click at [118, 211] on input "Quantity   *" at bounding box center [119, 209] width 69 height 10
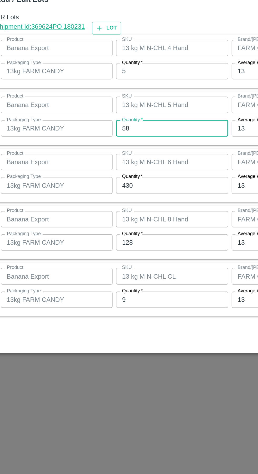
type input "58"
click at [121, 246] on input "430" at bounding box center [119, 247] width 69 height 10
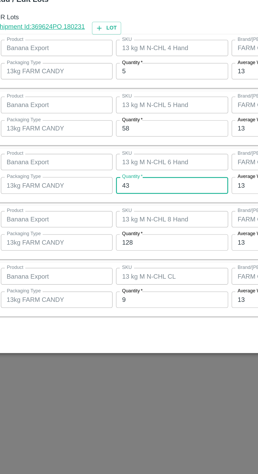
type input "4"
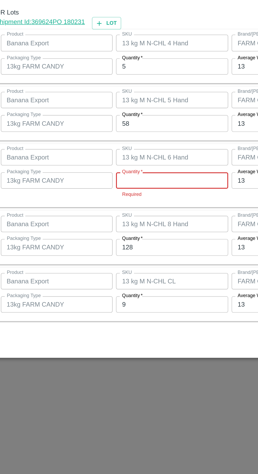
click at [113, 245] on input "Quantity   *" at bounding box center [119, 244] width 69 height 10
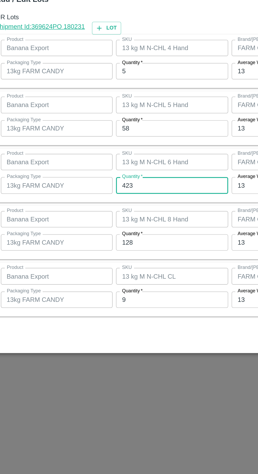
type input "423"
click at [120, 281] on input "128" at bounding box center [119, 282] width 69 height 10
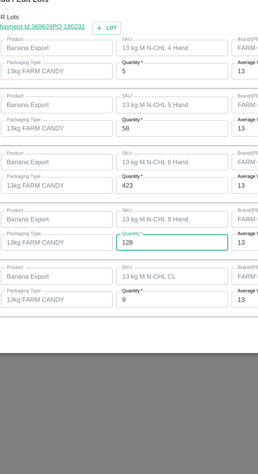
click at [117, 283] on input "128" at bounding box center [119, 282] width 69 height 10
type input "138"
click at [115, 315] on input "9" at bounding box center [119, 317] width 69 height 10
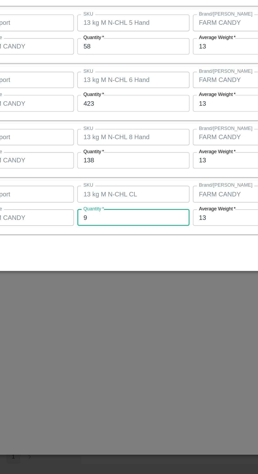
click at [132, 317] on input "9" at bounding box center [119, 317] width 69 height 10
type input "8"
click at [180, 329] on div "QR Lots Shipment Id: 369624 PO 180231 Lot Product Banana Export Product SKU 13 …" at bounding box center [129, 235] width 240 height 193
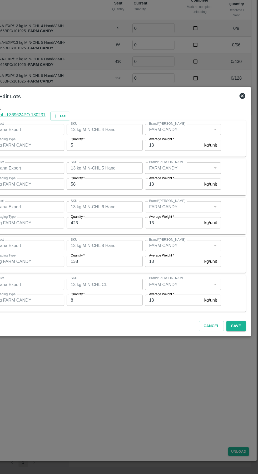
click at [239, 339] on button "Save" at bounding box center [237, 339] width 17 height 9
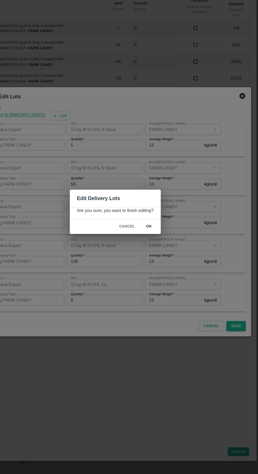
click at [159, 250] on button "ok" at bounding box center [159, 249] width 17 height 9
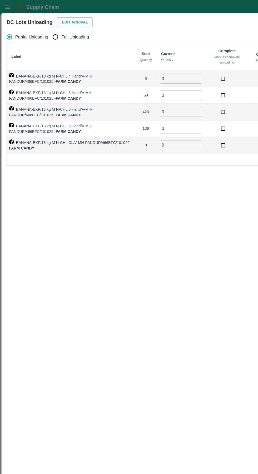
click at [50, 35] on input "Full Unloading" at bounding box center [50, 33] width 11 height 11
radio input "true"
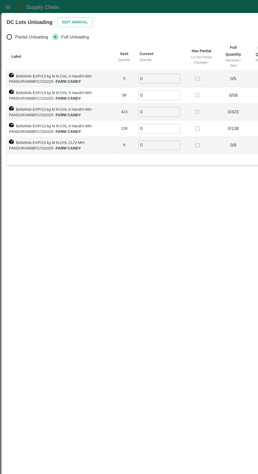
click at [145, 71] on input "0" at bounding box center [144, 71] width 38 height 9
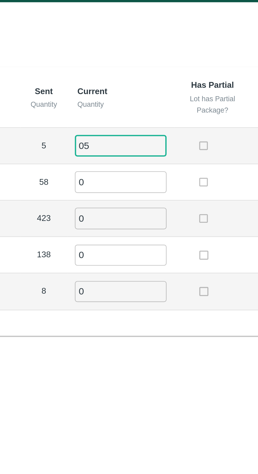
type input "05"
click at [139, 88] on input "0" at bounding box center [144, 86] width 38 height 9
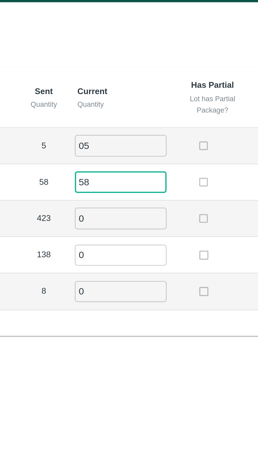
type input "58"
click at [144, 101] on input "0" at bounding box center [144, 101] width 38 height 9
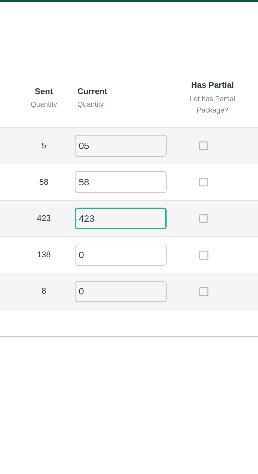
type input "423"
click at [147, 115] on input "0" at bounding box center [144, 116] width 38 height 9
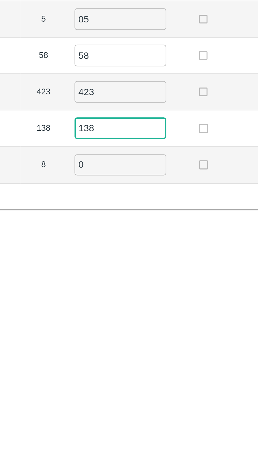
type input "138"
click at [144, 133] on input "0" at bounding box center [144, 131] width 38 height 9
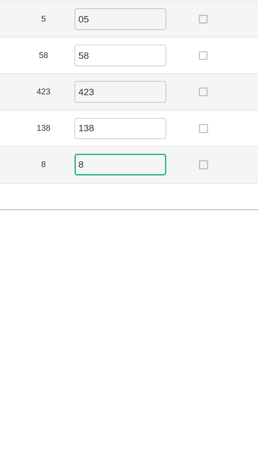
type input "8"
click at [176, 147] on div "Label Sent Quantity Current Quantity Has Partial Lot has Partial Package? Full …" at bounding box center [129, 94] width 246 height 111
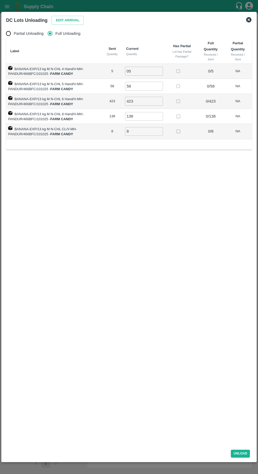
click at [240, 452] on button "Unload" at bounding box center [240, 453] width 19 height 8
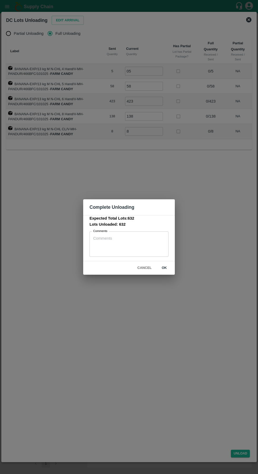
click at [169, 269] on button "ok" at bounding box center [164, 267] width 17 height 9
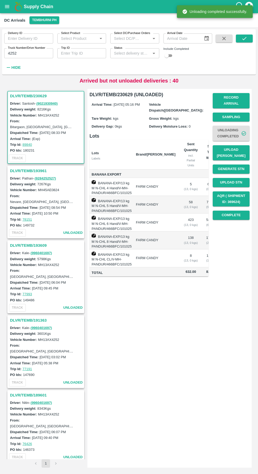
scroll to position [0, 32]
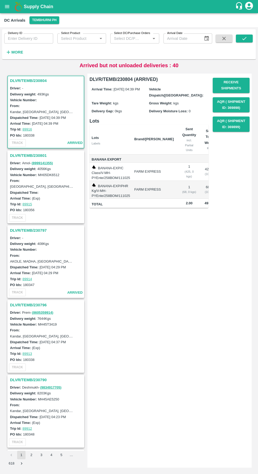
click at [17, 52] on strong "More" at bounding box center [17, 52] width 12 height 4
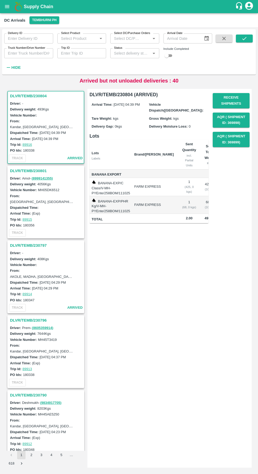
click at [40, 54] on input "Truck Number/Drive Number" at bounding box center [28, 53] width 49 height 10
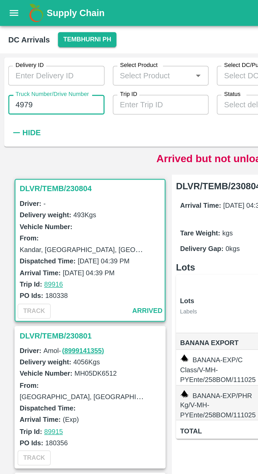
type input "4979"
click at [81, 69] on div "Delivery ID Delivery ID Select Product Select Product   * Select DC/Purchase Or…" at bounding box center [106, 50] width 212 height 43
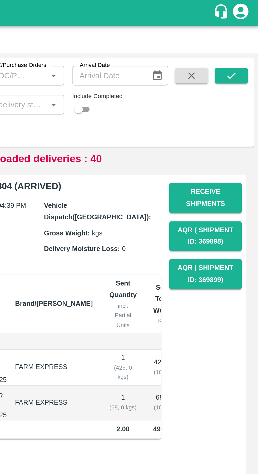
click at [249, 39] on button "submit" at bounding box center [244, 39] width 17 height 8
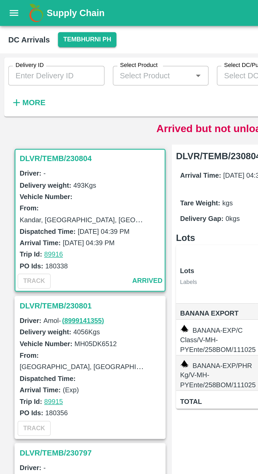
click at [19, 52] on strong "More" at bounding box center [17, 52] width 12 height 4
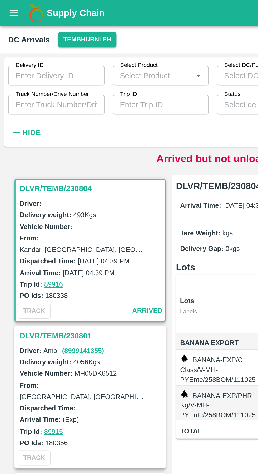
click at [41, 51] on input "Truck Number/Drive Number" at bounding box center [28, 53] width 49 height 10
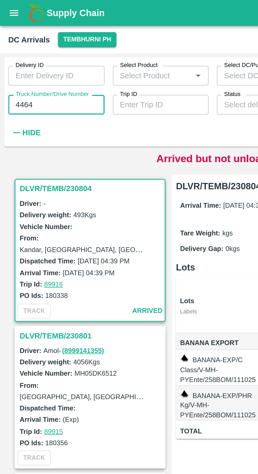
type input "4464"
click at [75, 72] on div "Delivery ID Delivery ID Select Product Select Product   * Select DC/Purchase Or…" at bounding box center [129, 51] width 254 height 41
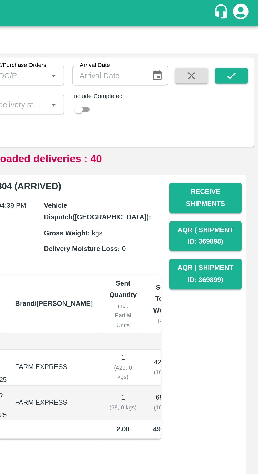
click at [245, 39] on icon "submit" at bounding box center [244, 38] width 4 height 3
